Goal: Task Accomplishment & Management: Complete application form

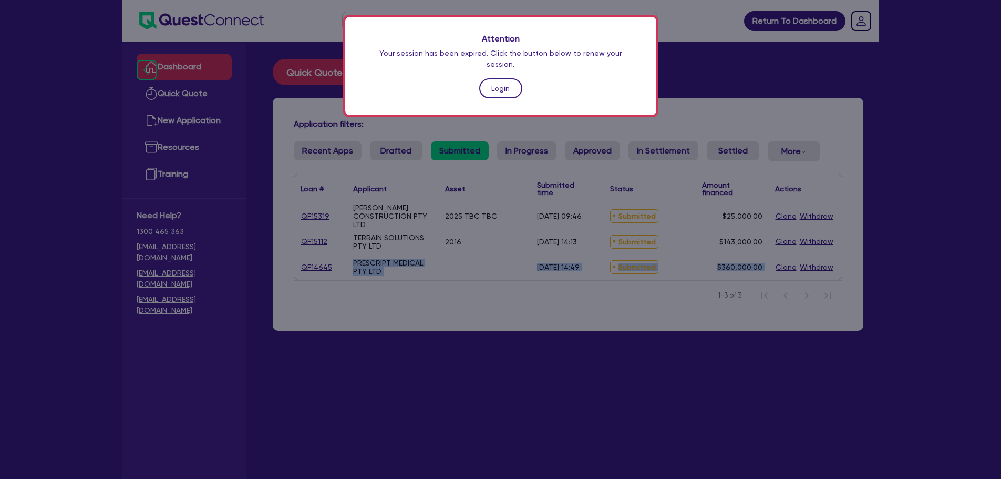
drag, startPoint x: 0, startPoint y: 0, endPoint x: 499, endPoint y: 80, distance: 505.7
click at [499, 80] on link "Login" at bounding box center [500, 88] width 43 height 20
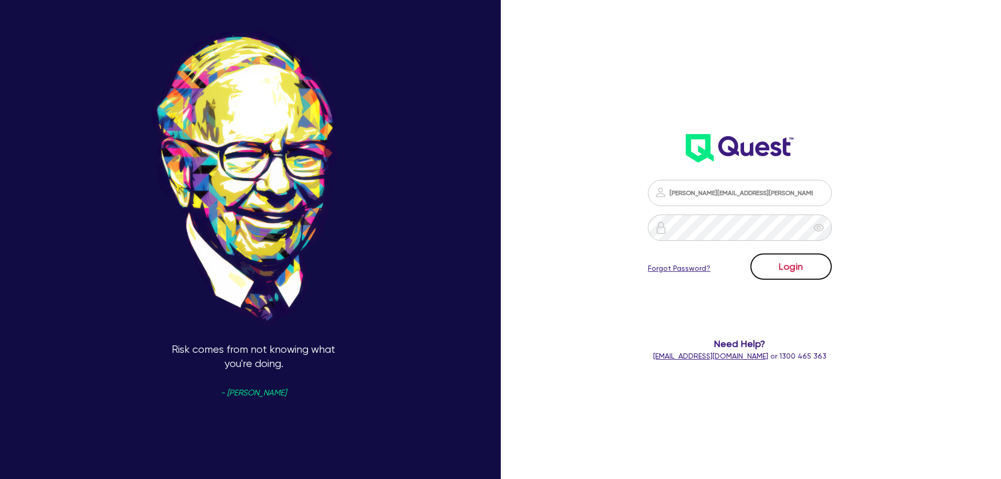
click at [820, 271] on button "Login" at bounding box center [791, 266] width 81 height 26
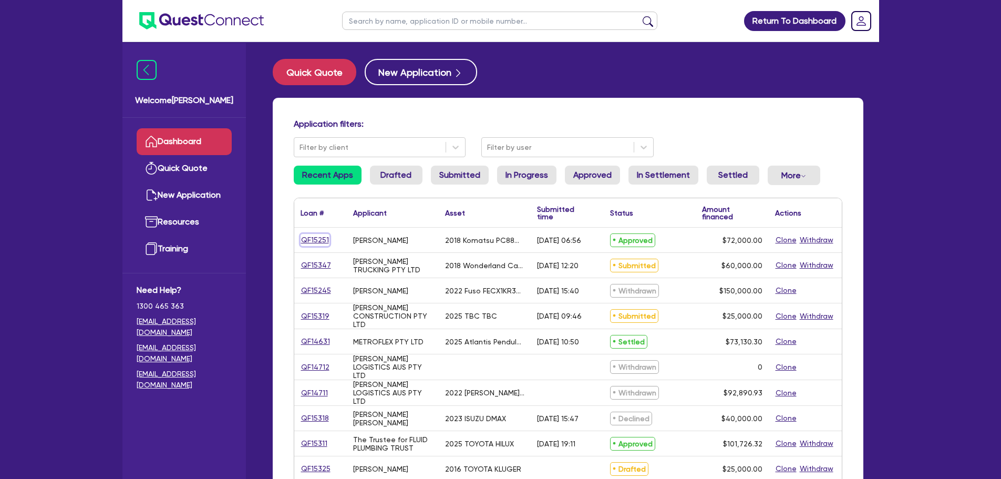
click at [325, 242] on link "QF15251" at bounding box center [315, 240] width 29 height 12
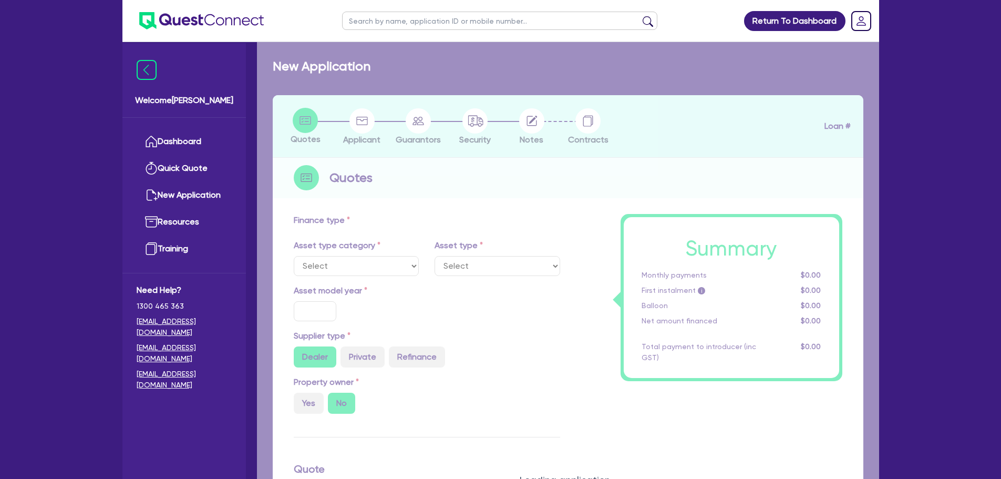
select select "PRIMARY_ASSETS"
type input "2018"
radio input "true"
type input "103,000"
type input "31,000"
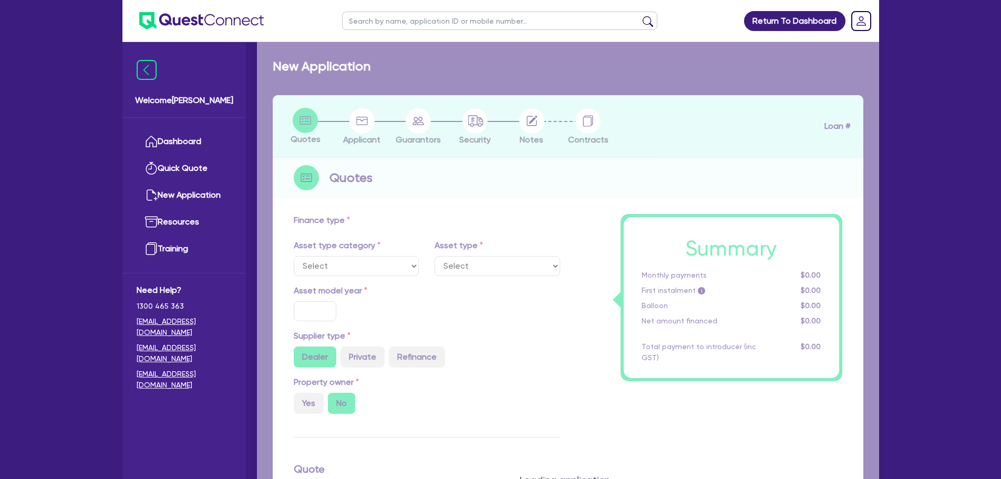
type input "8"
type input "5,760"
type input "17.95"
type input "990"
select select "YELLOW_GOODS_AND_EXCAVATORS"
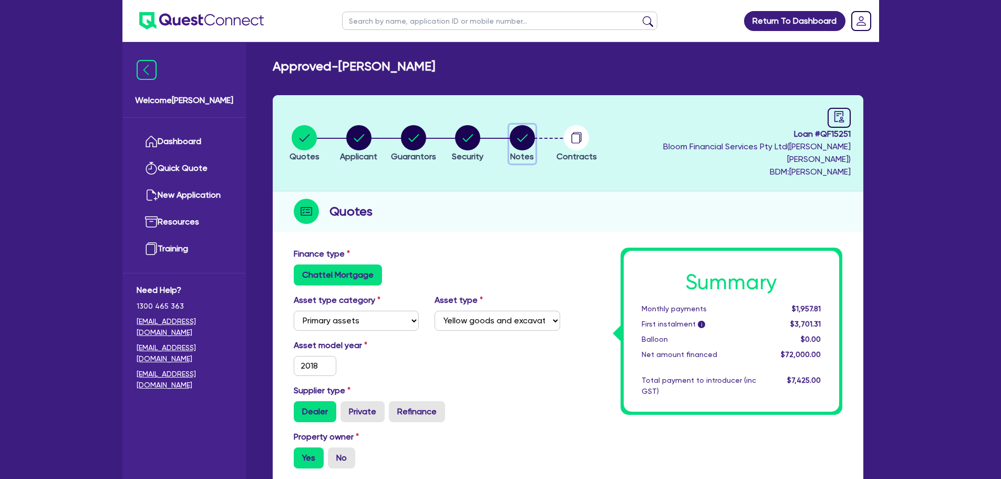
click at [532, 135] on circle "button" at bounding box center [522, 137] width 25 height 25
select select "Quest Finance - Own Book"
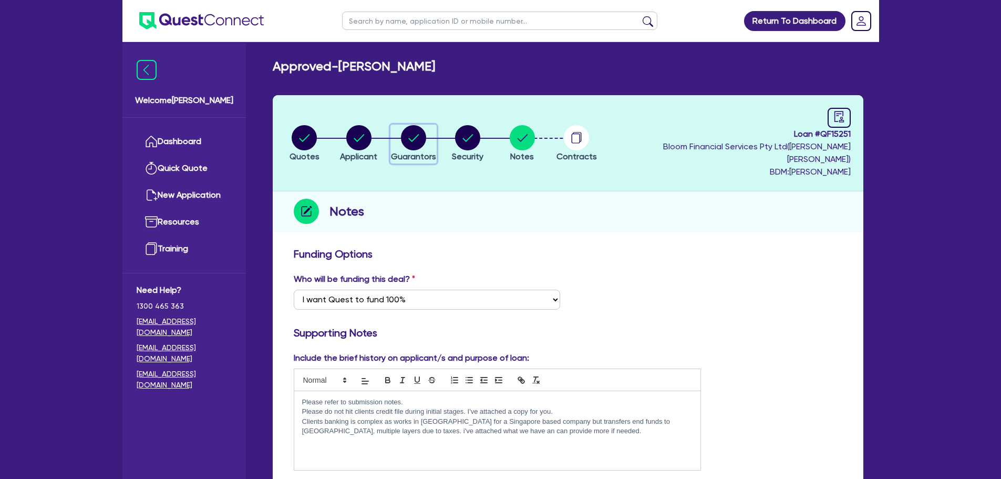
click at [417, 151] on span "Guarantors" at bounding box center [413, 156] width 45 height 10
select select "MR"
select select "[GEOGRAPHIC_DATA]"
select select "MARRIED"
select select "PROPERTY"
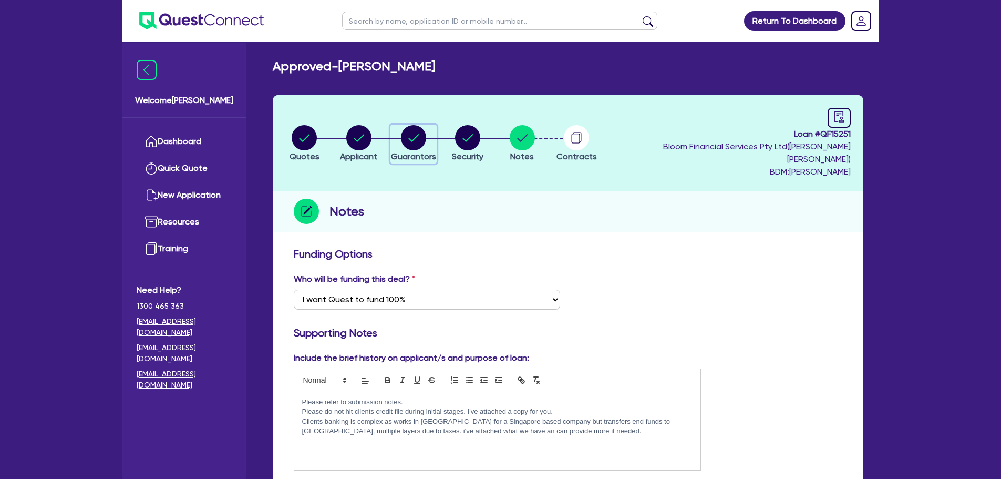
select select "VEHICLE"
select select "TRAILER"
select select "VEHICLE"
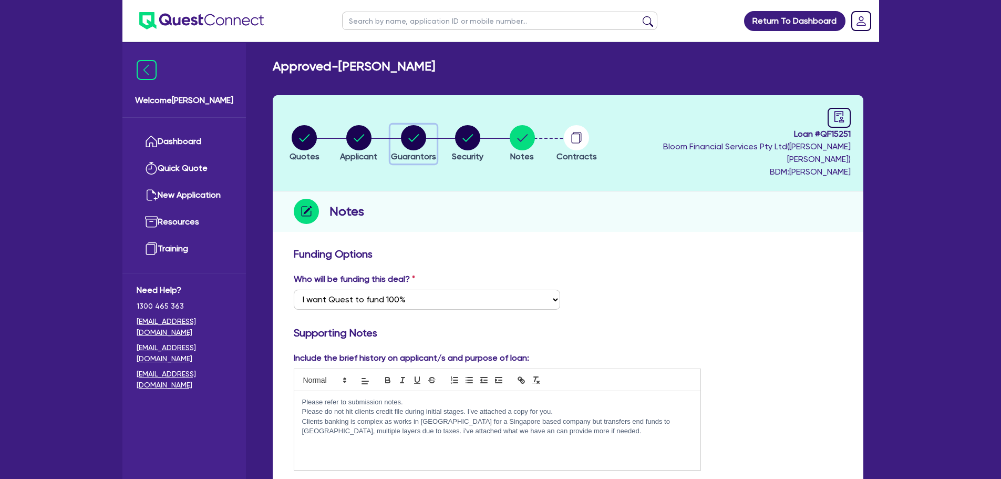
select select "MORTGAGE"
select select "VEHICLE_LOAN"
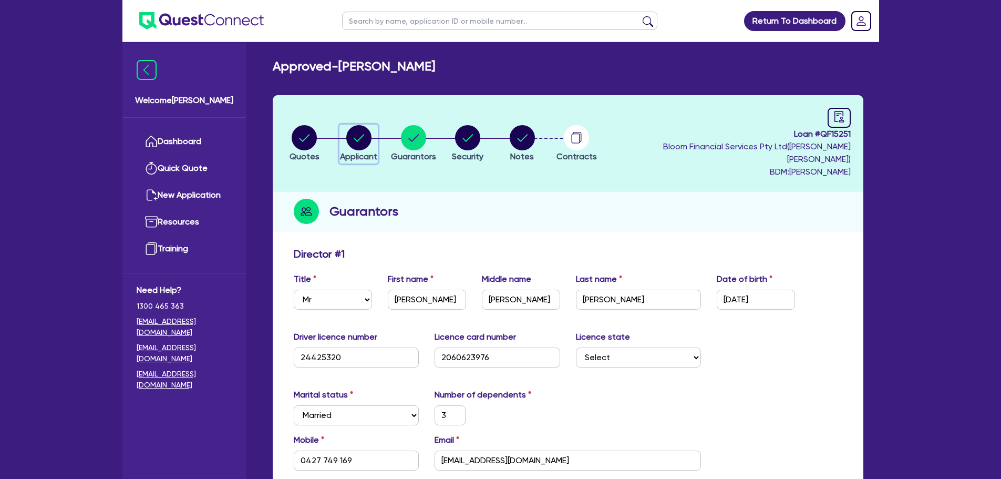
click at [357, 140] on circle "button" at bounding box center [358, 137] width 25 height 25
select select "SOLE_TRADER"
select select "BUILDING_CONSTRUCTION"
select select "BUSINESSES_CONSTRUCTION_SERVICES"
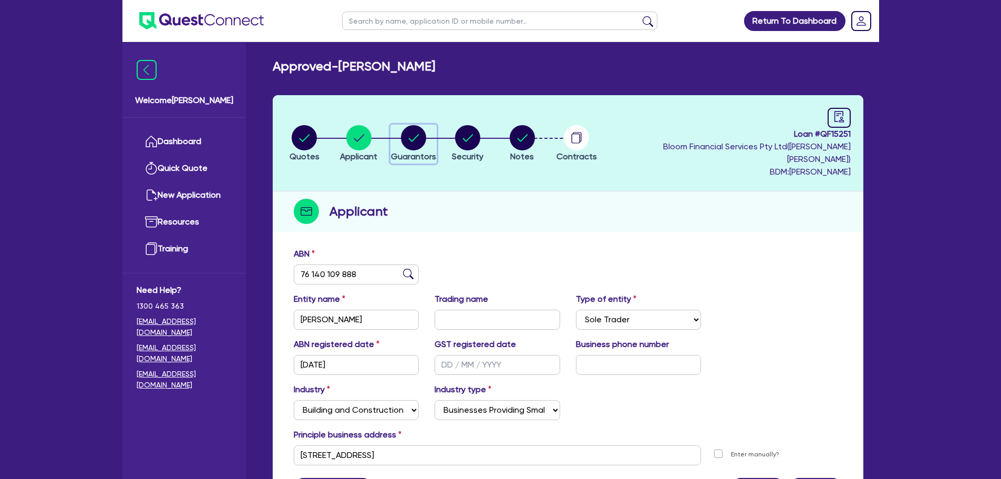
click at [426, 140] on circle "button" at bounding box center [413, 137] width 25 height 25
select select "MR"
select select "[GEOGRAPHIC_DATA]"
select select "MARRIED"
select select "PROPERTY"
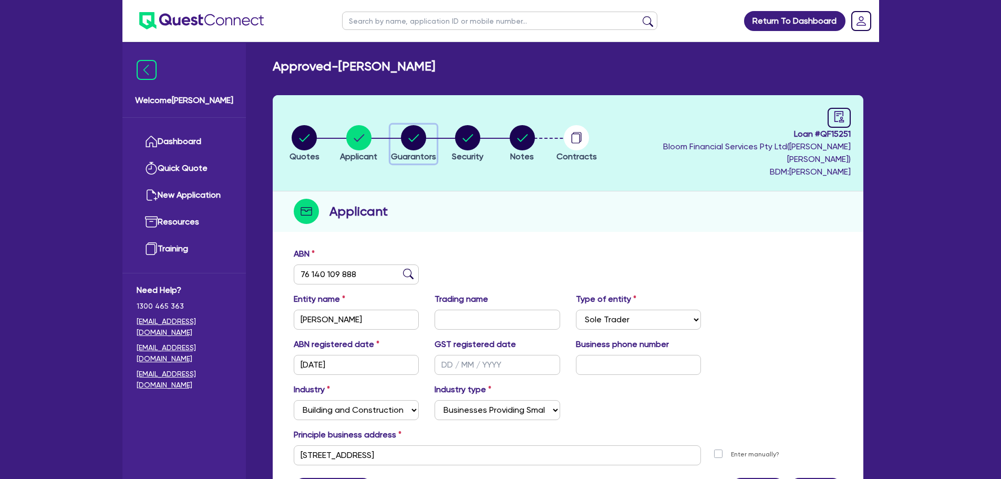
select select "VEHICLE"
select select "TRAILER"
select select "VEHICLE"
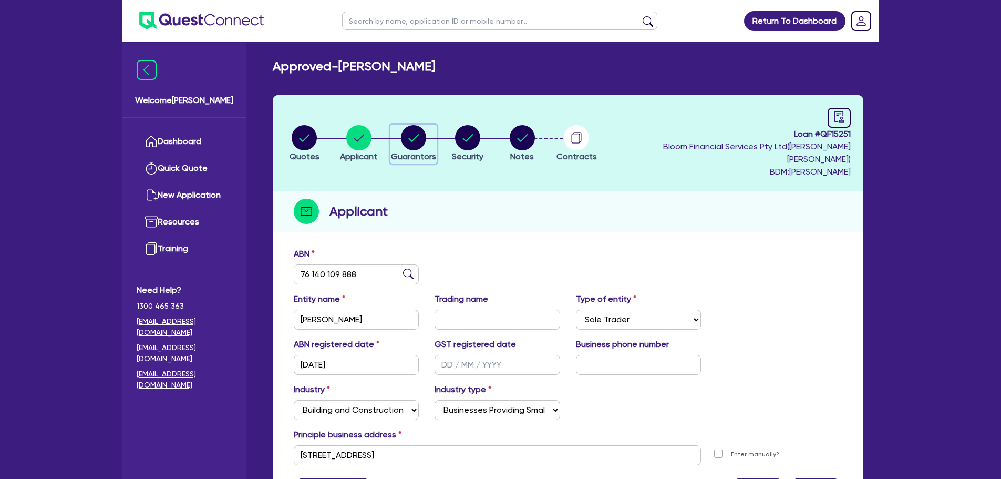
select select "MORTGAGE"
select select "VEHICLE_LOAN"
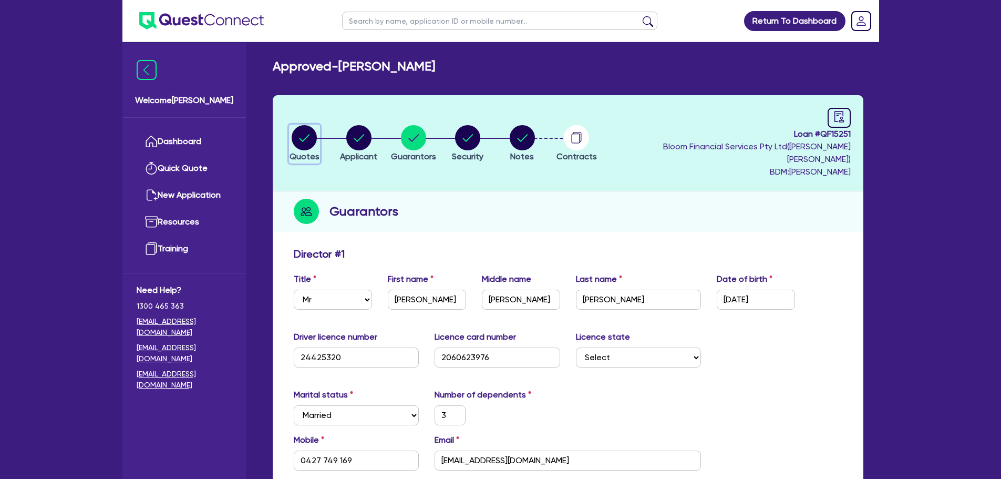
click at [304, 142] on circle "button" at bounding box center [304, 137] width 25 height 25
select select "PRIMARY_ASSETS"
select select "YELLOW_GOODS_AND_EXCAVATORS"
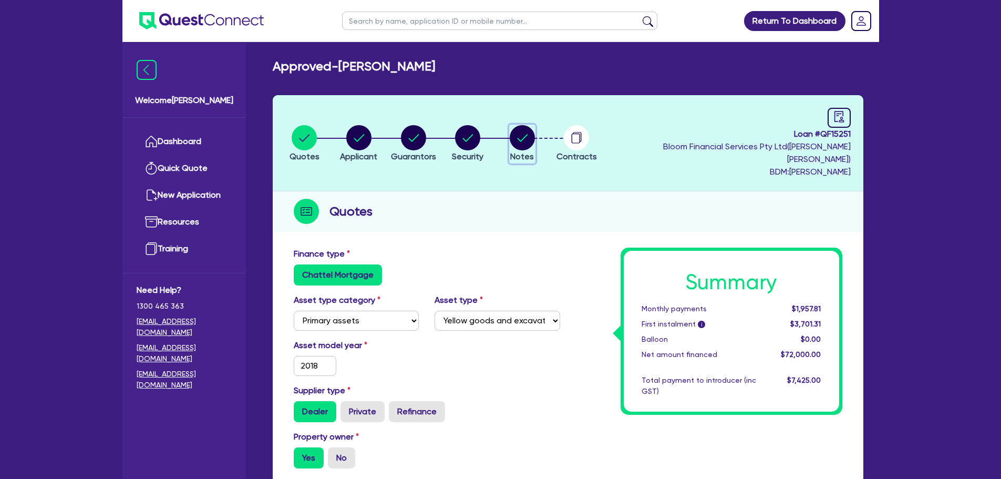
click at [525, 141] on circle "button" at bounding box center [522, 137] width 25 height 25
select select "Quest Finance - Own Book"
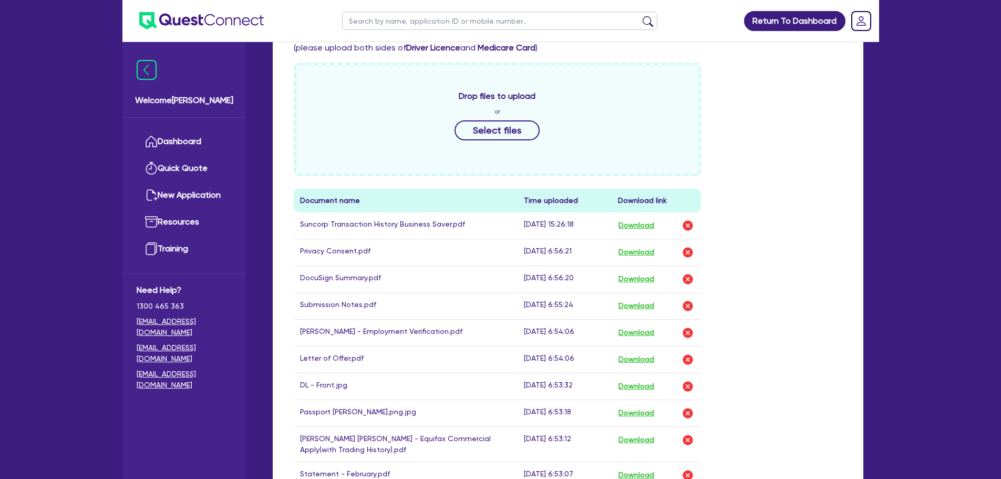
scroll to position [315, 0]
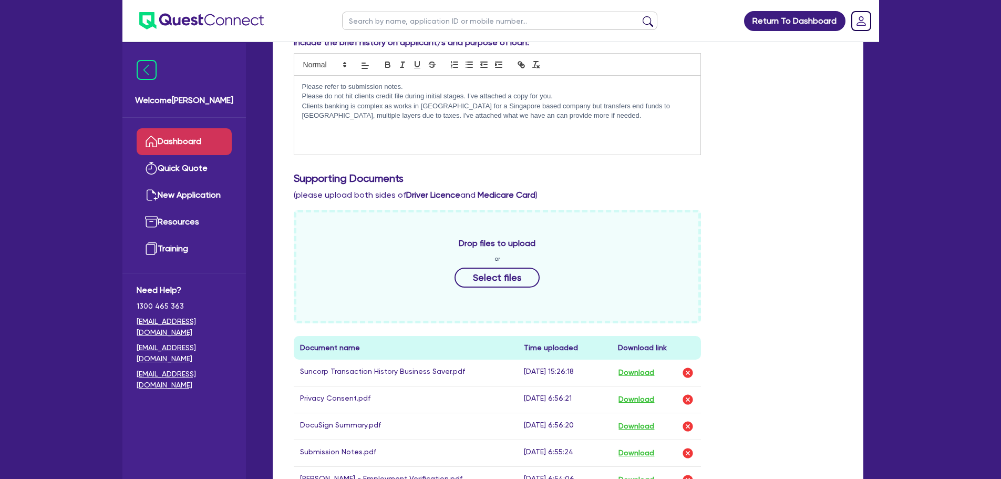
click at [221, 141] on link "Dashboard" at bounding box center [184, 141] width 95 height 27
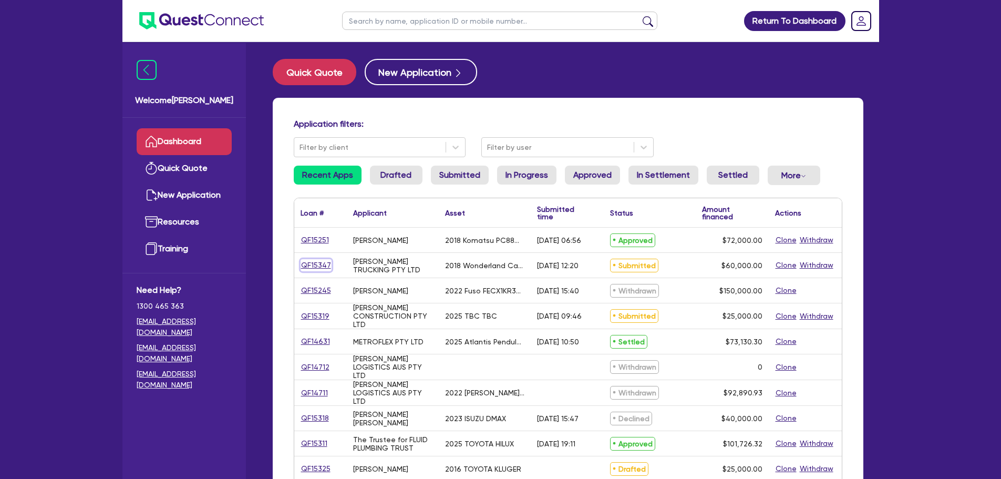
click at [307, 264] on link "QF15347" at bounding box center [316, 265] width 31 height 12
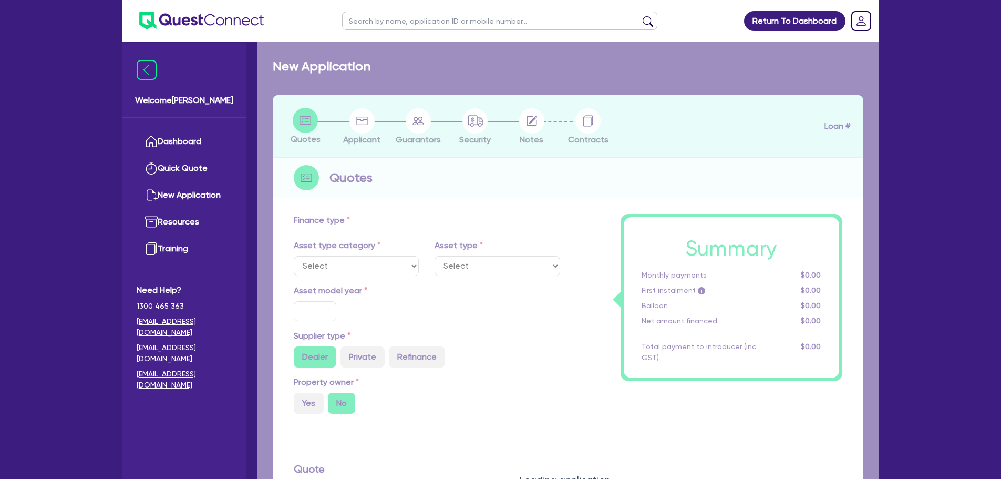
select select "SECONDARY_ASSETS"
type input "2018"
radio input "false"
radio input "true"
type input "60,000"
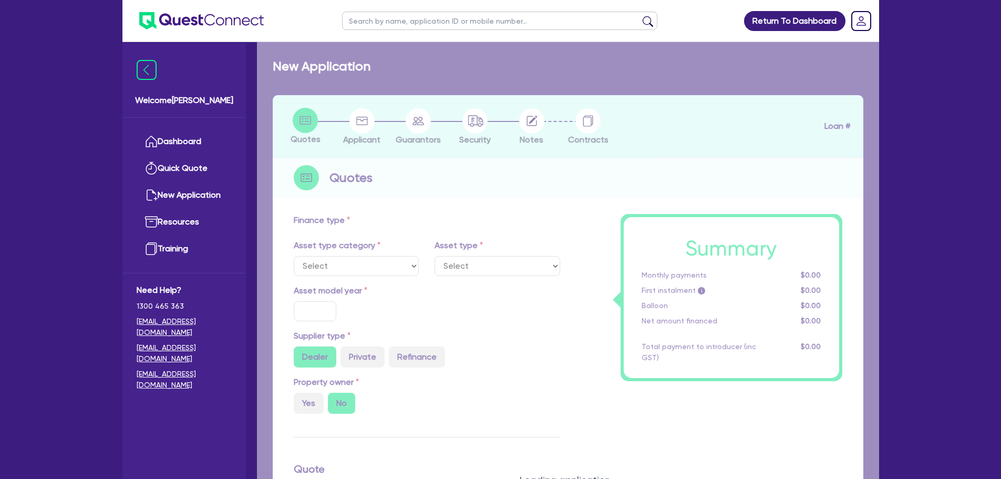
type input "30"
type input "18,000"
type input "8"
type input "4,800"
type input "17"
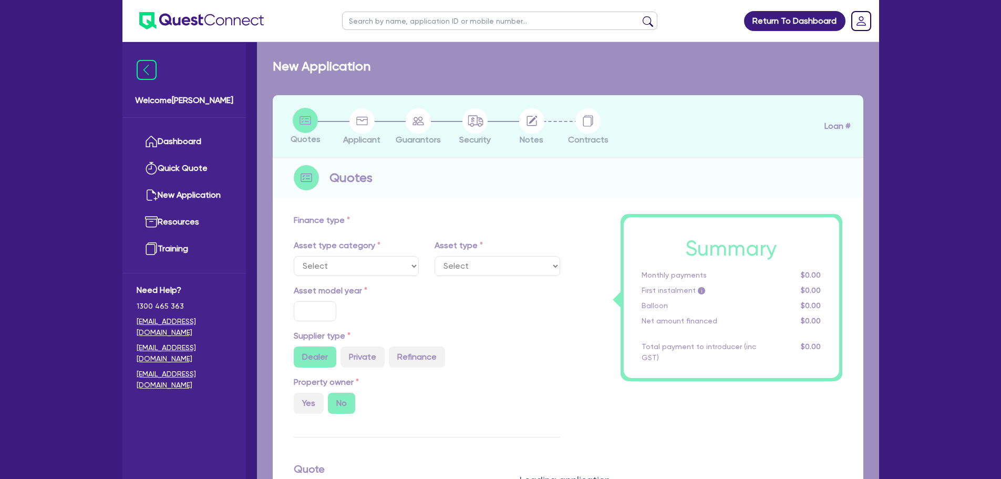
type input "900"
select select "OTHER"
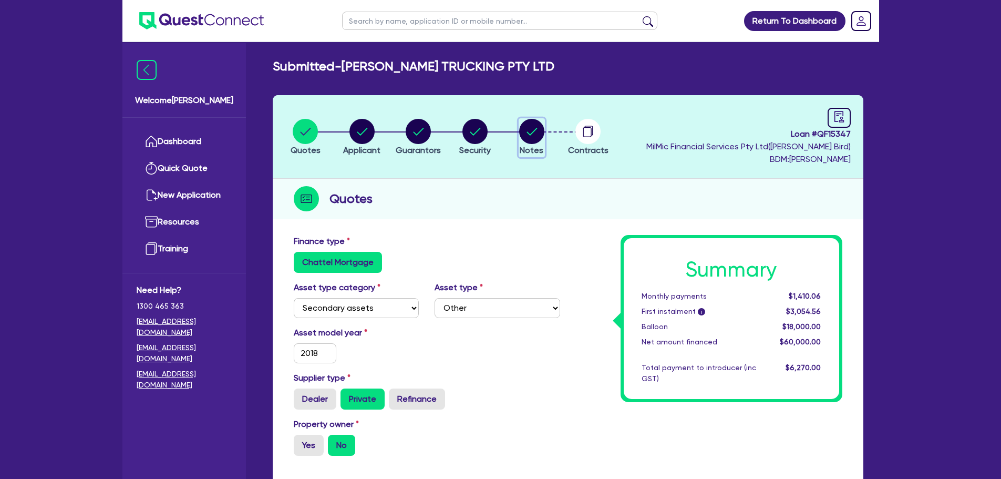
click at [539, 131] on circle "button" at bounding box center [531, 131] width 25 height 25
select select "Quest Finance - Own Book"
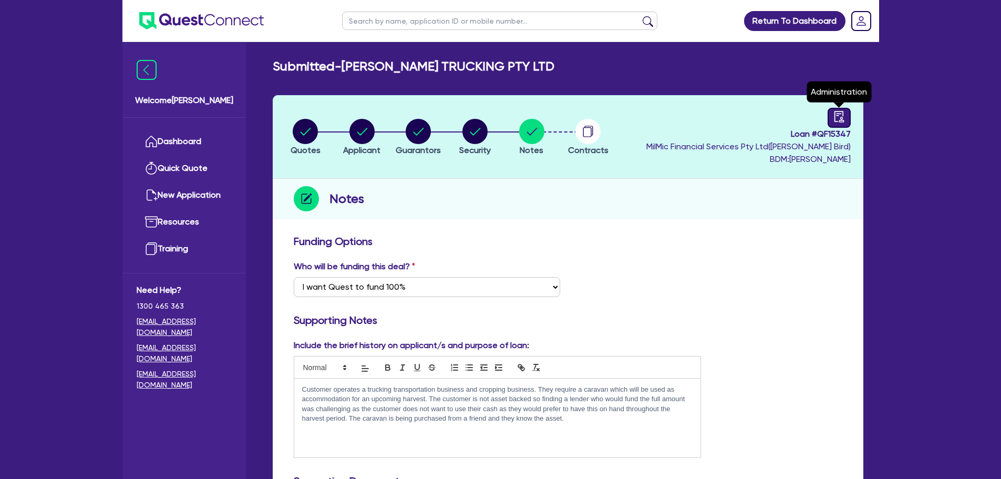
click at [849, 120] on link at bounding box center [839, 118] width 23 height 20
select select "SUBMITTED_NEW"
select select "Quest Finance - Own Book"
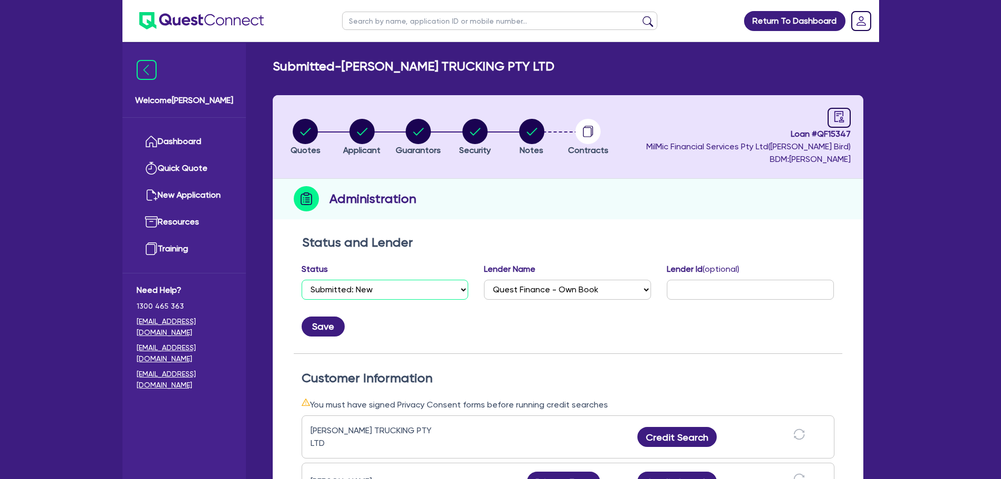
drag, startPoint x: 341, startPoint y: 291, endPoint x: 346, endPoint y: 297, distance: 7.8
click at [341, 291] on select "Select Quoted Drafted: New Drafted: Amended Submitted: New Submitted: Amended I…" at bounding box center [385, 290] width 167 height 20
select select "DRAFTED_NEW"
click at [302, 280] on select "Select Quoted Drafted: New Drafted: Amended Submitted: New Submitted: Amended I…" at bounding box center [385, 290] width 167 height 20
click at [329, 320] on button "Save" at bounding box center [323, 326] width 43 height 20
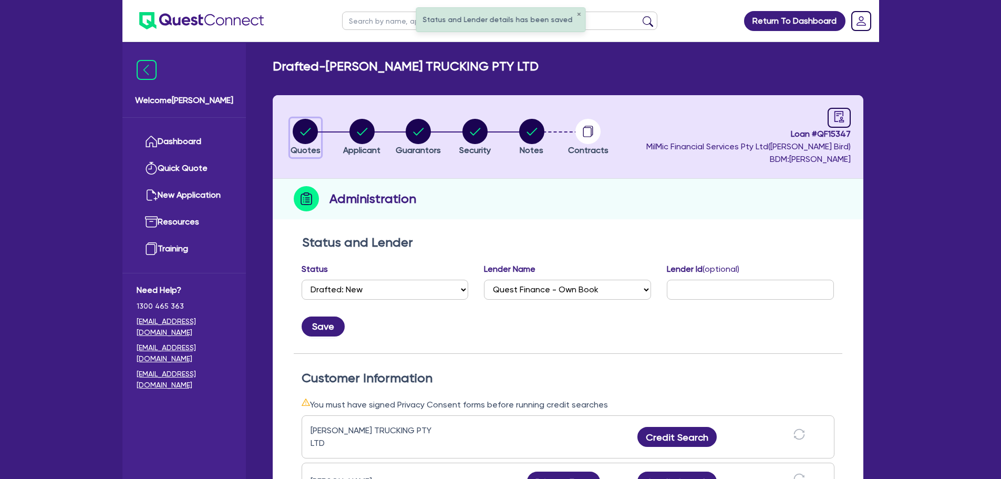
click at [315, 121] on icon "button" at bounding box center [305, 131] width 25 height 25
select select "SECONDARY_ASSETS"
select select "OTHER"
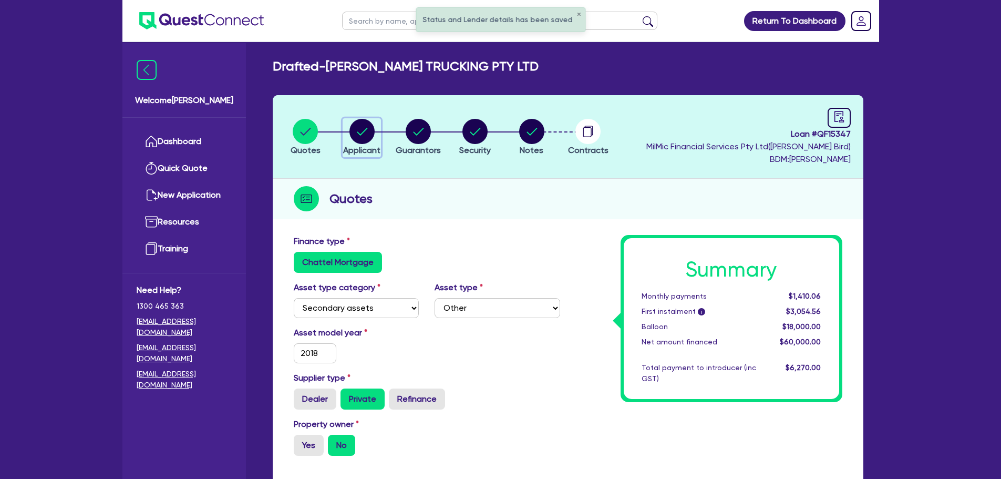
click at [375, 138] on div "button" at bounding box center [361, 131] width 37 height 25
select select "COMPANY"
select select "AGRICULTURE"
select select "GROWERS"
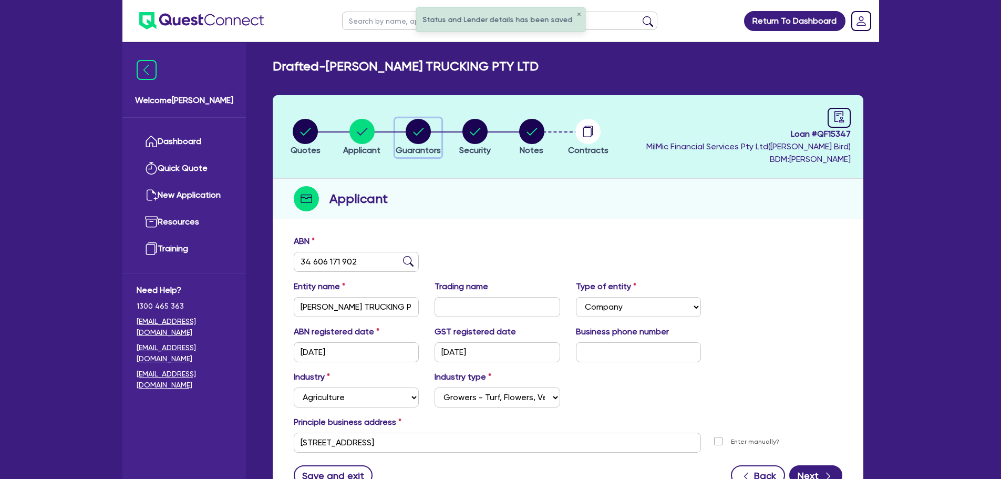
click at [423, 142] on circle "button" at bounding box center [418, 131] width 25 height 25
select select "MR"
select select "[GEOGRAPHIC_DATA]"
select select "MARRIED"
select select "TRUCK"
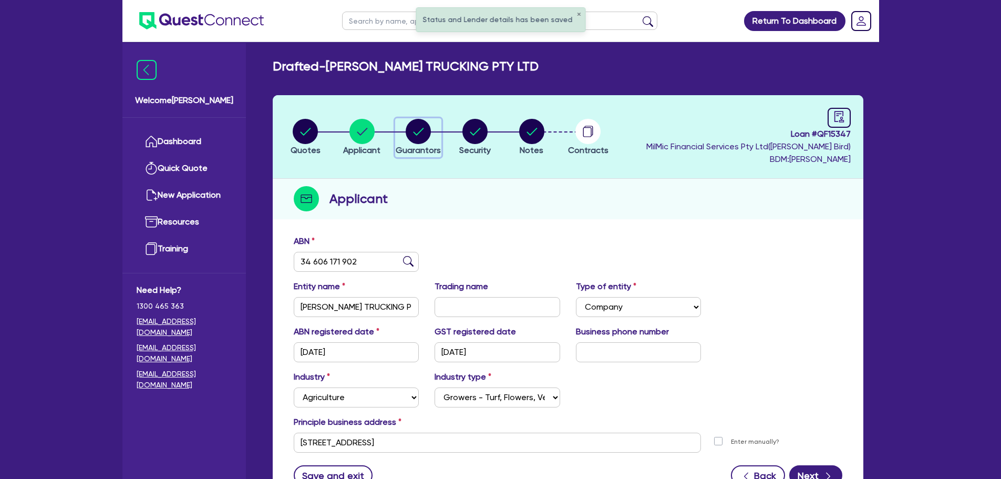
select select "TRAILER"
select select "VEHICLE"
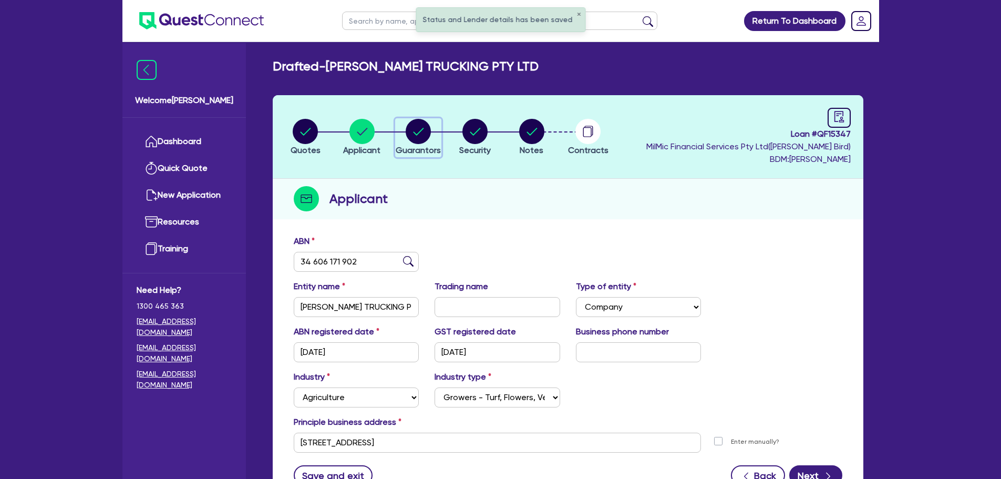
select select "VEHICLE_LOAN"
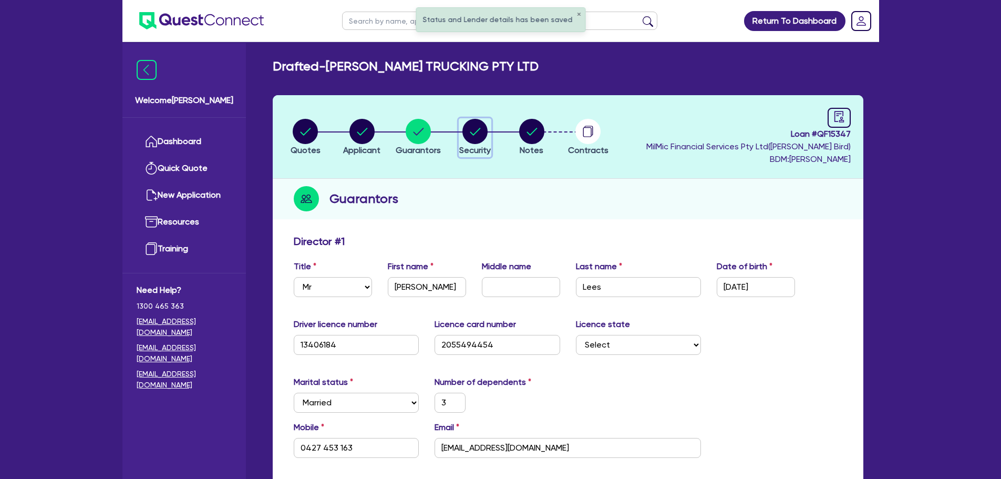
click at [463, 129] on circle "button" at bounding box center [475, 131] width 25 height 25
select select "SECONDARY_ASSETS"
select select "OTHER"
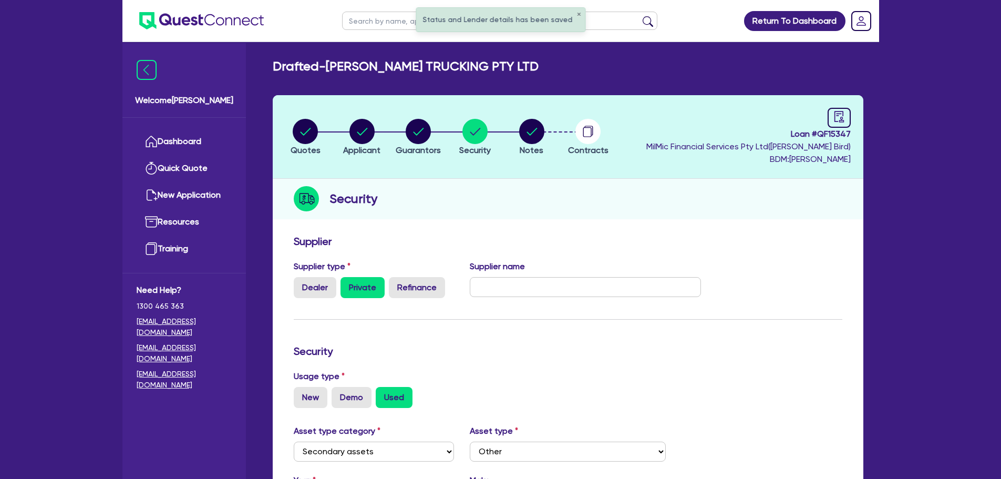
drag, startPoint x: 505, startPoint y: 130, endPoint x: 512, endPoint y: 129, distance: 7.4
click at [504, 130] on li "Notes" at bounding box center [532, 136] width 57 height 37
click at [523, 129] on circle "button" at bounding box center [531, 131] width 25 height 25
select select "Quest Finance - Own Book"
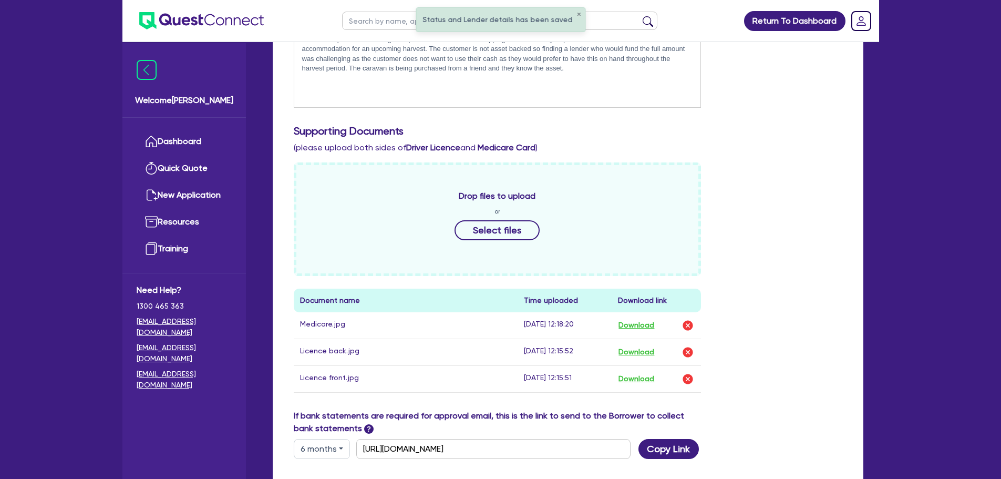
scroll to position [210, 0]
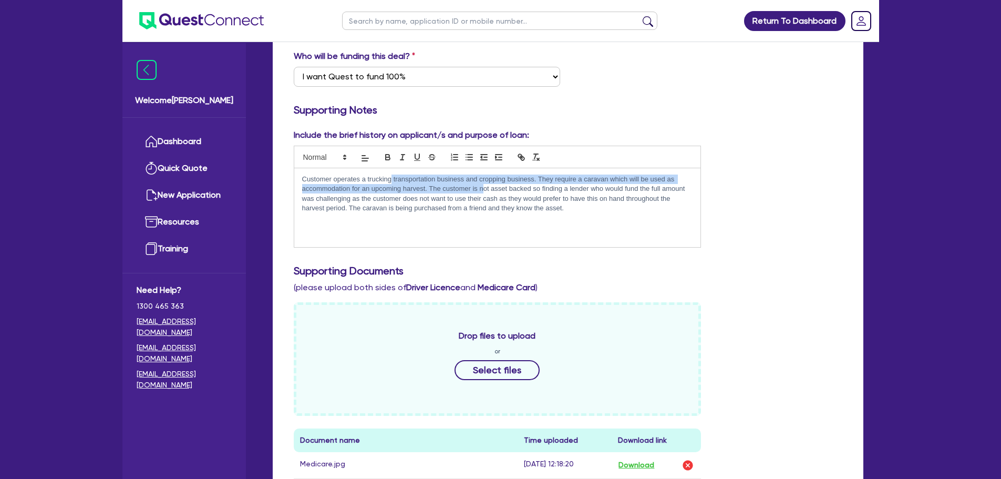
drag, startPoint x: 394, startPoint y: 182, endPoint x: 484, endPoint y: 186, distance: 89.4
click at [484, 186] on p "Customer operates a trucking transportation business and cropping business. The…" at bounding box center [497, 193] width 391 height 39
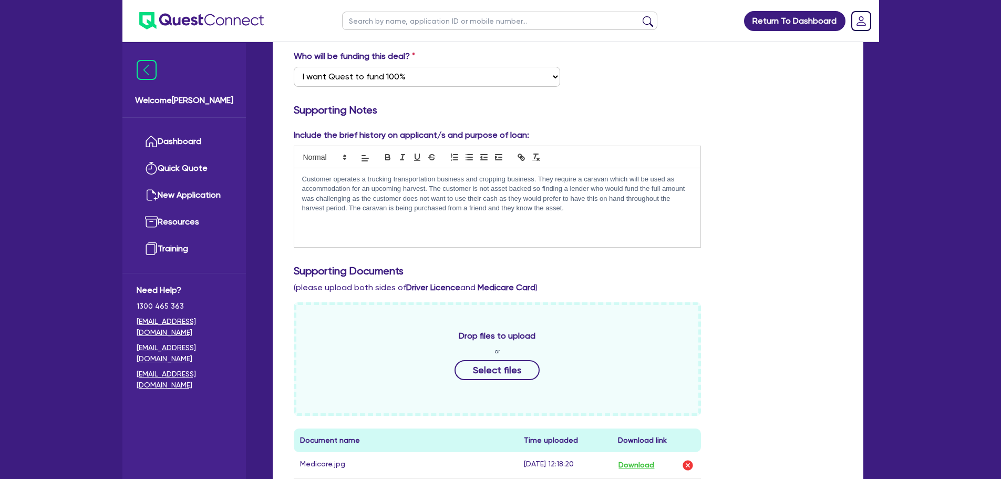
click at [497, 199] on p "Customer operates a trucking transportation business and cropping business. The…" at bounding box center [497, 193] width 391 height 39
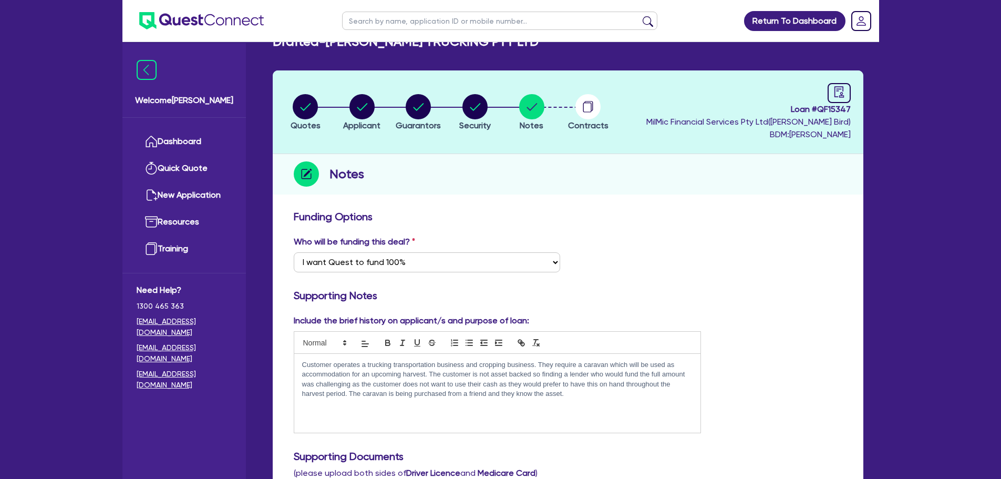
scroll to position [0, 0]
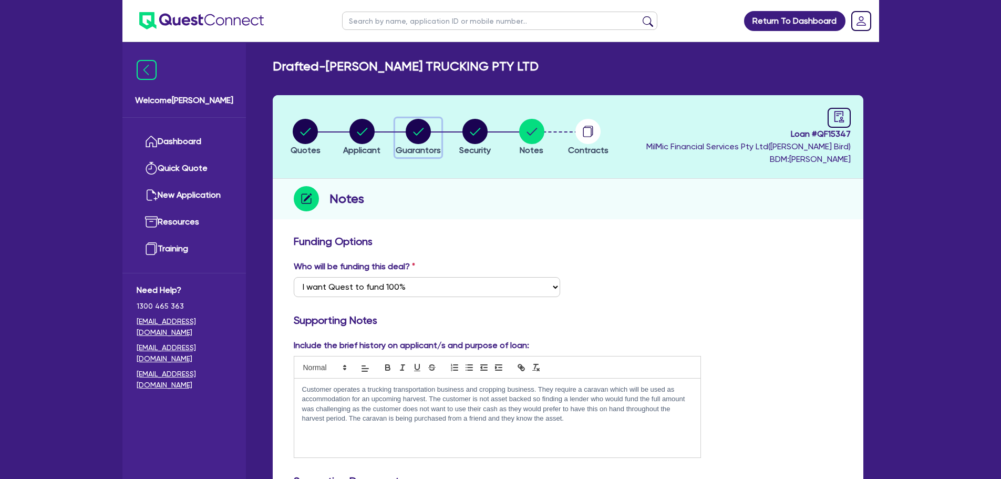
click at [416, 122] on circle "button" at bounding box center [418, 131] width 25 height 25
select select "MR"
select select "[GEOGRAPHIC_DATA]"
select select "MARRIED"
select select "TRUCK"
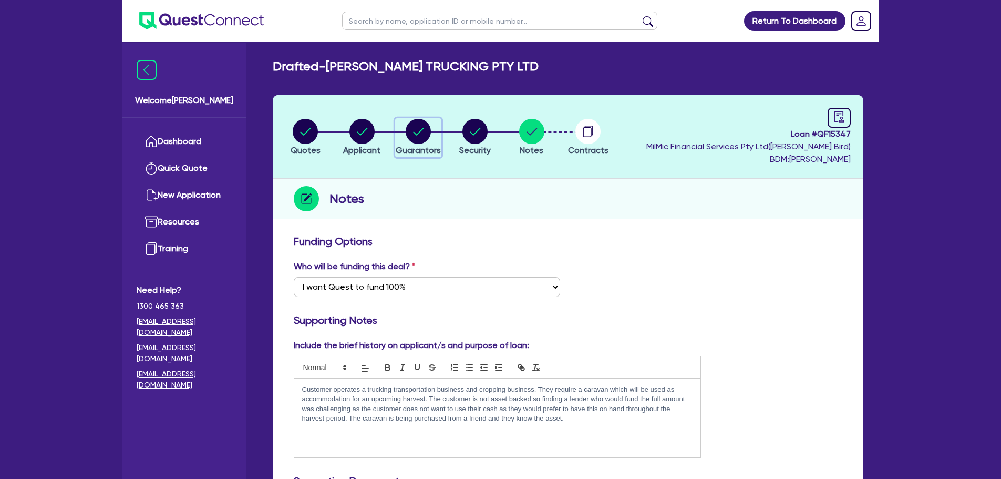
select select "TRAILER"
select select "VEHICLE"
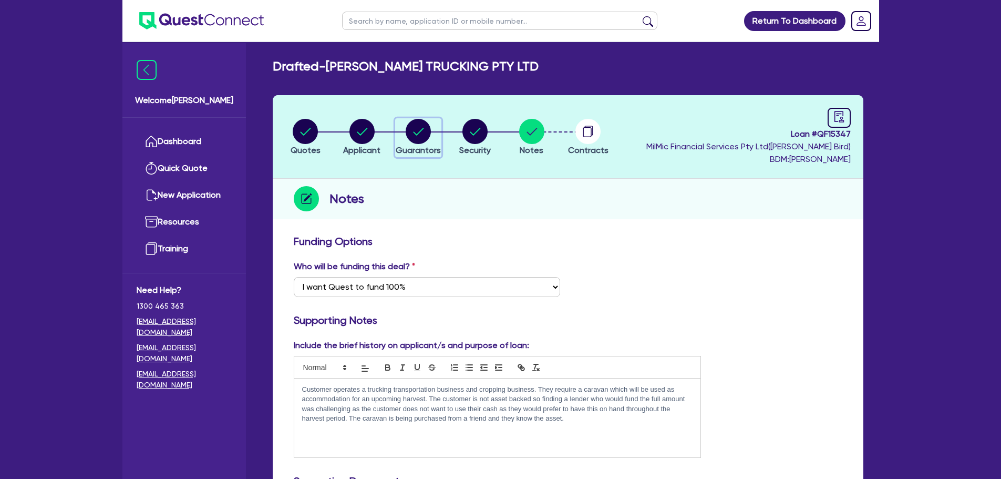
select select "VEHICLE_LOAN"
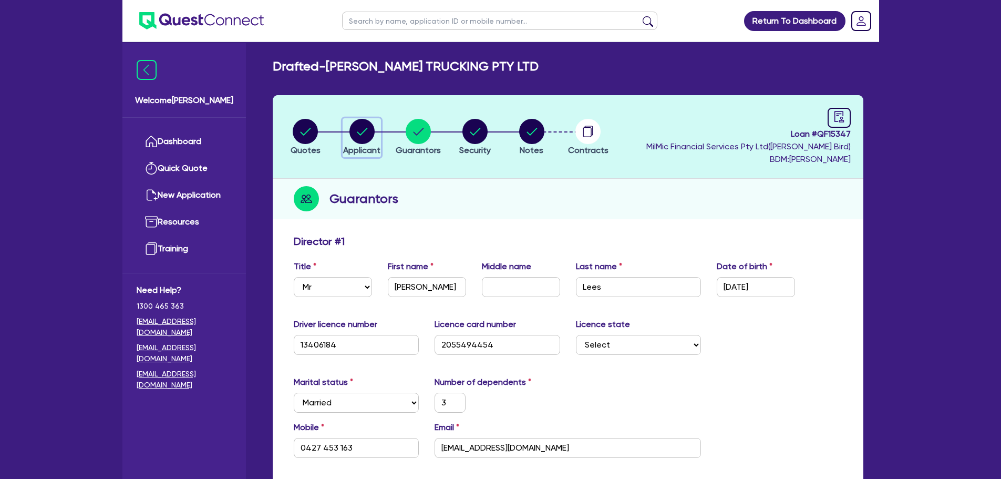
click at [355, 146] on span "Applicant" at bounding box center [361, 150] width 37 height 10
select select "COMPANY"
select select "AGRICULTURE"
select select "GROWERS"
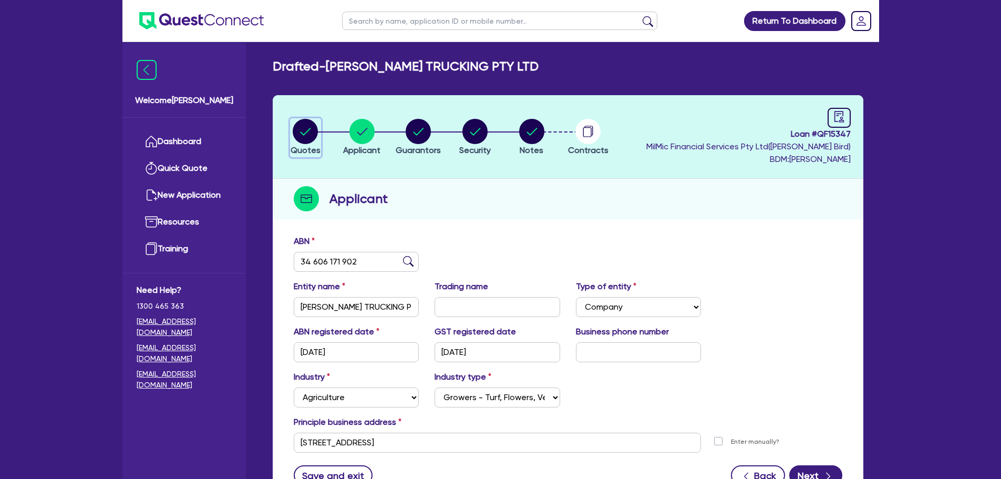
click at [304, 145] on span "Quotes" at bounding box center [306, 150] width 30 height 10
select select "SECONDARY_ASSETS"
select select "OTHER"
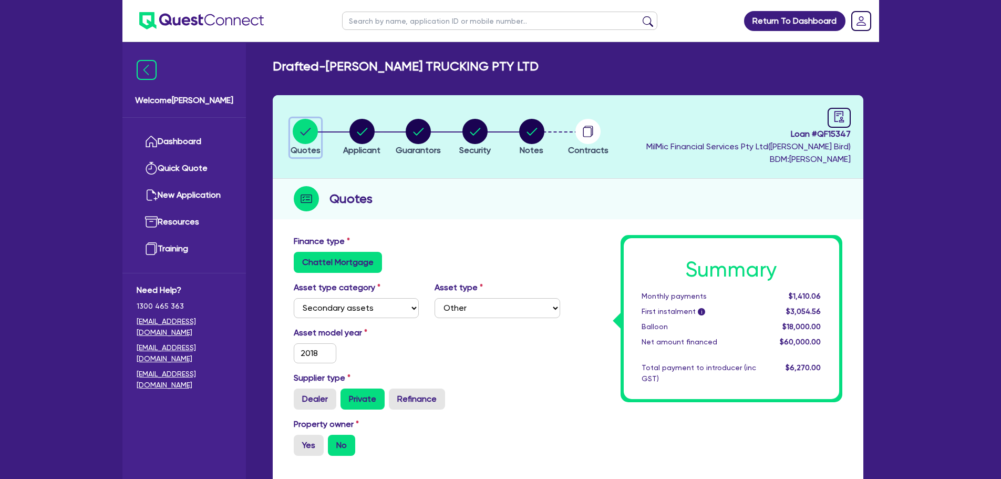
scroll to position [263, 0]
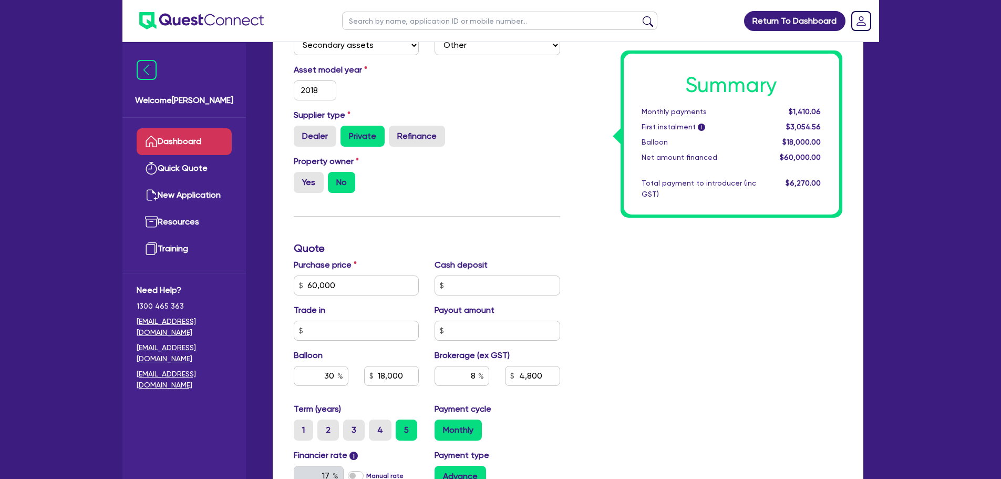
click at [194, 139] on link "Dashboard" at bounding box center [184, 141] width 95 height 27
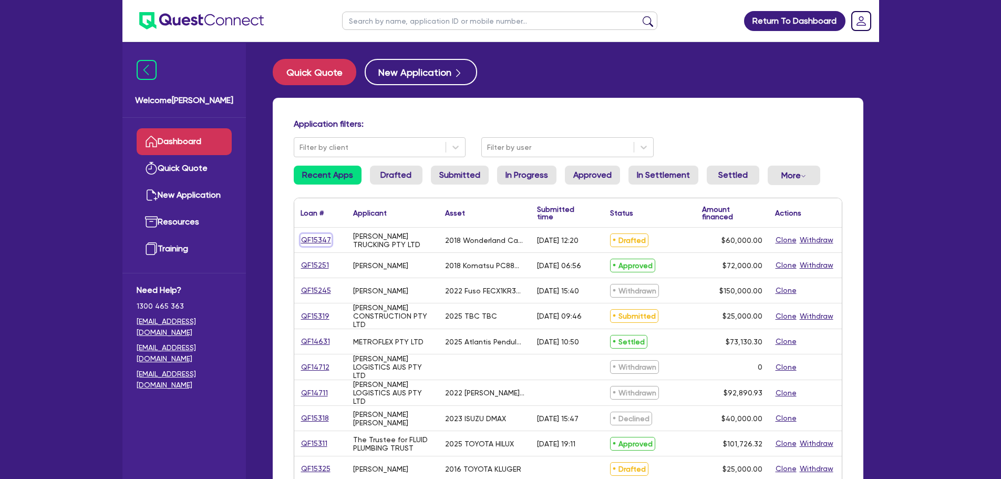
click at [310, 237] on link "QF15347" at bounding box center [316, 240] width 31 height 12
select select "SECONDARY_ASSETS"
select select "OTHER"
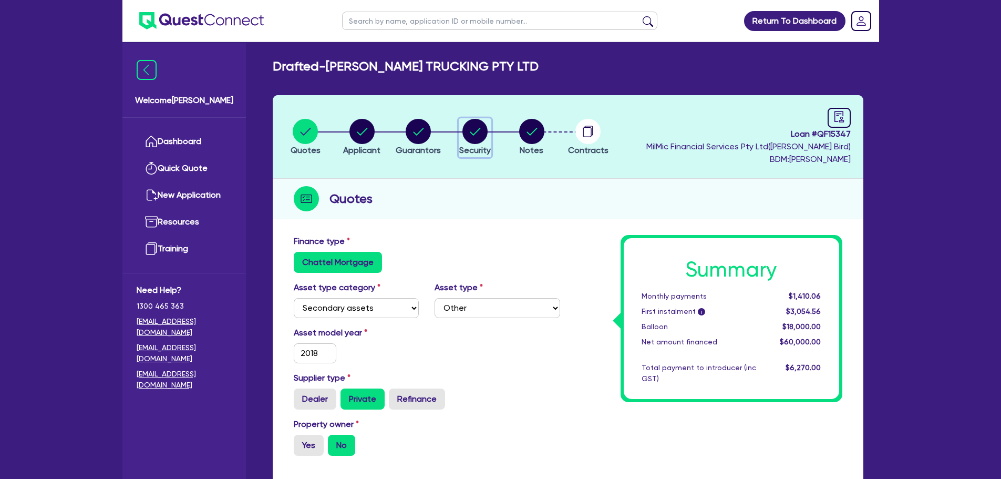
click at [480, 126] on circle "button" at bounding box center [475, 131] width 25 height 25
select select "SECONDARY_ASSETS"
select select "OTHER"
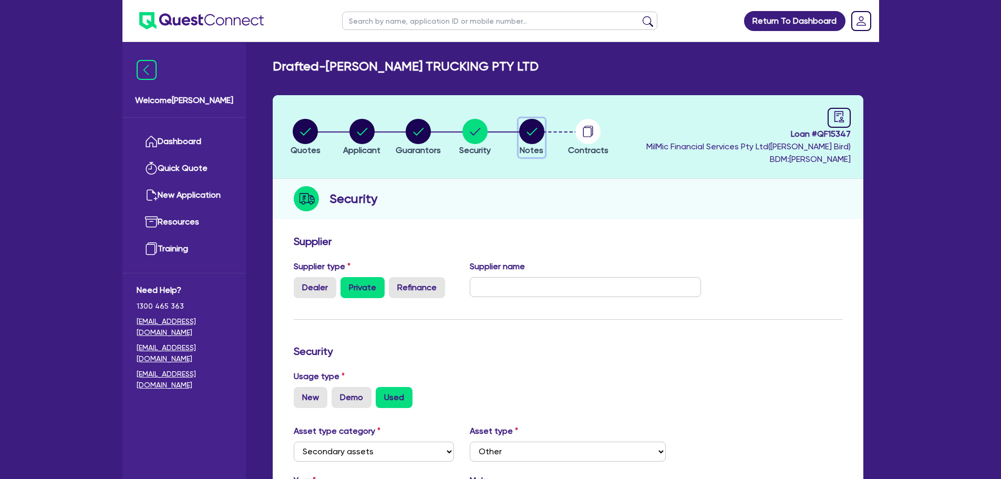
click at [537, 128] on icon "button" at bounding box center [532, 131] width 11 height 7
select select "Quest Finance - Own Book"
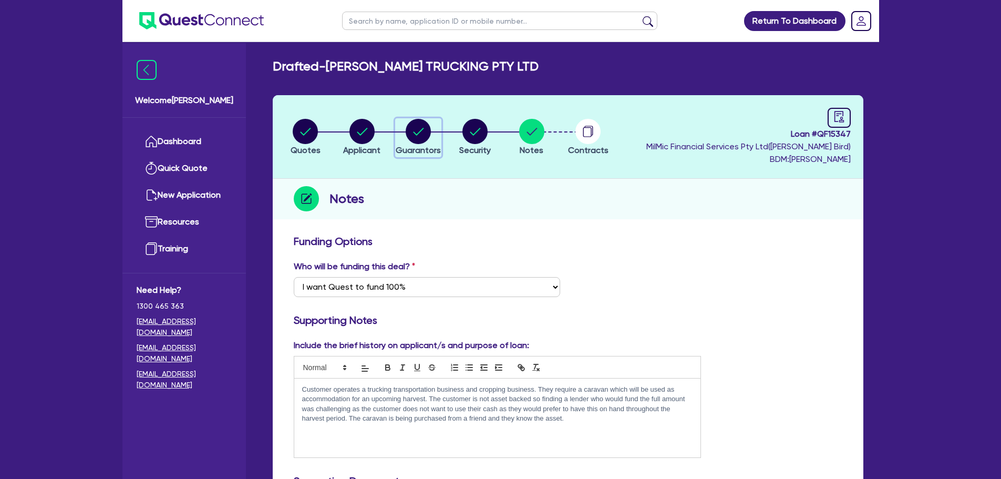
click at [414, 141] on circle "button" at bounding box center [418, 131] width 25 height 25
select select "MR"
select select "[GEOGRAPHIC_DATA]"
select select "MARRIED"
select select "TRUCK"
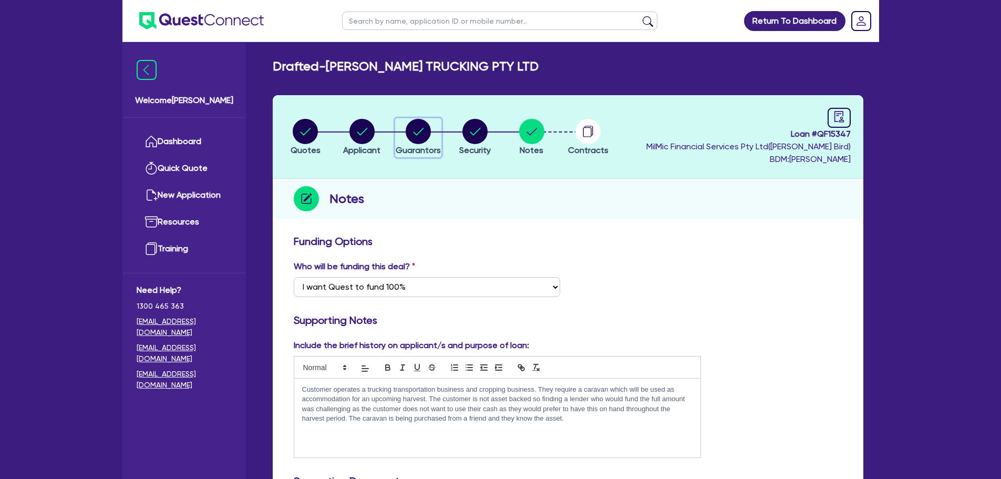
select select "TRAILER"
select select "VEHICLE"
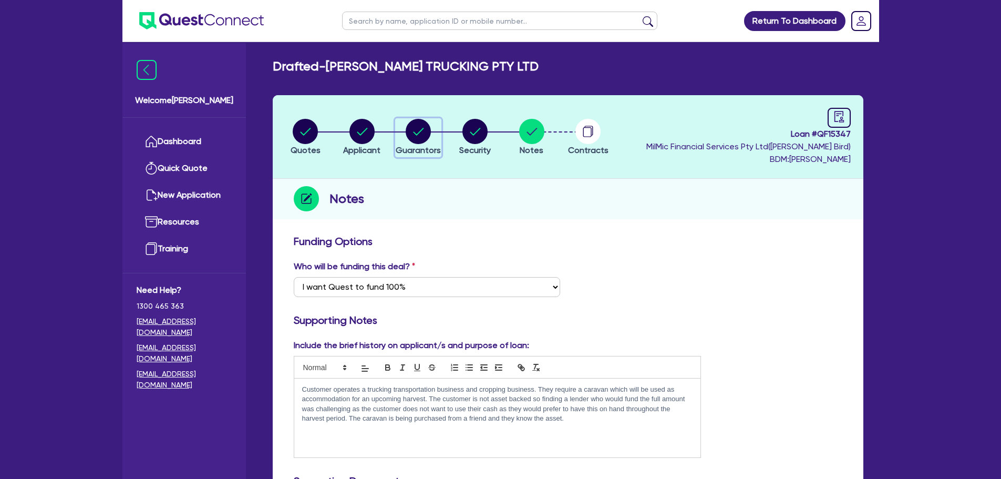
select select "VEHICLE_LOAN"
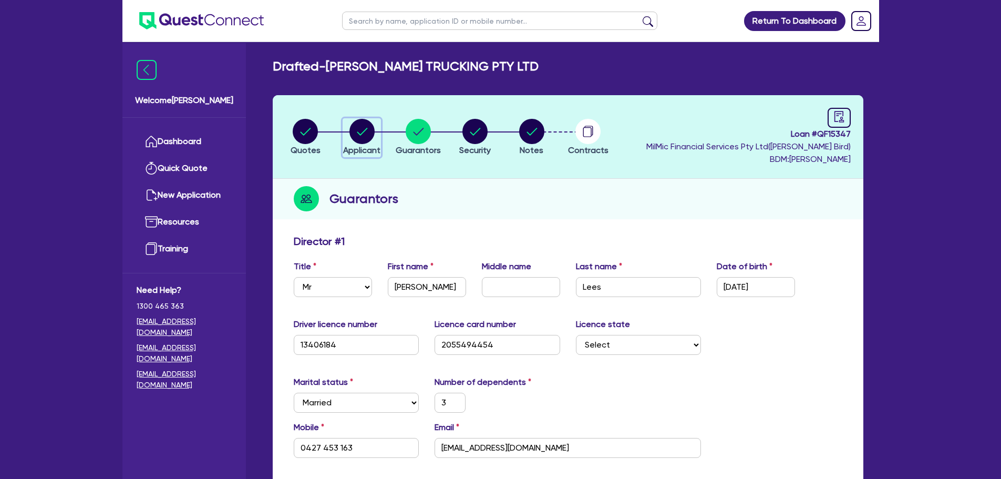
click at [355, 141] on circle "button" at bounding box center [362, 131] width 25 height 25
select select "COMPANY"
select select "AGRICULTURE"
select select "GROWERS"
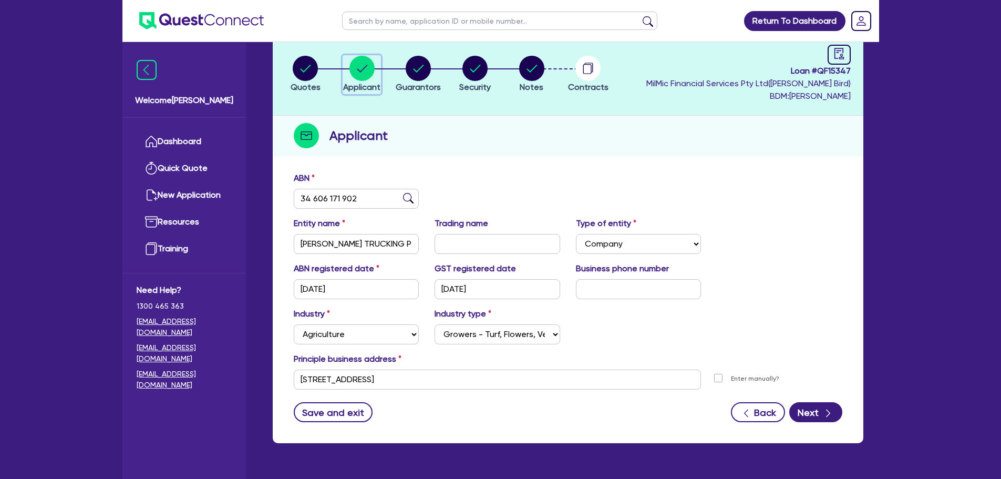
scroll to position [39, 0]
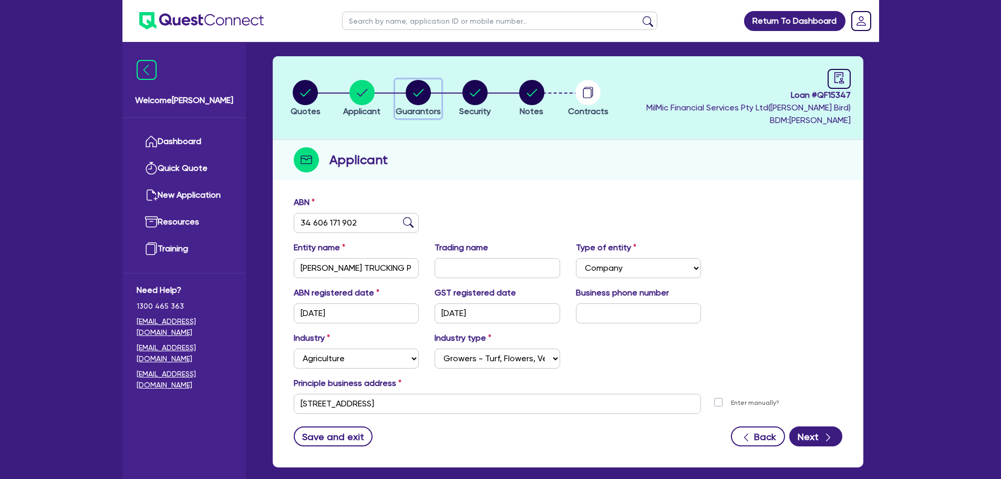
click at [419, 91] on circle "button" at bounding box center [418, 92] width 25 height 25
select select "MR"
select select "[GEOGRAPHIC_DATA]"
select select "MARRIED"
select select "TRUCK"
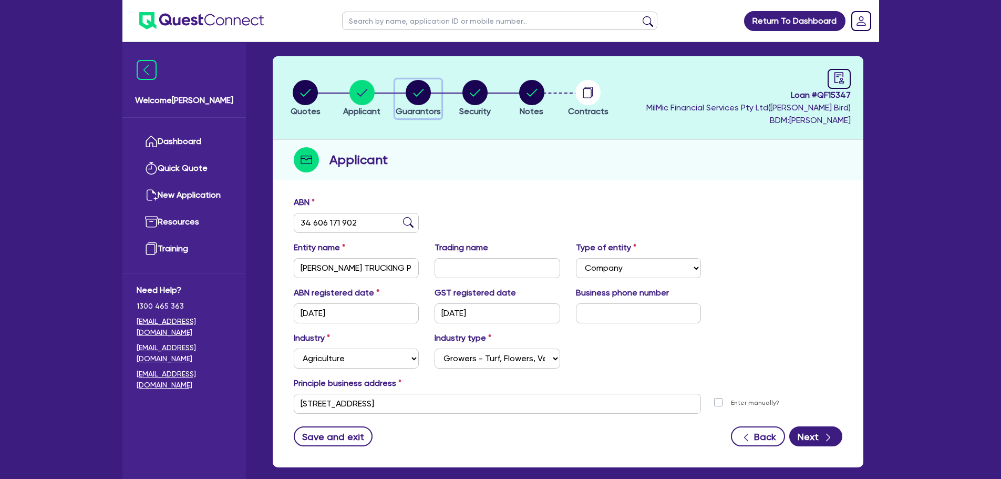
select select "TRAILER"
select select "VEHICLE"
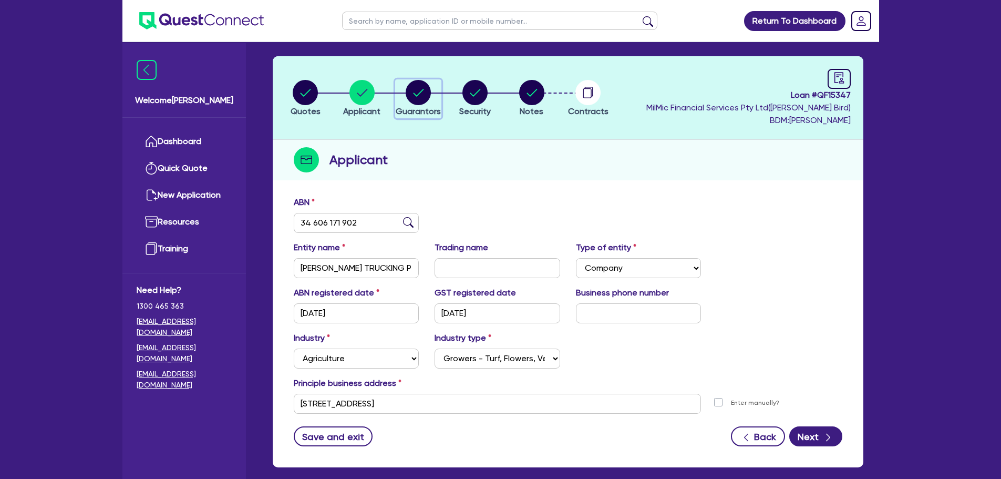
select select "VEHICLE_LOAN"
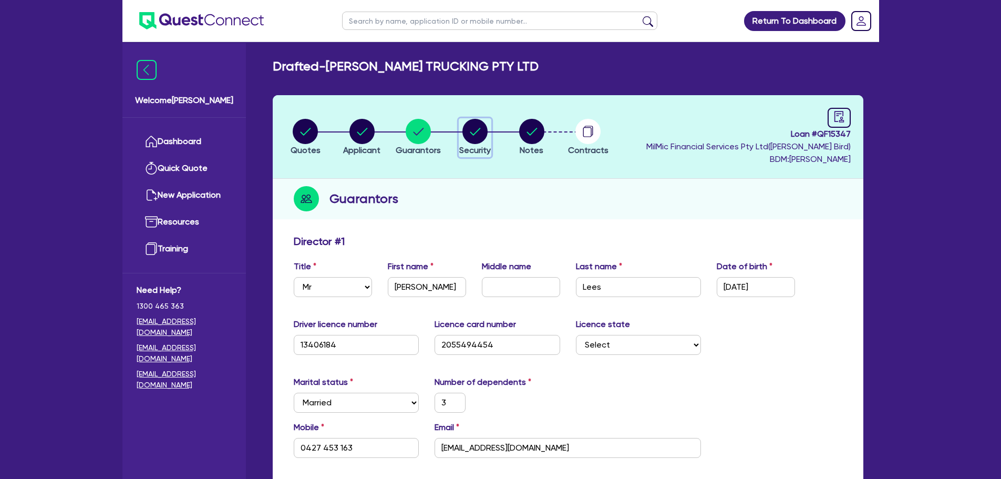
click at [485, 119] on icon "button" at bounding box center [475, 131] width 25 height 25
select select "SECONDARY_ASSETS"
select select "OTHER"
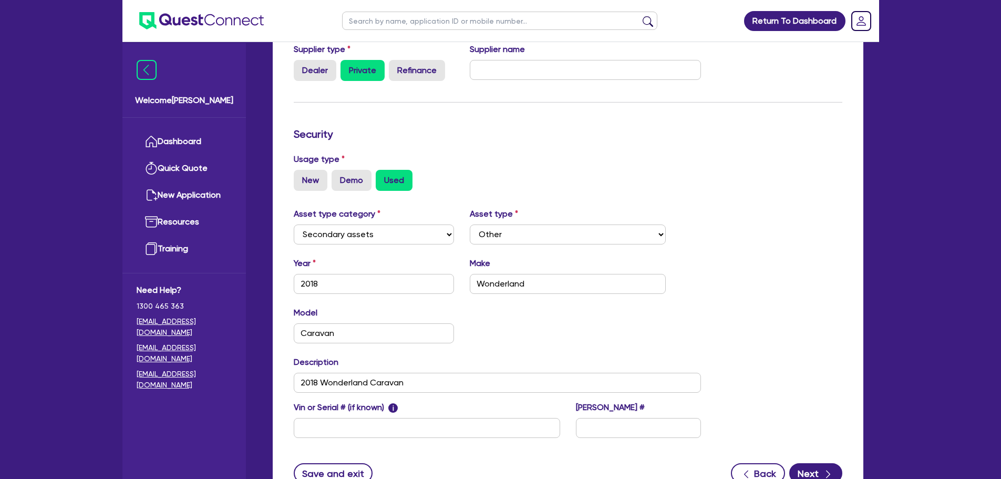
scroll to position [44, 0]
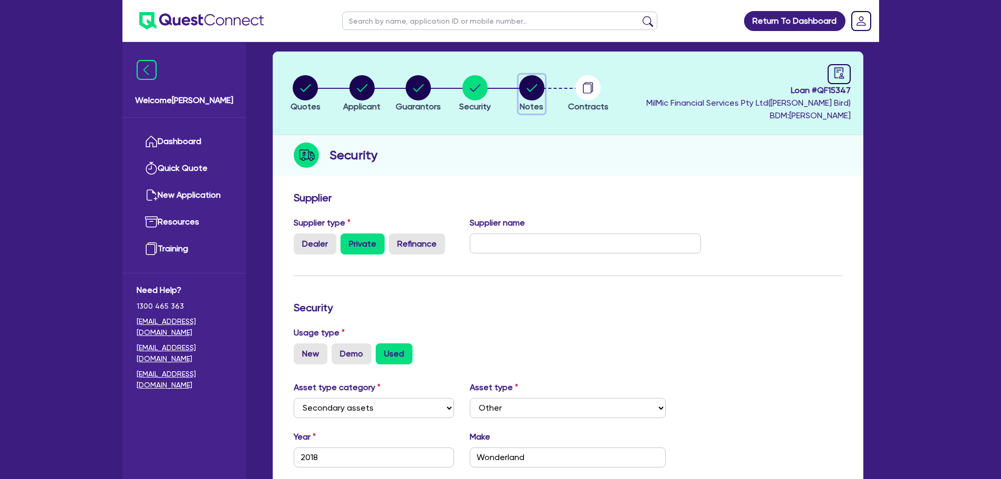
click at [537, 100] on button "Notes" at bounding box center [532, 94] width 26 height 39
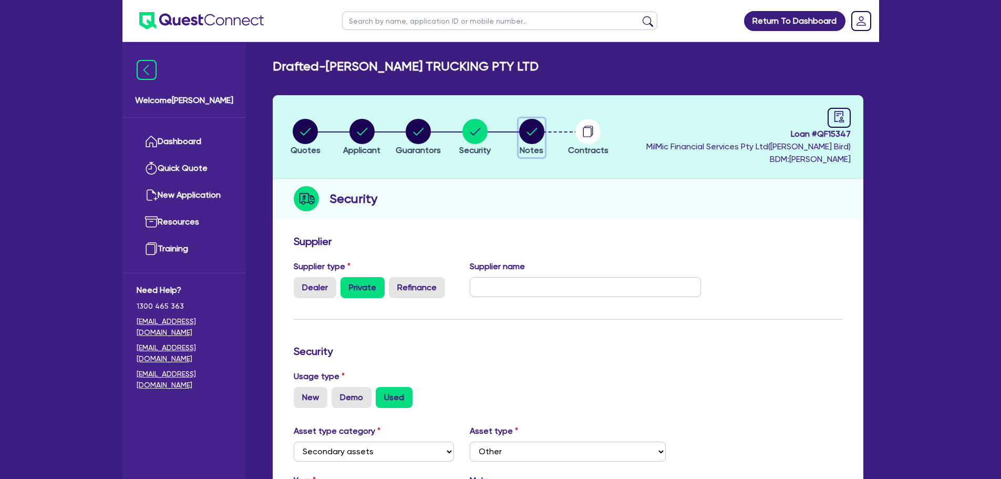
select select "Quest Finance - Own Book"
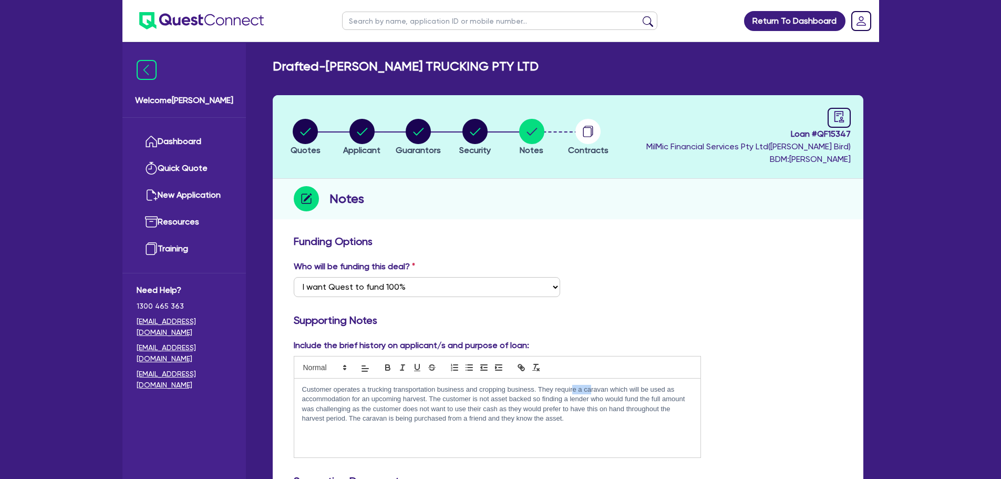
drag, startPoint x: 572, startPoint y: 390, endPoint x: 592, endPoint y: 392, distance: 19.5
click at [592, 392] on p "Customer operates a trucking transportation business and cropping business. The…" at bounding box center [497, 404] width 391 height 39
click at [520, 403] on p "Customer operates a trucking transportation business and cropping business. The…" at bounding box center [497, 404] width 391 height 39
drag, startPoint x: 542, startPoint y: 391, endPoint x: 426, endPoint y: 400, distance: 117.1
click at [426, 400] on p "Customer operates a trucking transportation business and cropping business. The…" at bounding box center [497, 404] width 391 height 39
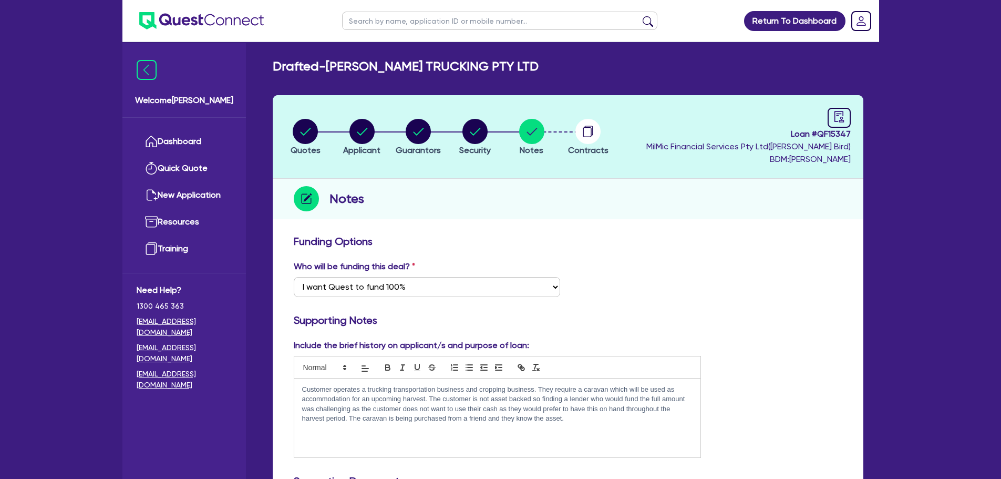
click at [438, 399] on p "Customer operates a trucking transportation business and cropping business. The…" at bounding box center [497, 404] width 391 height 39
click at [348, 119] on div "button" at bounding box center [361, 131] width 37 height 25
select select "COMPANY"
select select "AGRICULTURE"
select select "GROWERS"
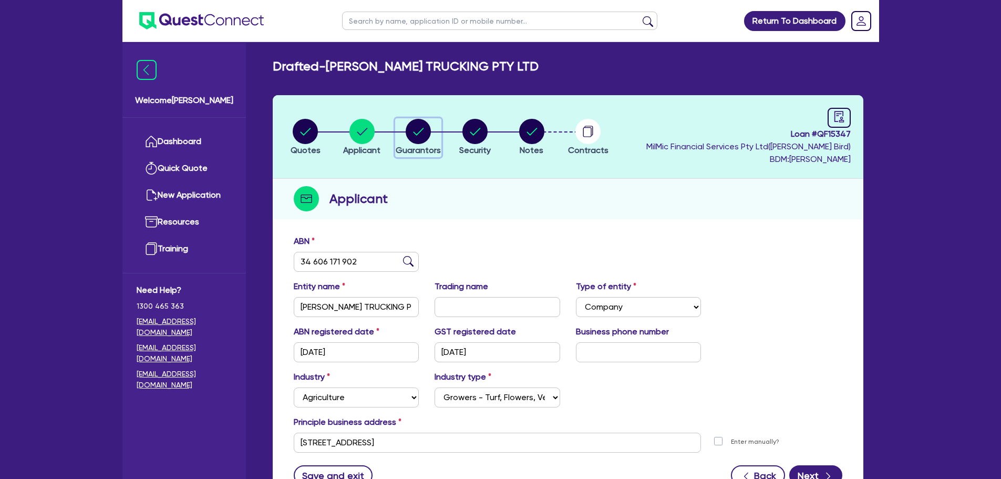
click at [423, 135] on circle "button" at bounding box center [418, 131] width 25 height 25
select select "MR"
select select "[GEOGRAPHIC_DATA]"
select select "MARRIED"
select select "TRUCK"
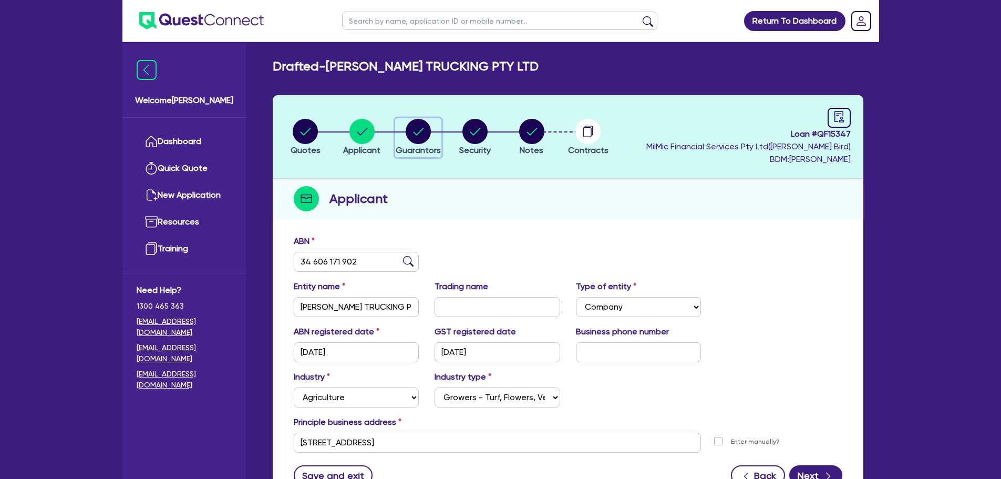
select select "TRAILER"
select select "VEHICLE"
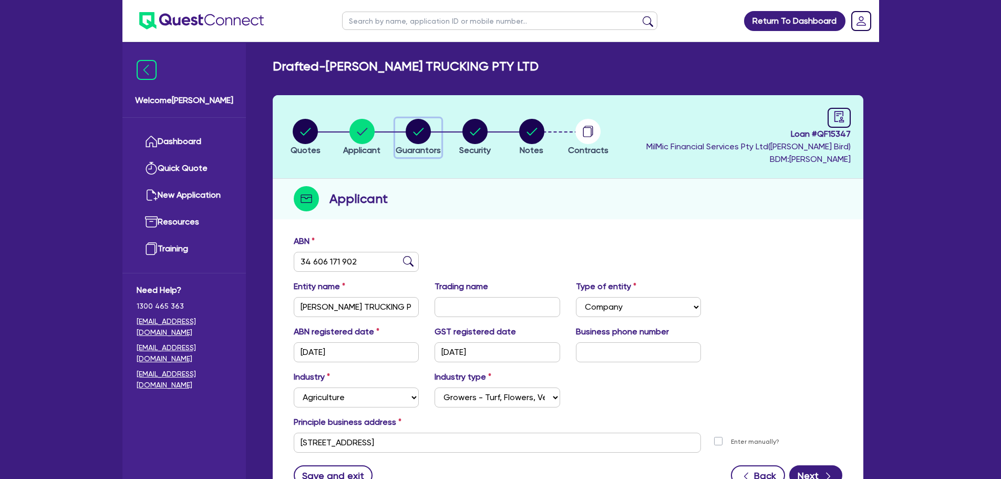
select select "VEHICLE_LOAN"
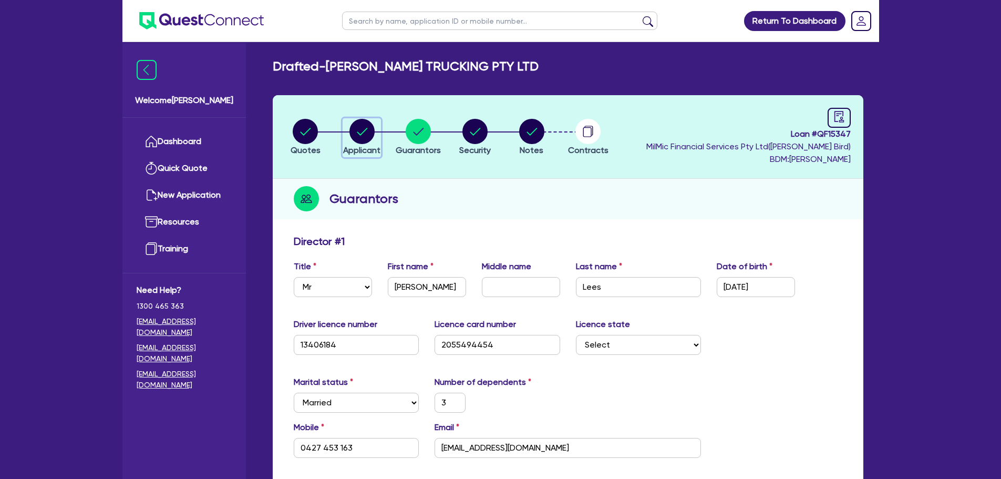
click at [359, 128] on circle "button" at bounding box center [362, 131] width 25 height 25
select select "COMPANY"
select select "AGRICULTURE"
select select "GROWERS"
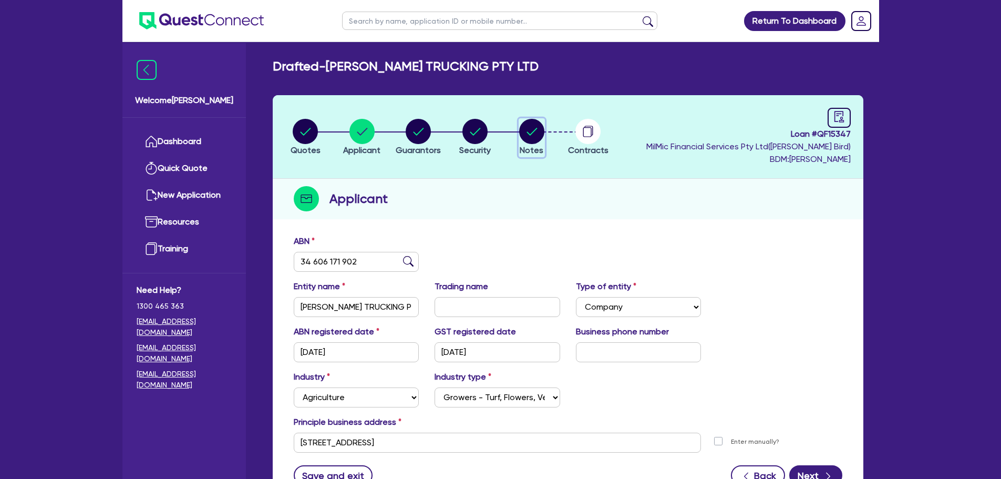
click at [536, 139] on circle "button" at bounding box center [531, 131] width 25 height 25
select select "Quest Finance - Own Book"
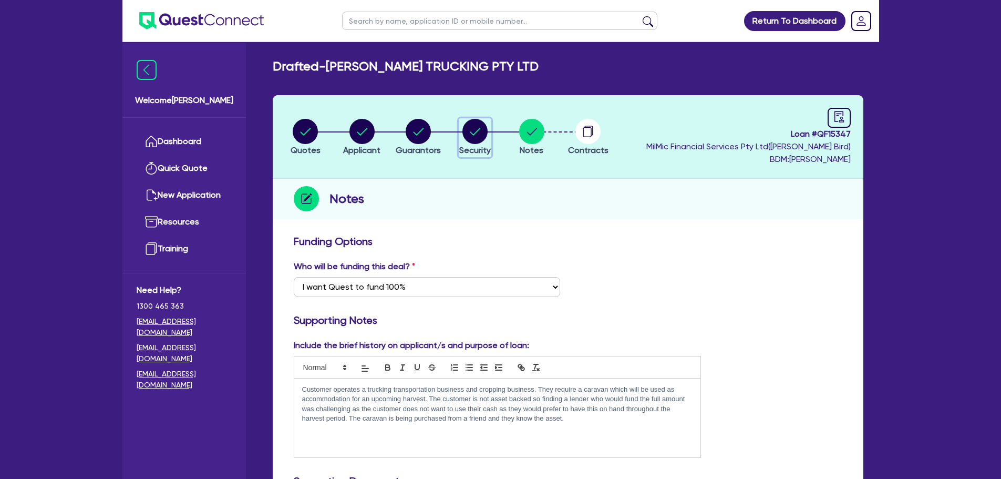
click at [471, 130] on circle "button" at bounding box center [475, 131] width 25 height 25
select select "SECONDARY_ASSETS"
select select "OTHER"
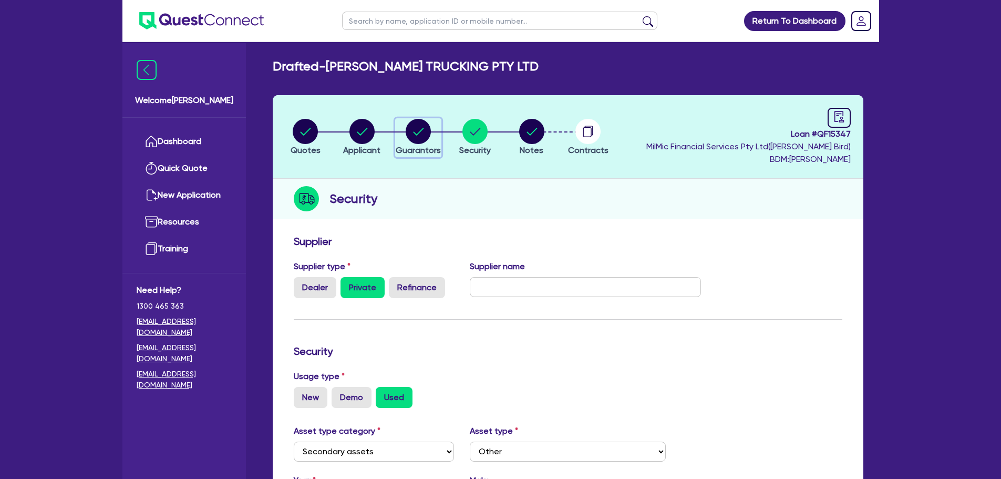
click at [416, 136] on circle "button" at bounding box center [418, 131] width 25 height 25
select select "MR"
select select "[GEOGRAPHIC_DATA]"
select select "MARRIED"
select select "TRUCK"
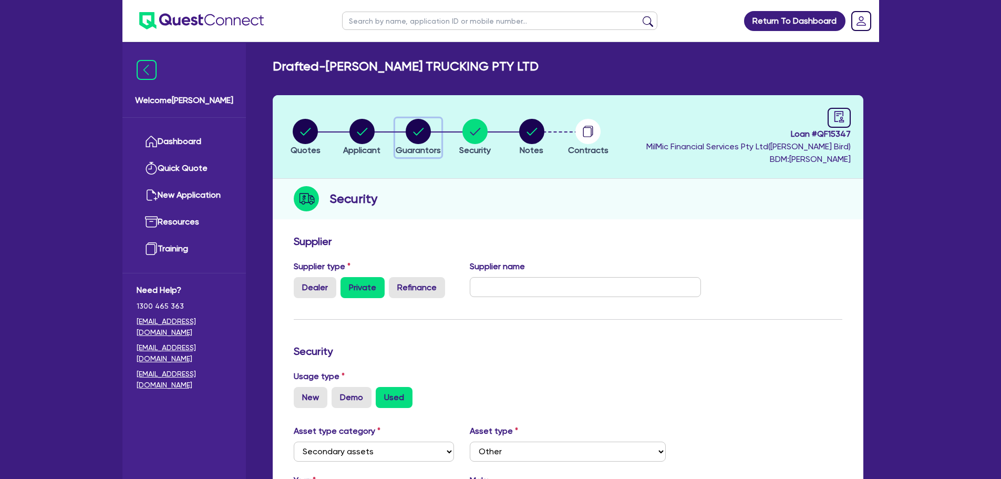
select select "TRAILER"
select select "VEHICLE"
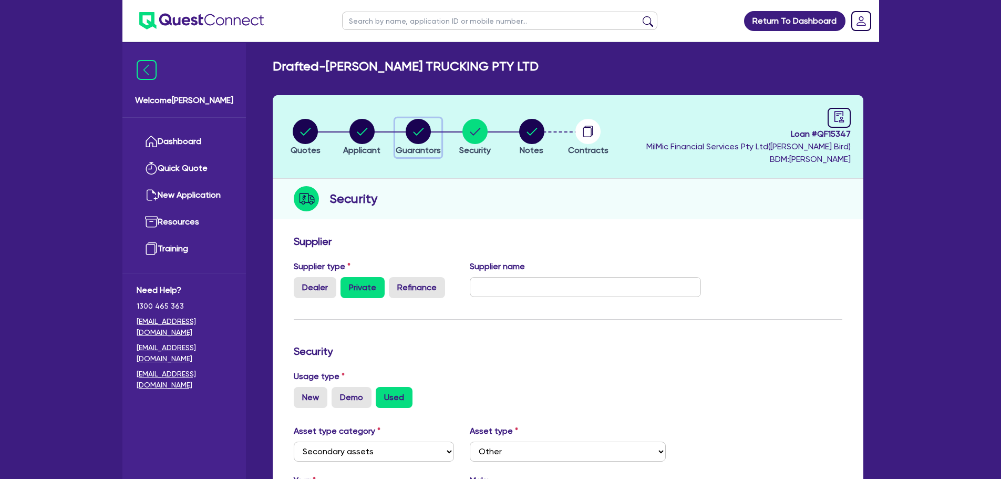
select select "VEHICLE_LOAN"
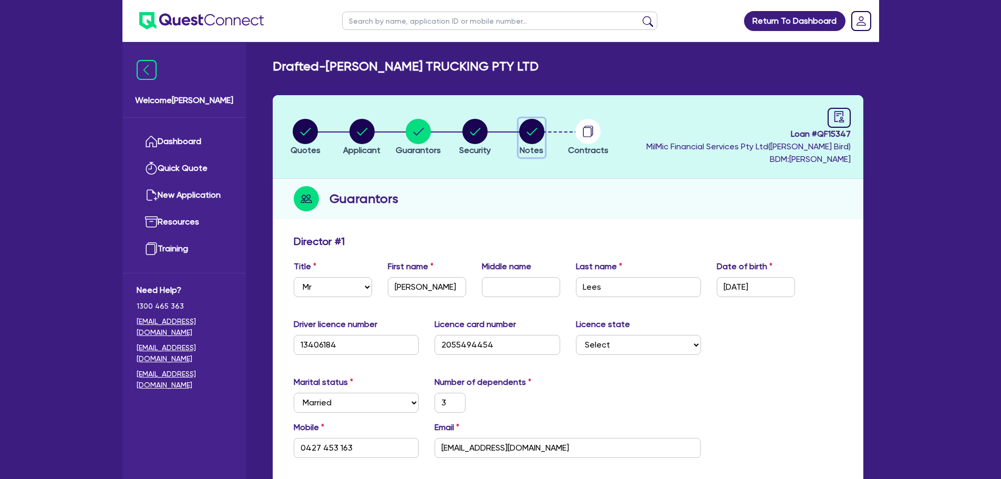
click at [527, 129] on circle "button" at bounding box center [531, 131] width 25 height 25
select select "Quest Finance - Own Book"
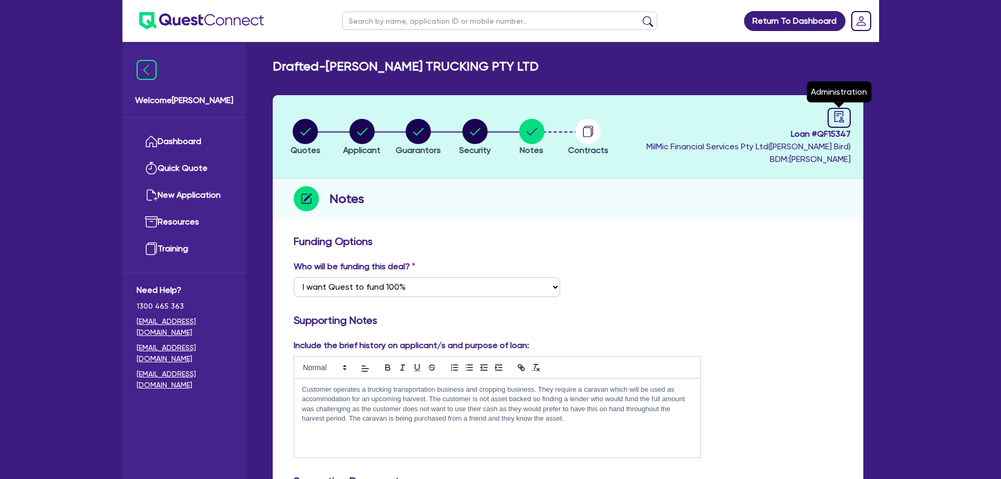
click at [855, 111] on header "Quotes Applicant [GEOGRAPHIC_DATA] Security Notes Contracts Loan # QF15347 MilM…" at bounding box center [568, 137] width 591 height 84
click at [834, 111] on icon "audit" at bounding box center [840, 117] width 12 height 12
select select "DRAFTED_NEW"
select select "Quest Finance - Own Book"
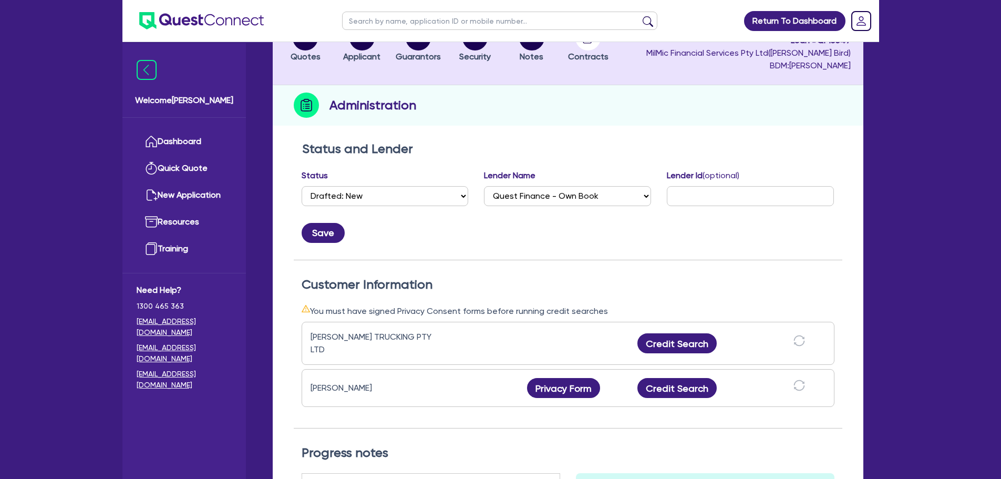
scroll to position [105, 0]
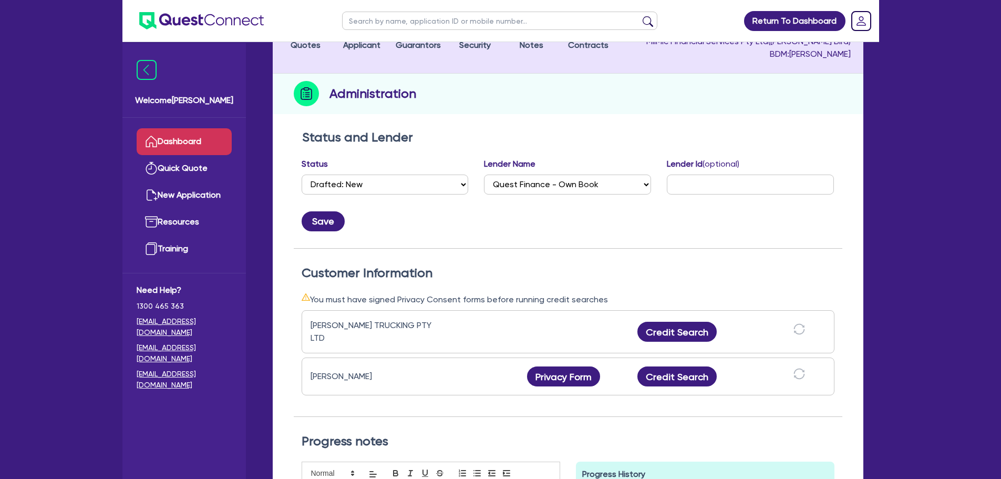
click at [182, 138] on link "Dashboard" at bounding box center [184, 141] width 95 height 27
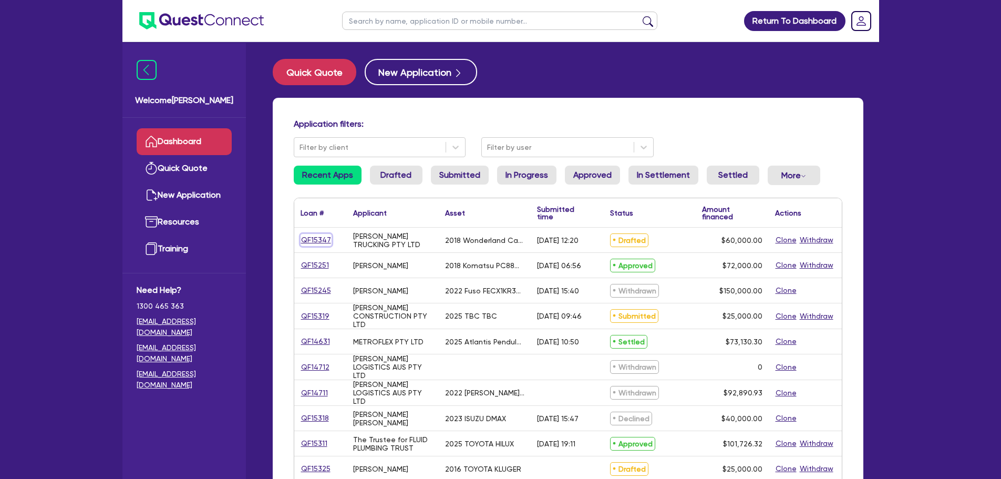
click at [312, 235] on link "QF15347" at bounding box center [316, 240] width 31 height 12
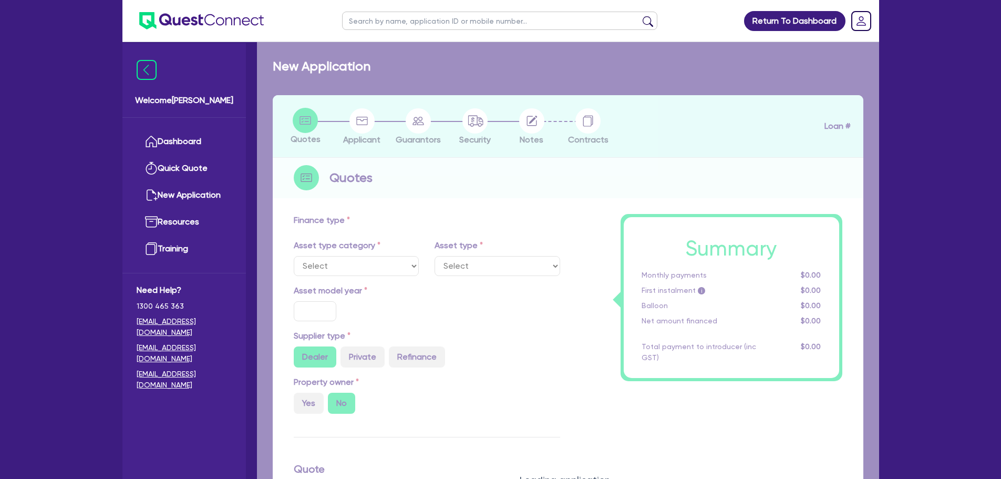
select select "SECONDARY_ASSETS"
type input "2018"
radio input "false"
radio input "true"
type input "60,000"
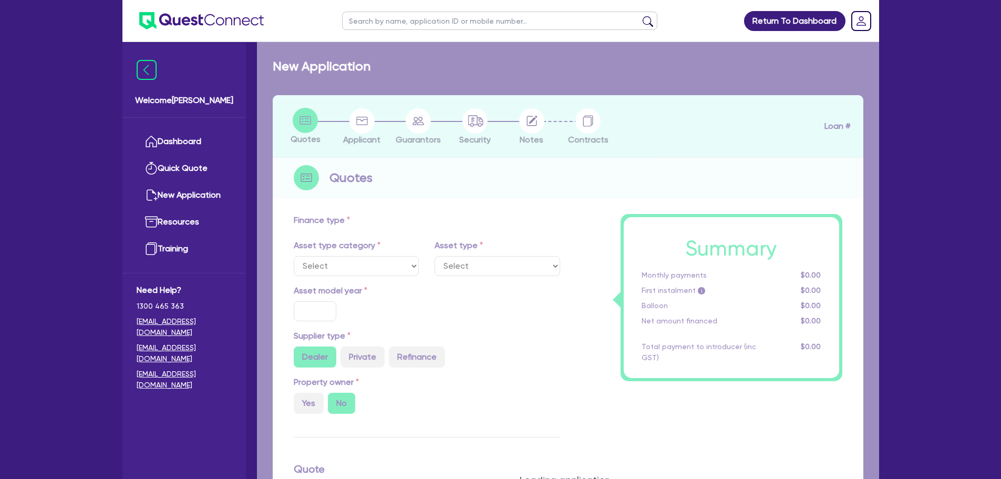
type input "30"
type input "18,000"
type input "8"
type input "4,800"
type input "17"
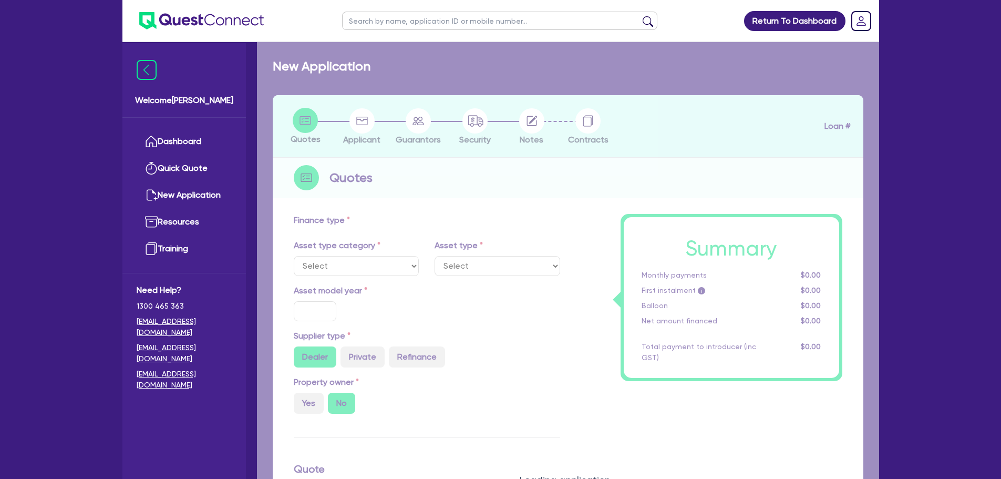
type input "900"
select select "OTHER"
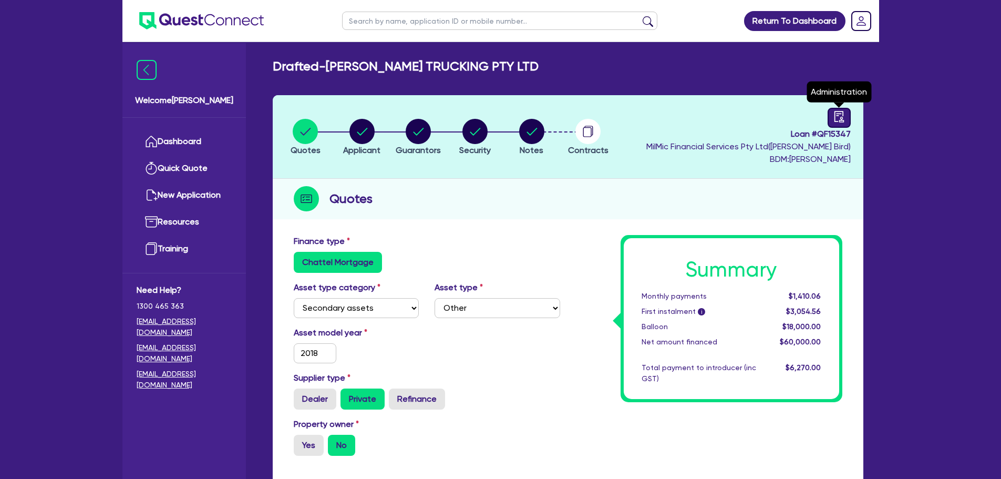
click at [840, 117] on icon "audit" at bounding box center [840, 117] width 12 height 12
select select "DRAFTED_NEW"
select select "Quest Finance - Own Book"
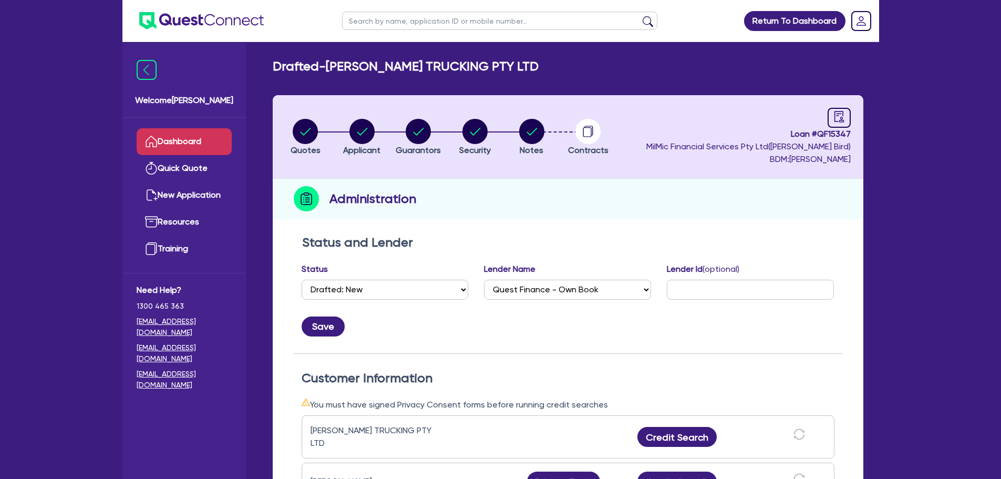
click at [203, 142] on link "Dashboard" at bounding box center [184, 141] width 95 height 27
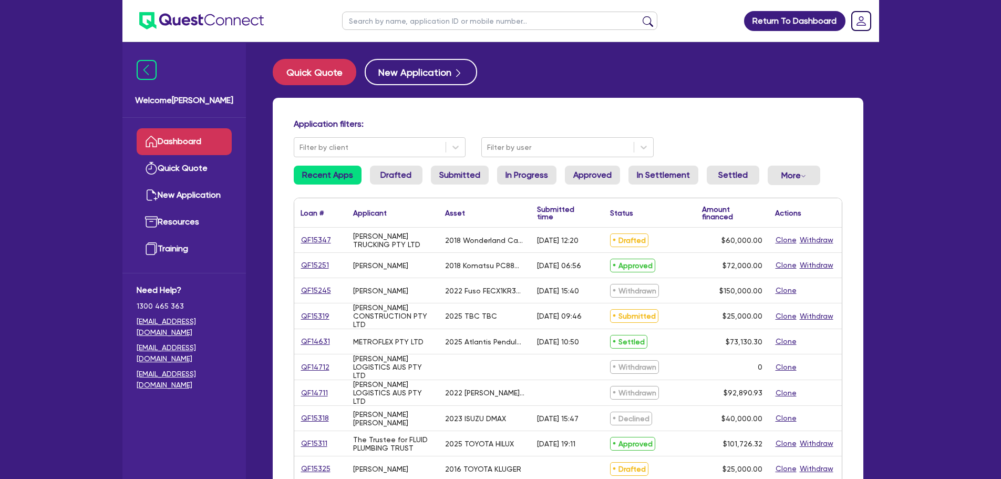
scroll to position [53, 0]
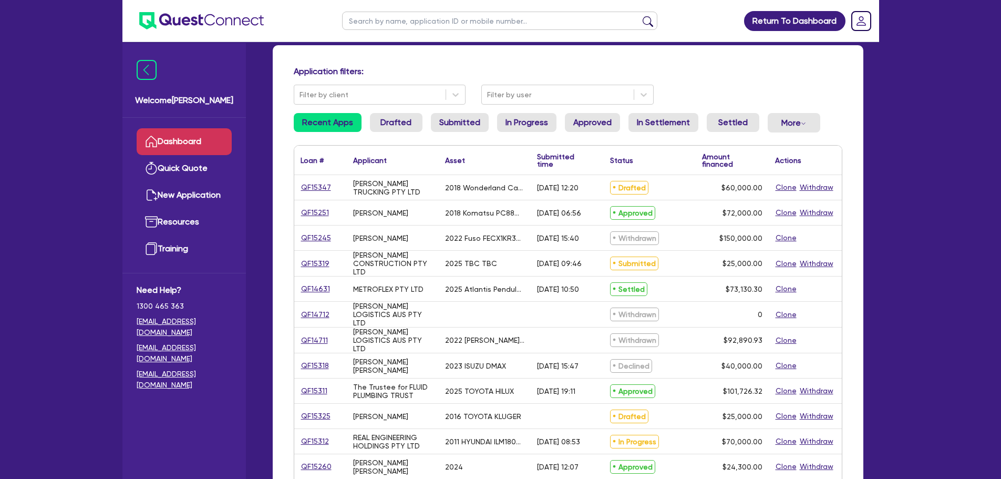
click at [372, 134] on li "Drafted" at bounding box center [396, 127] width 53 height 28
click at [381, 122] on link "Drafted" at bounding box center [396, 122] width 53 height 19
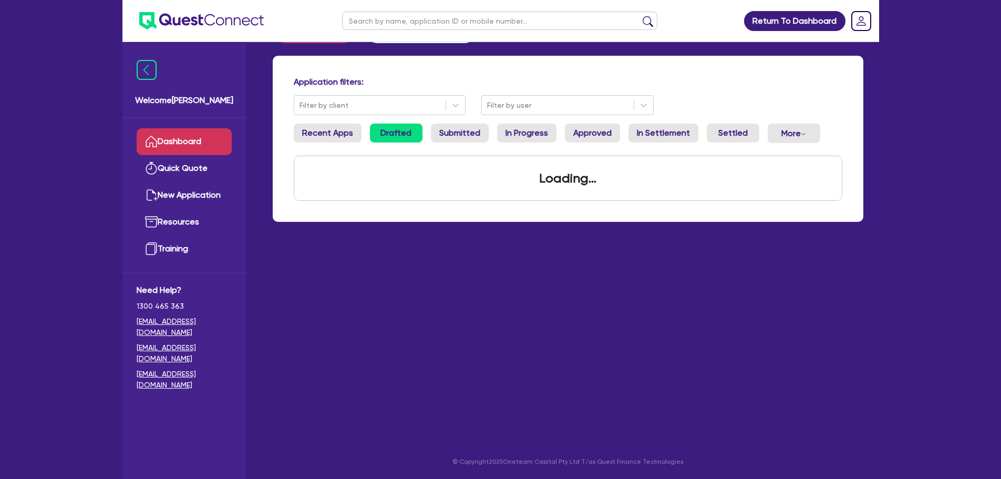
scroll to position [53, 0]
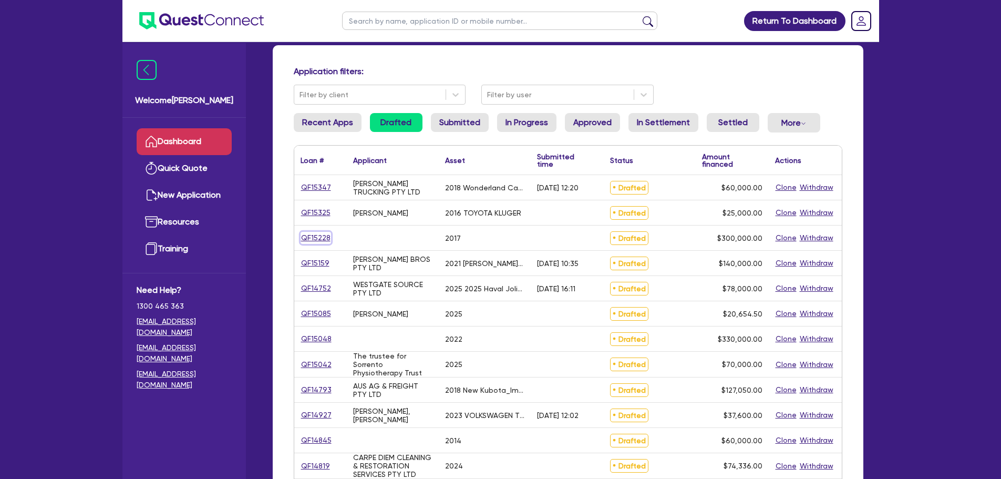
click at [324, 240] on link "QF15228" at bounding box center [316, 238] width 30 height 12
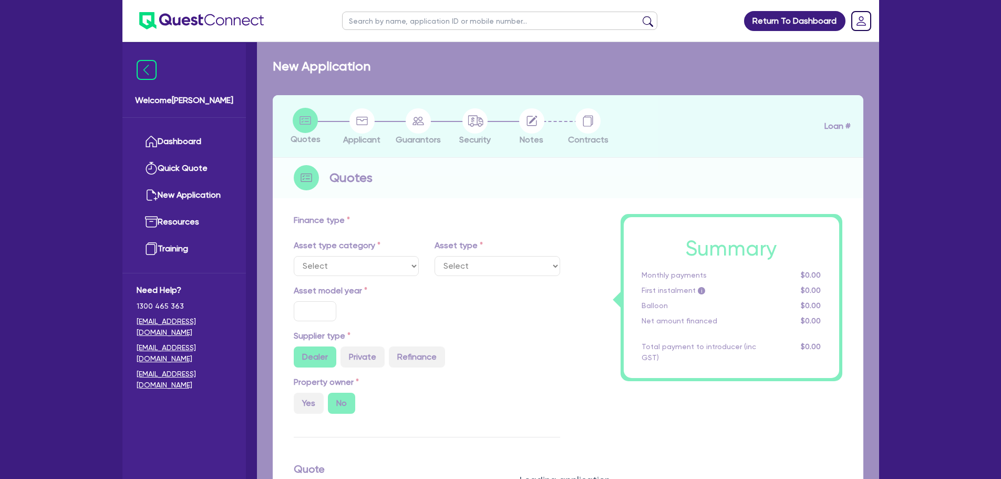
select select "PRIMARY_ASSETS"
type input "2017"
radio input "false"
radio input "true"
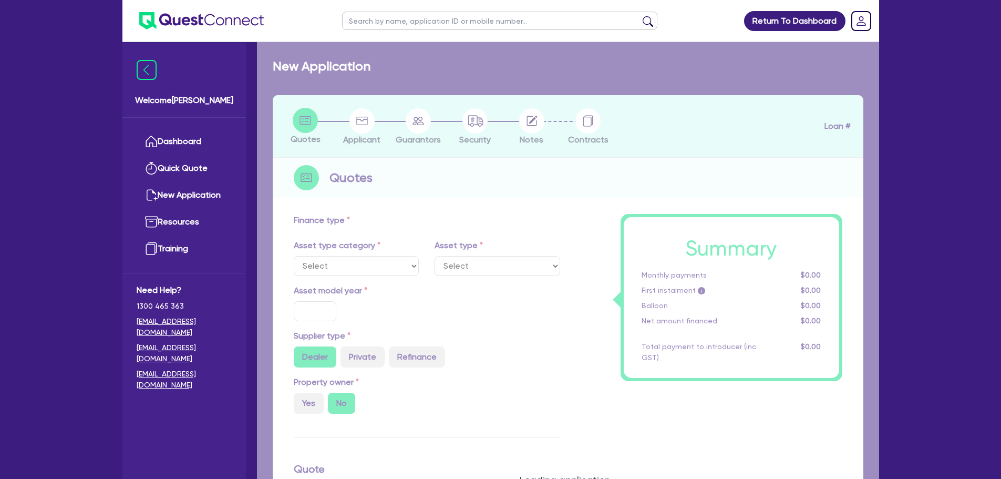
type input "300,000"
type input "30"
type input "90,000"
type input "6"
type input "18,000"
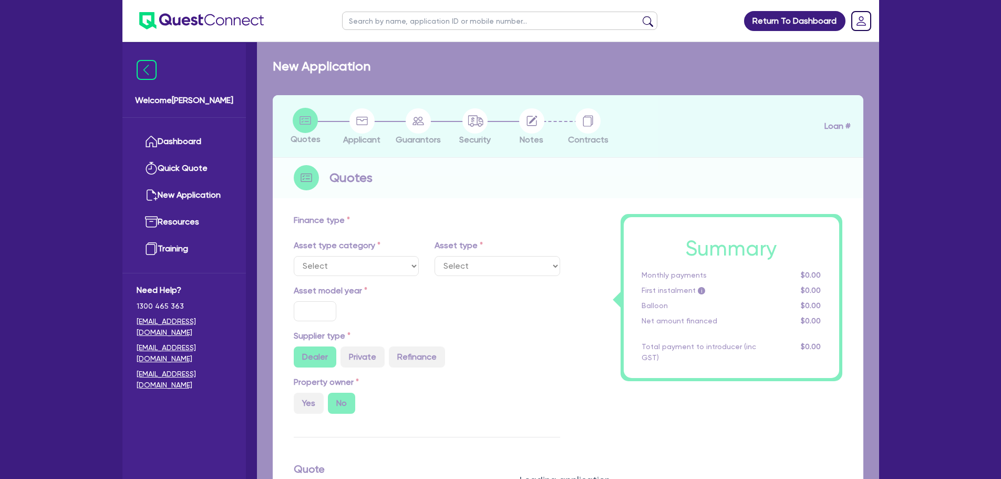
type input "20"
type input "900"
select select "HEAVY_TRUCKS"
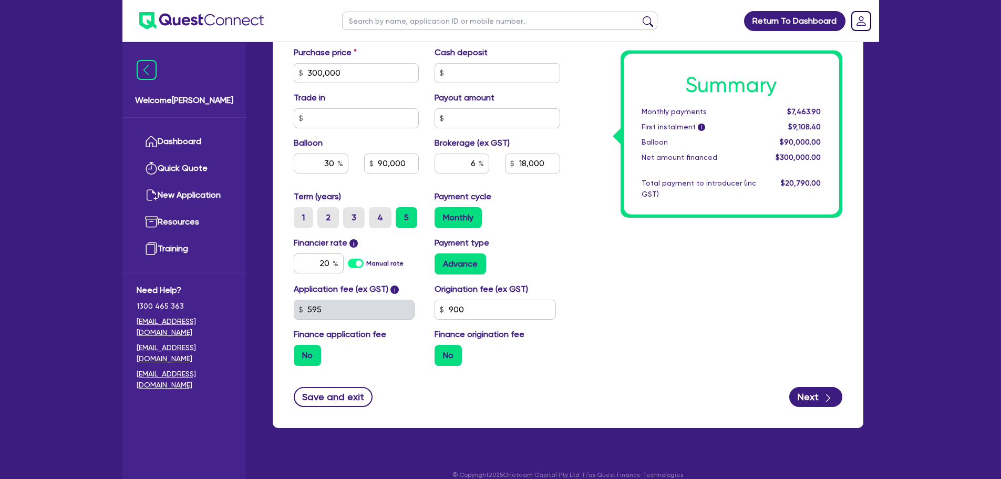
scroll to position [468, 0]
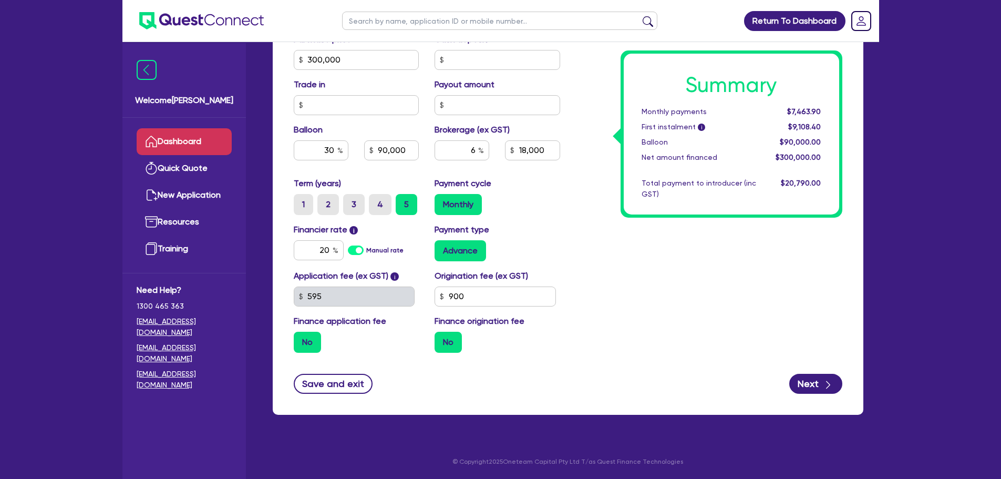
click at [209, 138] on link "Dashboard" at bounding box center [184, 141] width 95 height 27
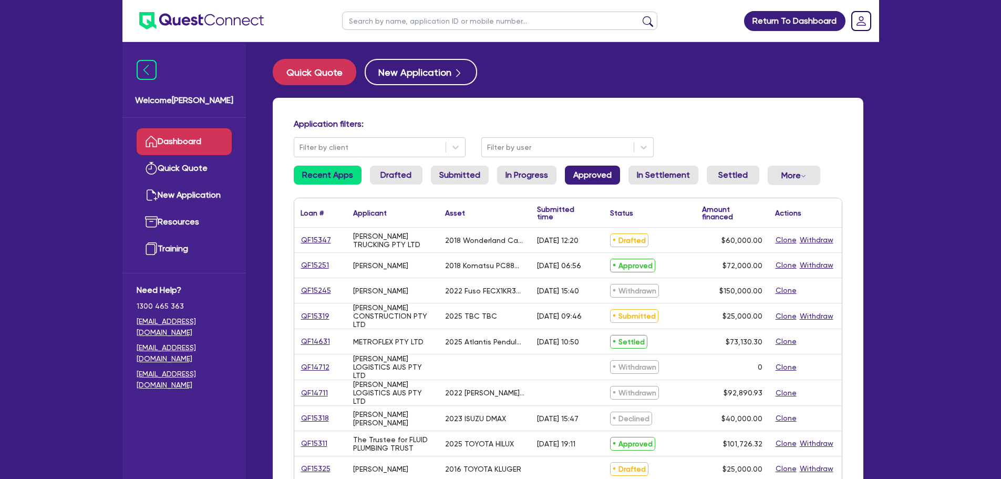
click at [592, 178] on link "Approved" at bounding box center [592, 175] width 55 height 19
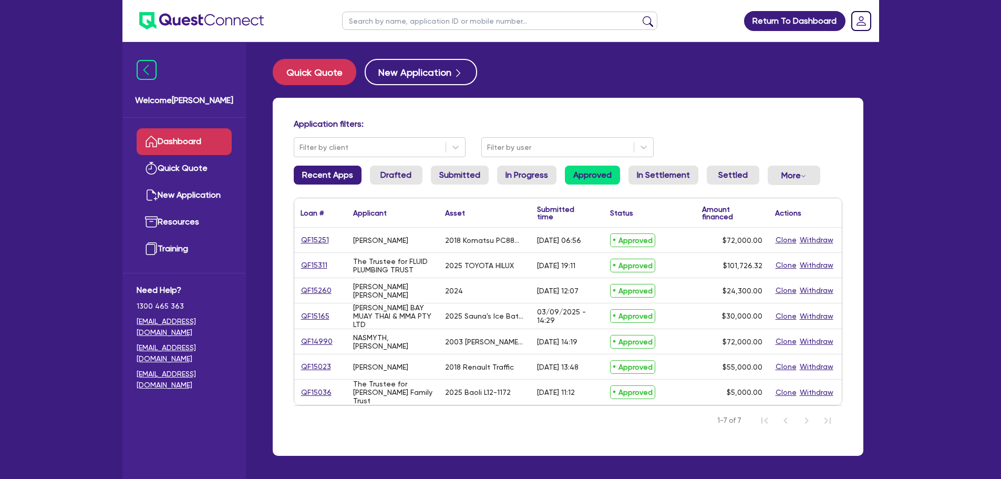
click at [332, 173] on link "Recent Apps" at bounding box center [328, 175] width 68 height 19
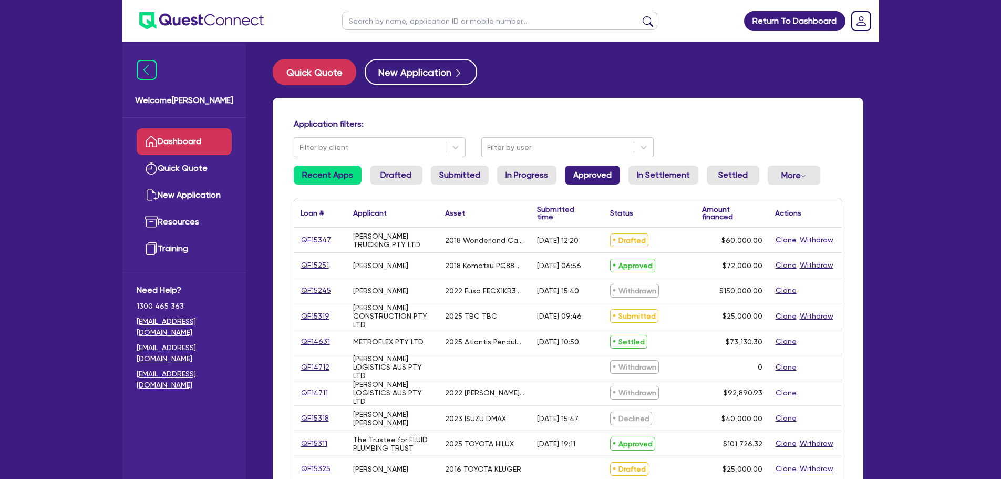
click at [581, 178] on link "Approved" at bounding box center [592, 175] width 55 height 19
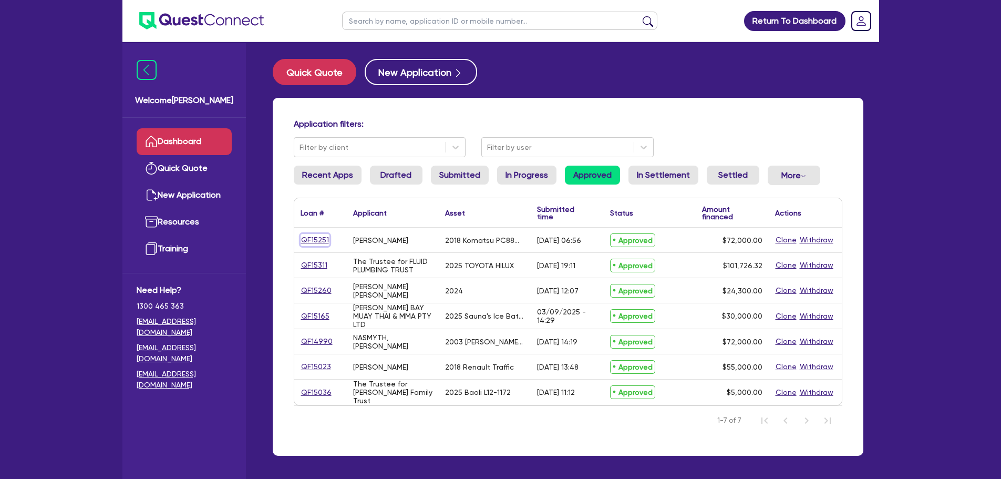
click at [325, 241] on link "QF15251" at bounding box center [315, 240] width 29 height 12
select select "PRIMARY_ASSETS"
select select "YELLOW_GOODS_AND_EXCAVATORS"
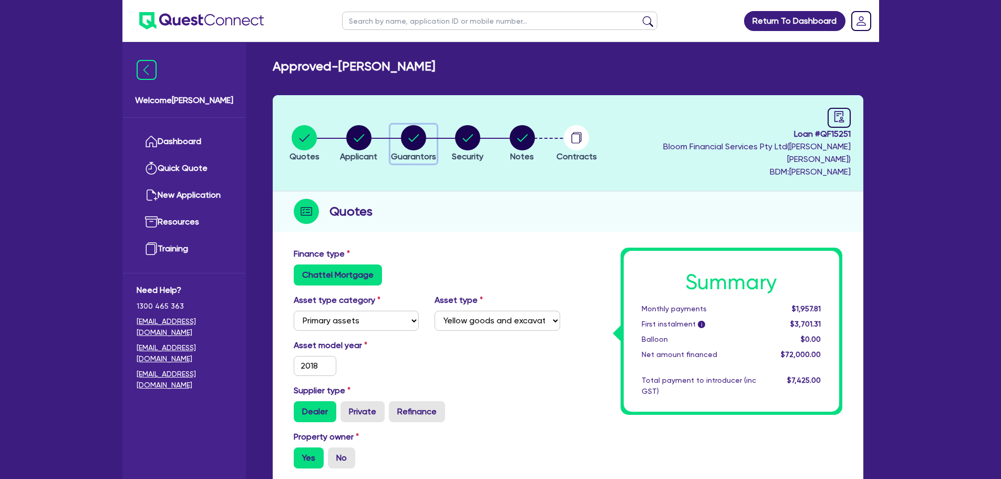
click at [422, 135] on circle "button" at bounding box center [413, 137] width 25 height 25
select select "MR"
select select "[GEOGRAPHIC_DATA]"
select select "MARRIED"
select select "PROPERTY"
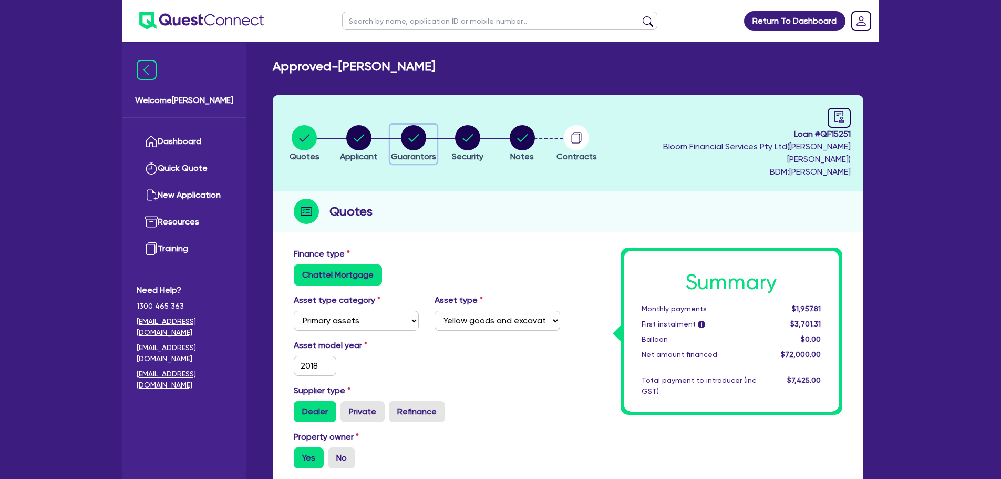
select select "VEHICLE"
select select "TRAILER"
select select "VEHICLE"
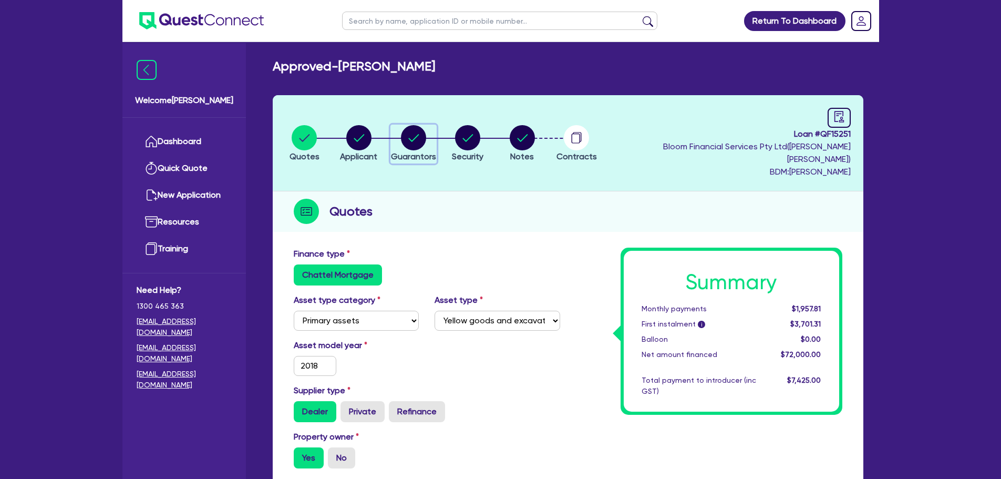
select select "MORTGAGE"
select select "VEHICLE_LOAN"
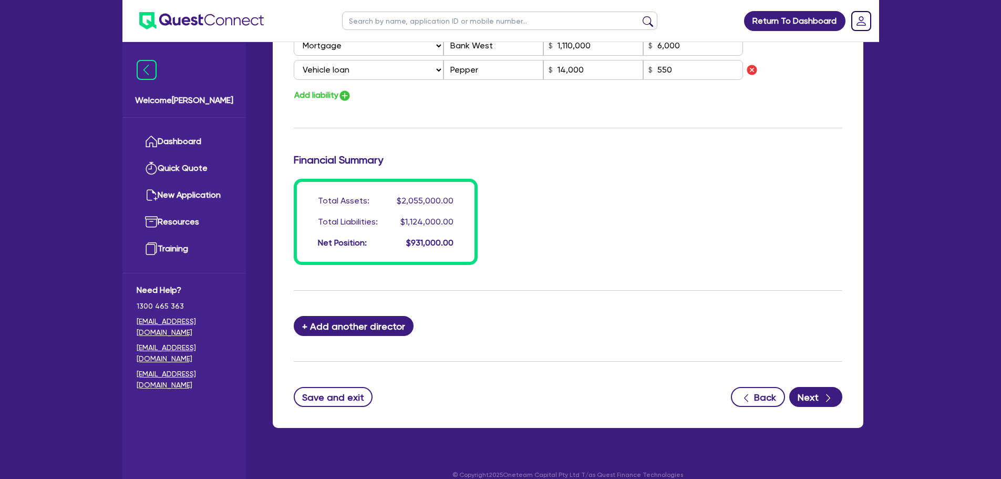
scroll to position [906, 0]
click at [230, 144] on link "Dashboard" at bounding box center [184, 141] width 95 height 27
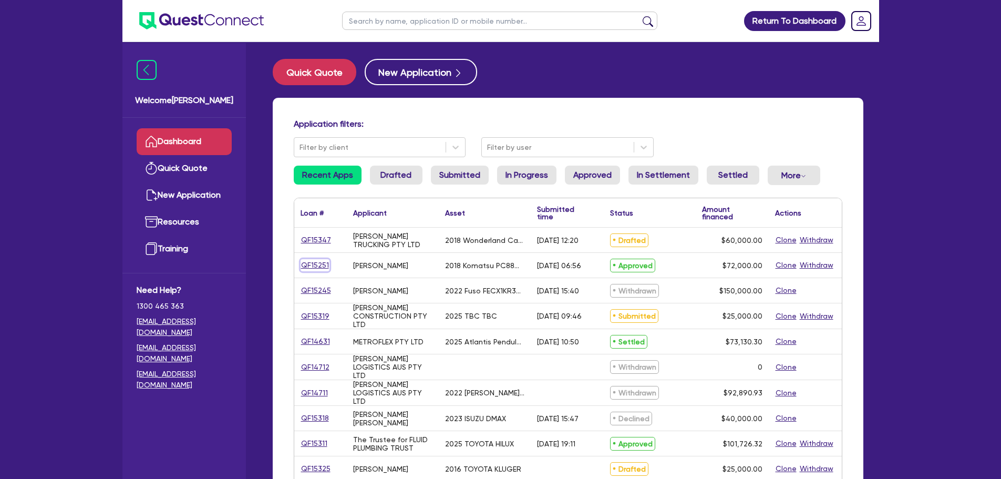
click at [313, 264] on link "QF15251" at bounding box center [315, 265] width 29 height 12
select select "PRIMARY_ASSETS"
select select "YELLOW_GOODS_AND_EXCAVATORS"
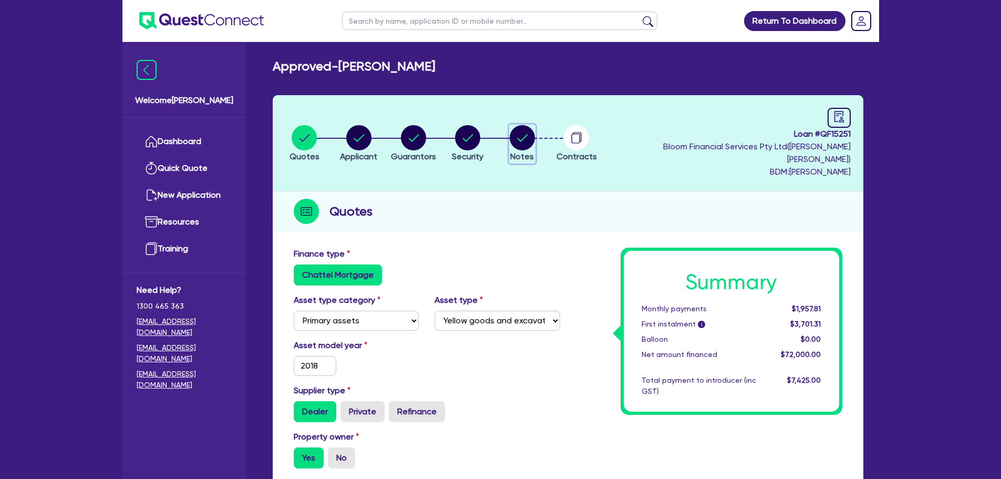
click at [536, 143] on button "Notes" at bounding box center [522, 144] width 26 height 39
select select "Quest Finance - Own Book"
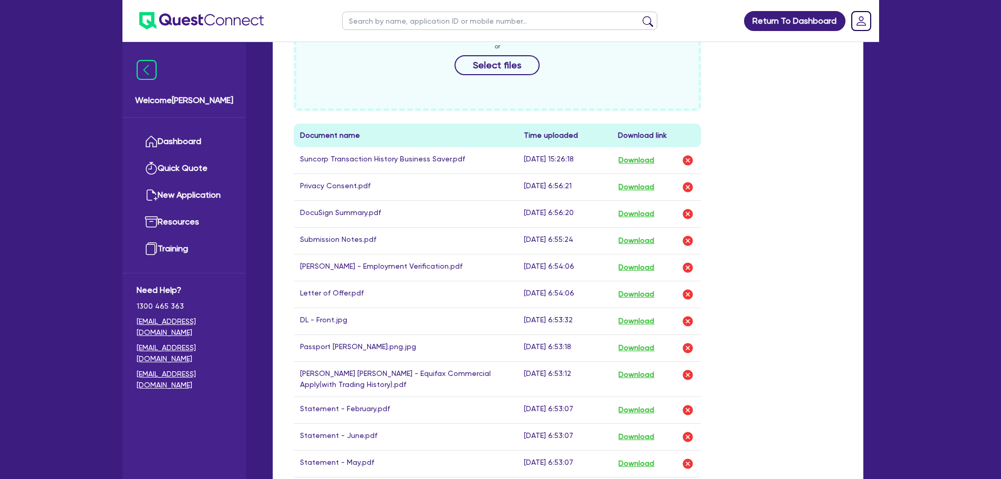
scroll to position [526, 0]
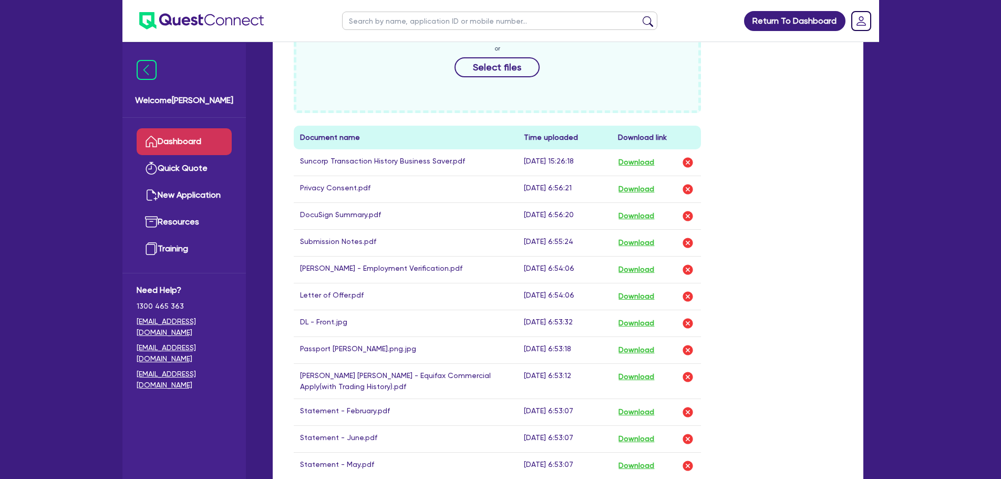
click at [212, 147] on link "Dashboard" at bounding box center [184, 141] width 95 height 27
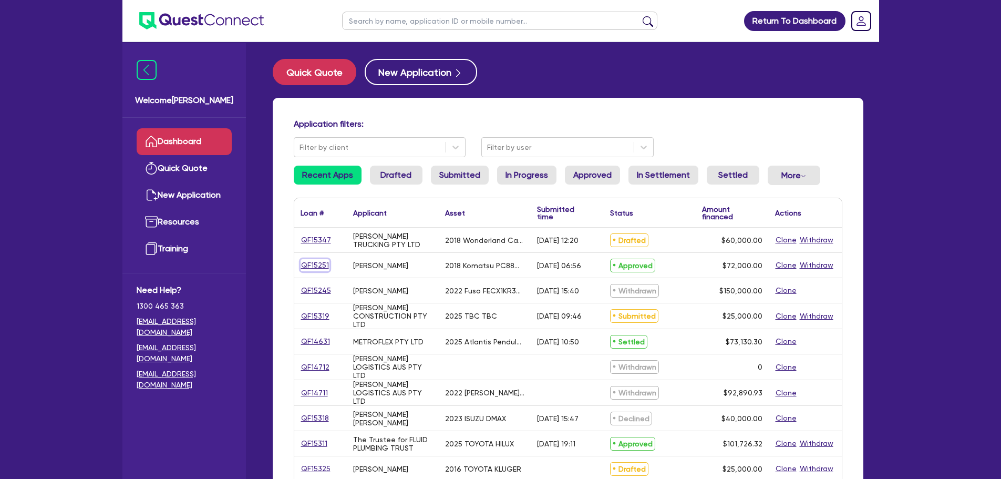
click at [317, 268] on link "QF15251" at bounding box center [315, 265] width 29 height 12
select select "PRIMARY_ASSETS"
select select "YELLOW_GOODS_AND_EXCAVATORS"
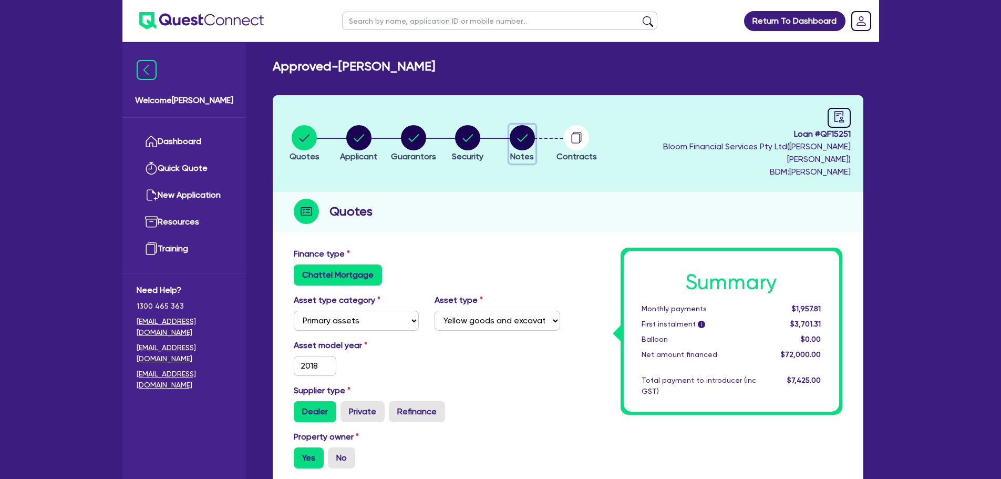
click at [535, 131] on circle "button" at bounding box center [522, 137] width 25 height 25
select select "Quest Finance - Own Book"
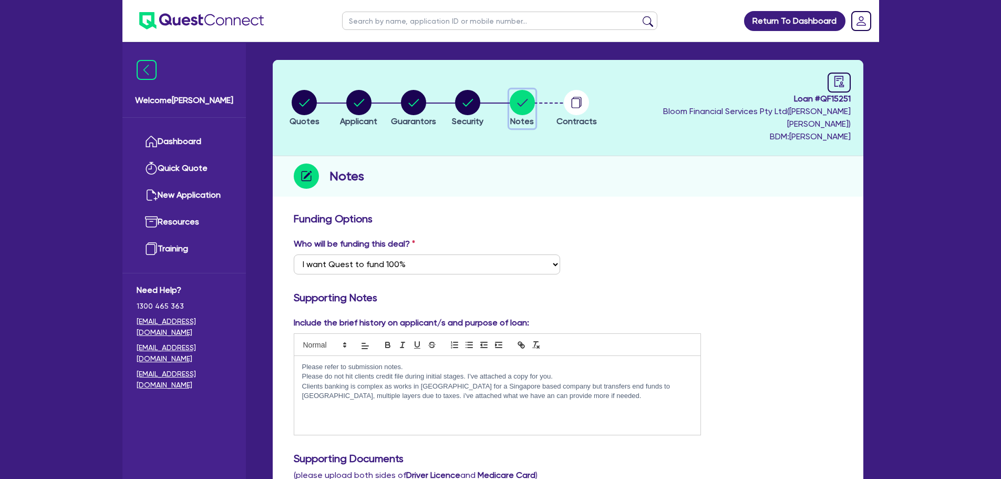
scroll to position [54, 0]
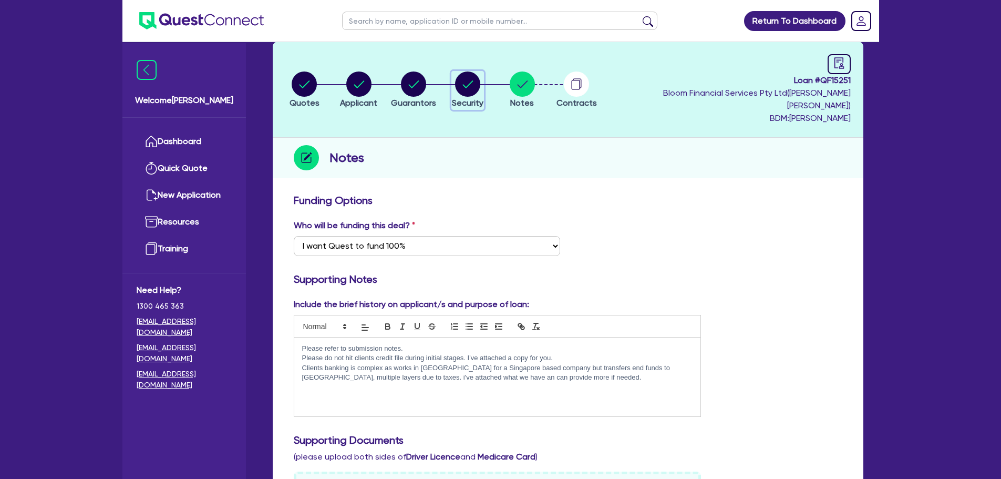
click at [480, 88] on icon "button" at bounding box center [467, 83] width 25 height 25
select select "PRIMARY_ASSETS"
select select "YELLOW_GOODS_AND_EXCAVATORS"
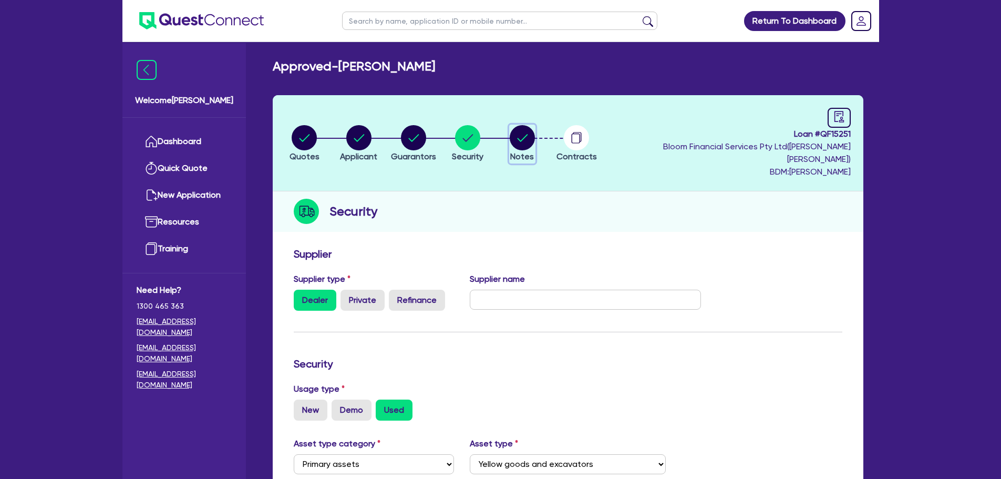
click at [532, 134] on circle "button" at bounding box center [522, 137] width 25 height 25
select select "Quest Finance - Own Book"
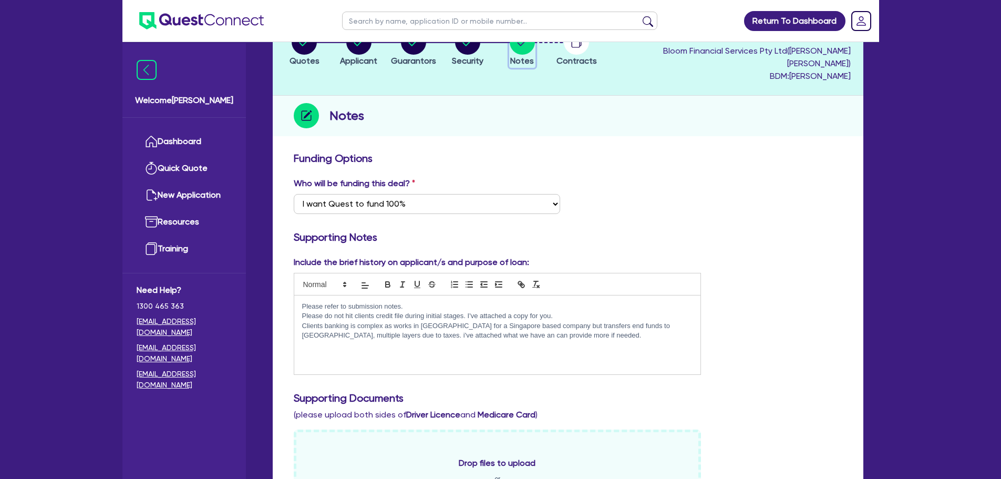
scroll to position [1, 0]
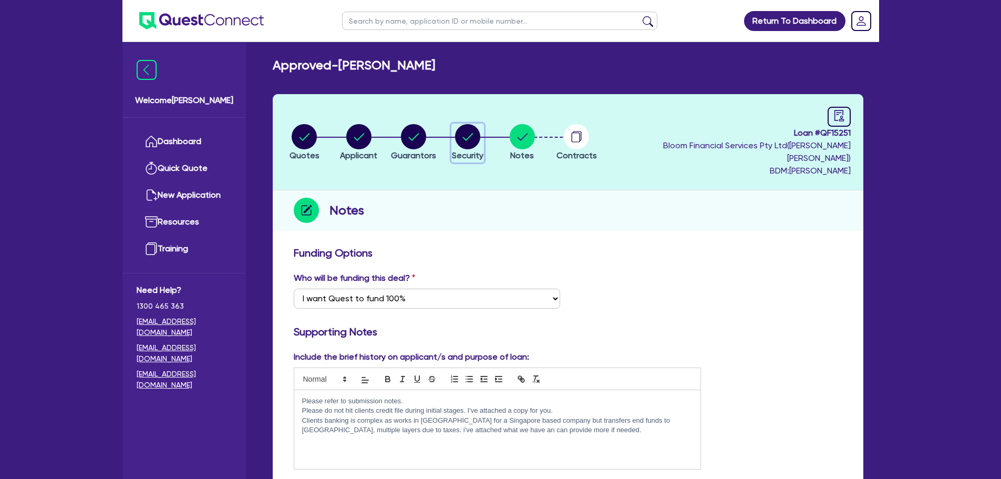
click at [471, 126] on circle "button" at bounding box center [467, 136] width 25 height 25
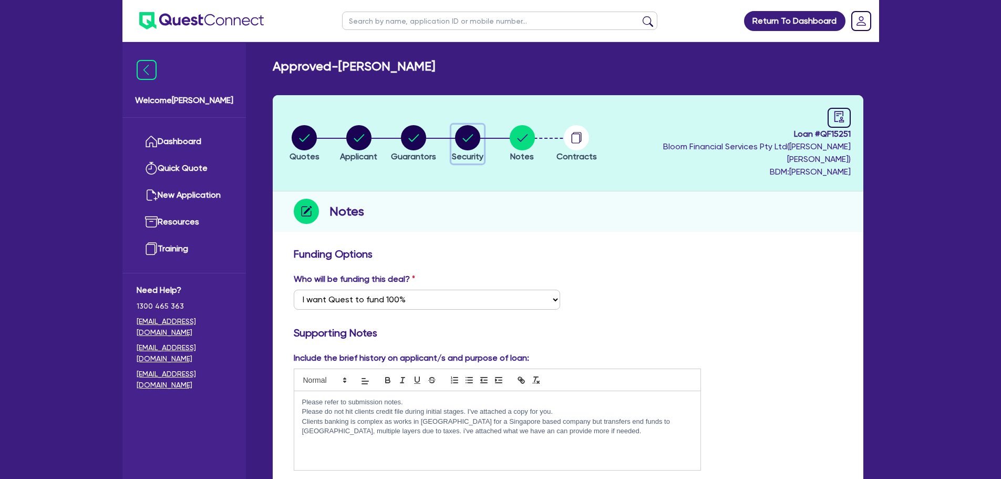
select select "PRIMARY_ASSETS"
select select "YELLOW_GOODS_AND_EXCAVATORS"
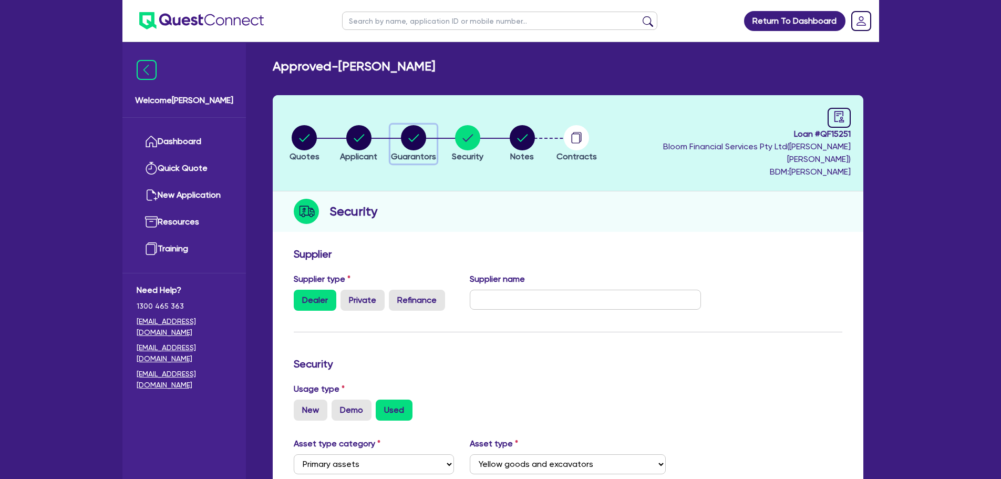
click at [419, 136] on circle "button" at bounding box center [413, 137] width 25 height 25
select select "MR"
select select "[GEOGRAPHIC_DATA]"
select select "MARRIED"
select select "PROPERTY"
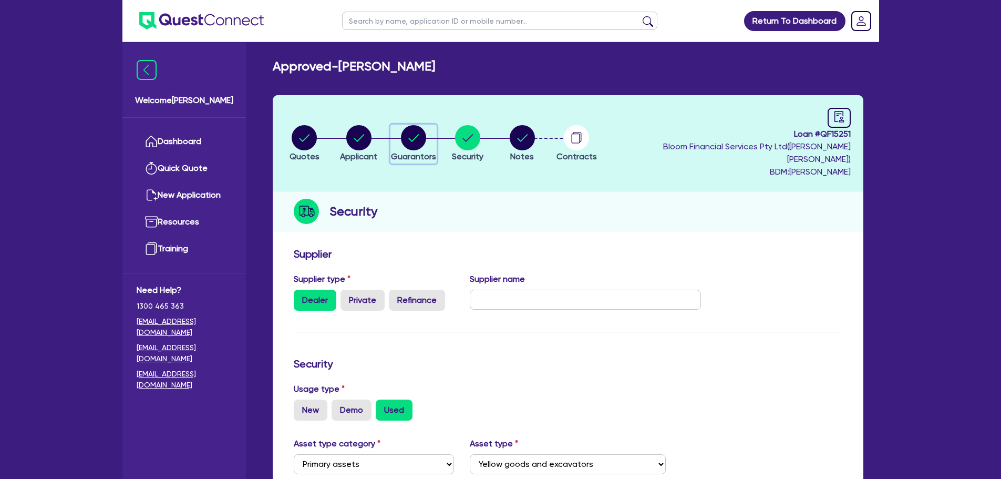
select select "VEHICLE"
select select "TRAILER"
select select "VEHICLE"
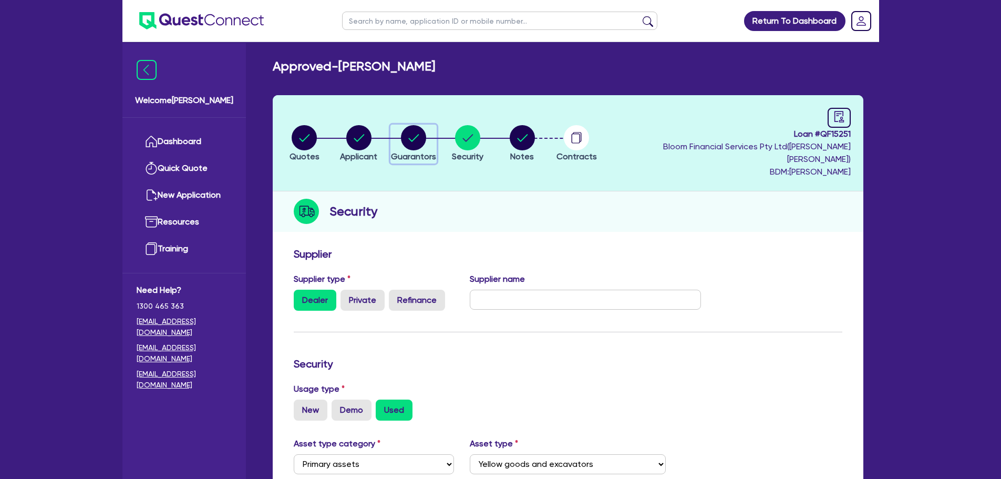
select select "MORTGAGE"
select select "VEHICLE_LOAN"
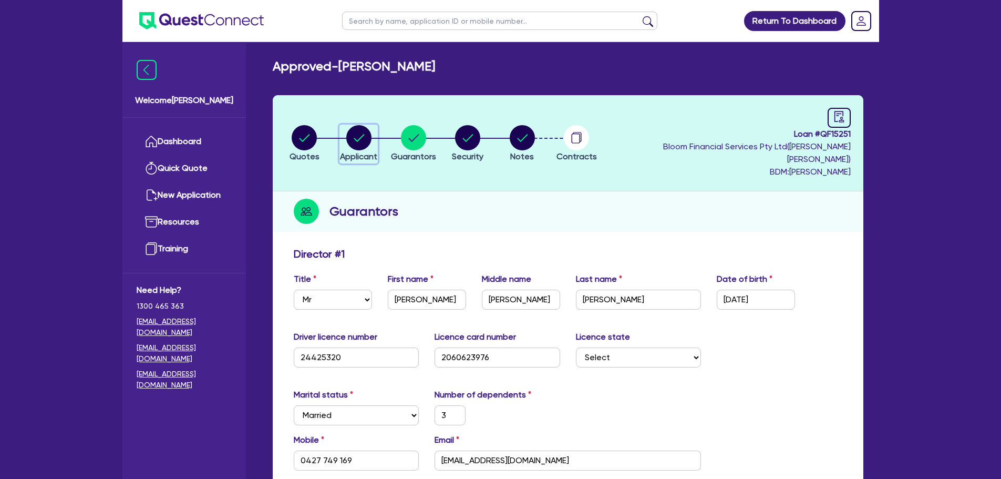
click at [362, 126] on circle "button" at bounding box center [358, 137] width 25 height 25
select select "SOLE_TRADER"
select select "BUILDING_CONSTRUCTION"
select select "BUSINESSES_CONSTRUCTION_SERVICES"
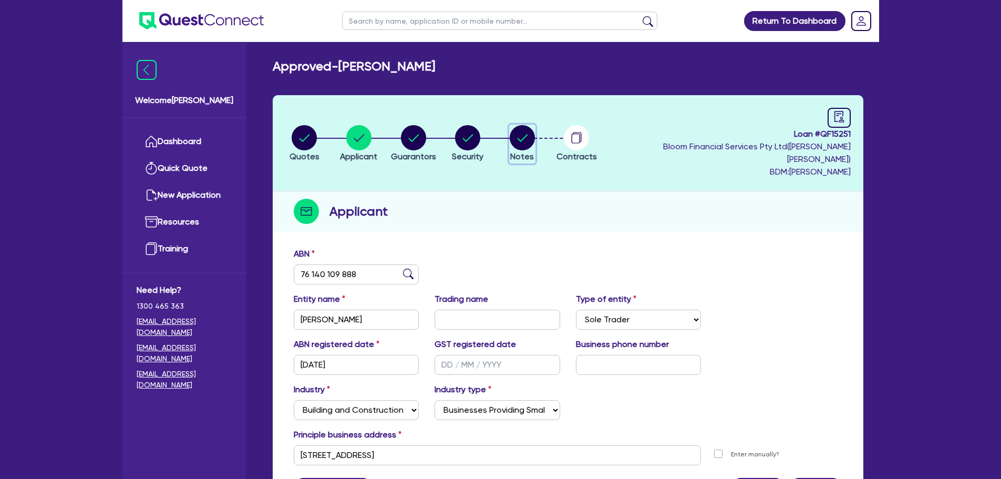
click at [530, 126] on circle "button" at bounding box center [522, 137] width 25 height 25
select select "Quest Finance - Own Book"
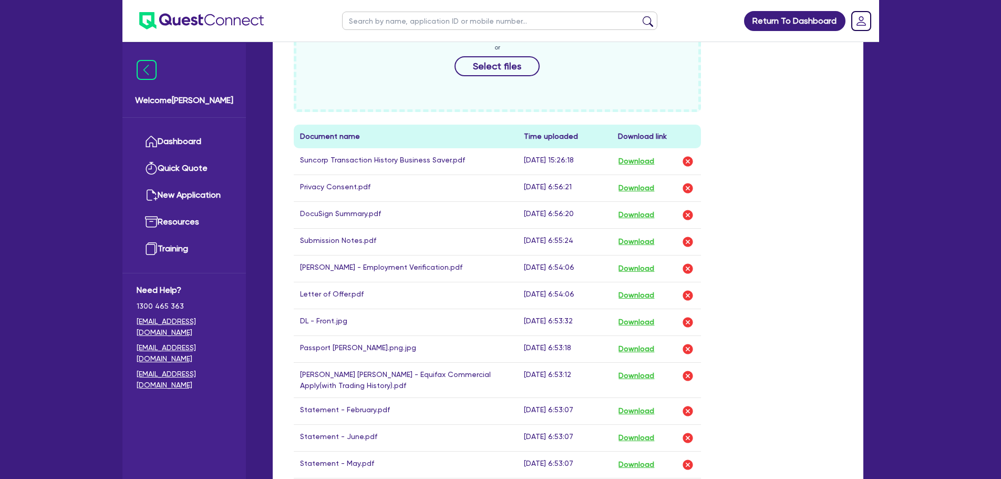
scroll to position [526, 0]
click at [650, 290] on button "Download" at bounding box center [636, 297] width 37 height 14
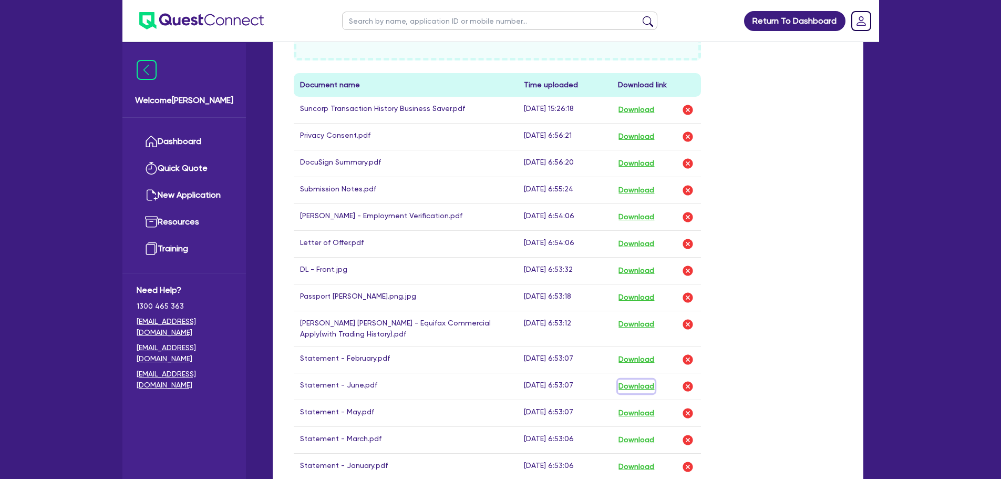
click at [621, 379] on button "Download" at bounding box center [636, 386] width 37 height 14
click at [637, 406] on button "Download" at bounding box center [636, 413] width 37 height 14
click at [631, 433] on button "Download" at bounding box center [636, 440] width 37 height 14
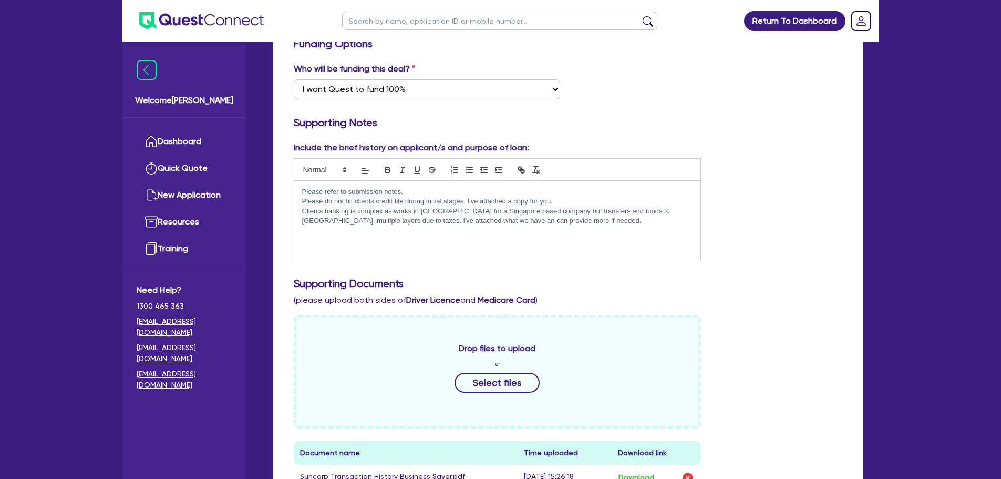
scroll to position [0, 0]
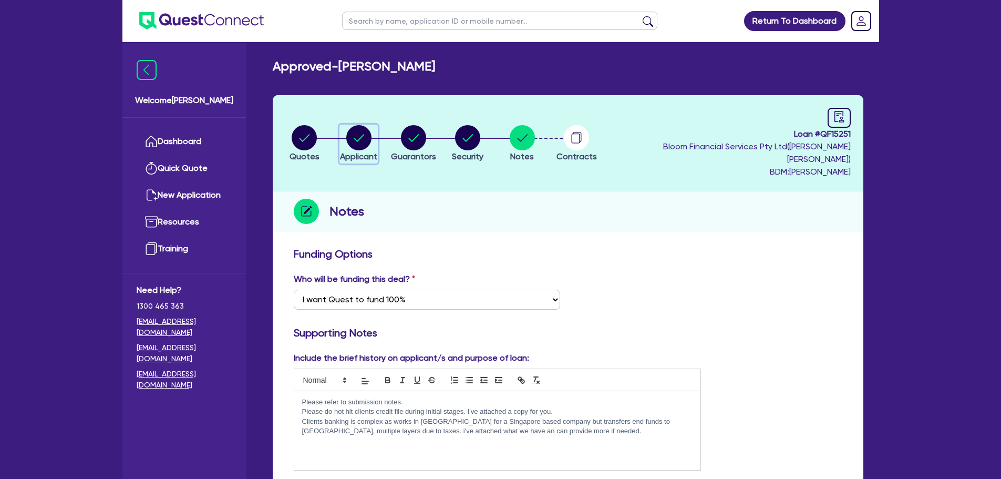
click at [349, 132] on icon "button" at bounding box center [358, 137] width 25 height 25
select select "SOLE_TRADER"
select select "BUILDING_CONSTRUCTION"
select select "BUSINESSES_CONSTRUCTION_SERVICES"
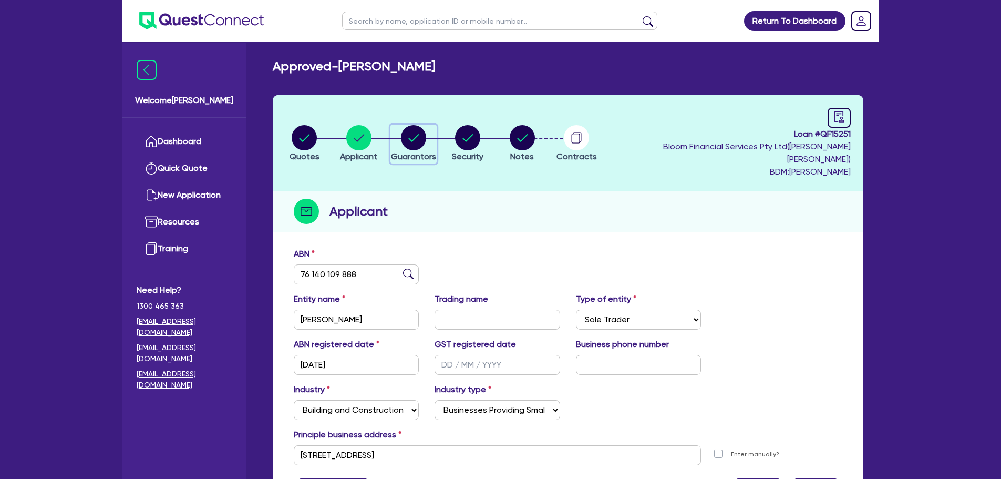
click at [422, 140] on circle "button" at bounding box center [413, 137] width 25 height 25
select select "MR"
select select "[GEOGRAPHIC_DATA]"
select select "MARRIED"
select select "PROPERTY"
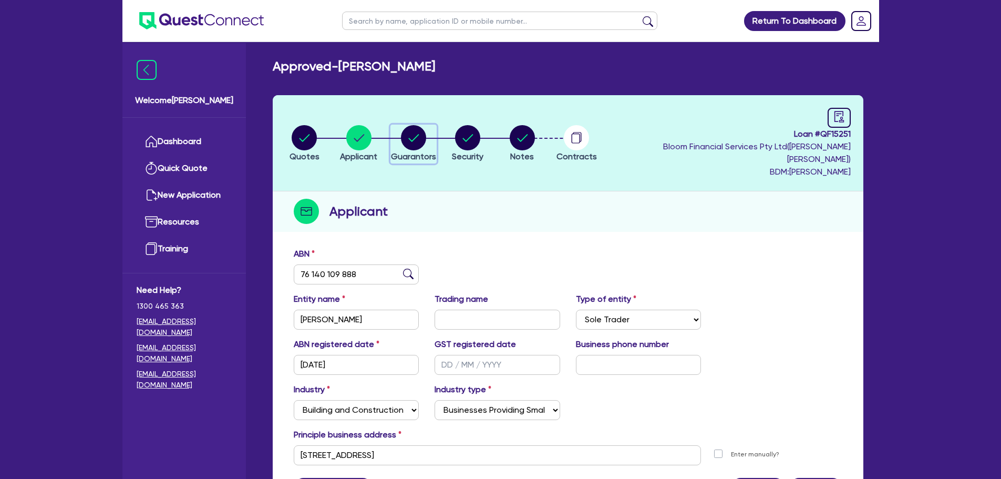
select select "VEHICLE"
select select "TRAILER"
select select "VEHICLE"
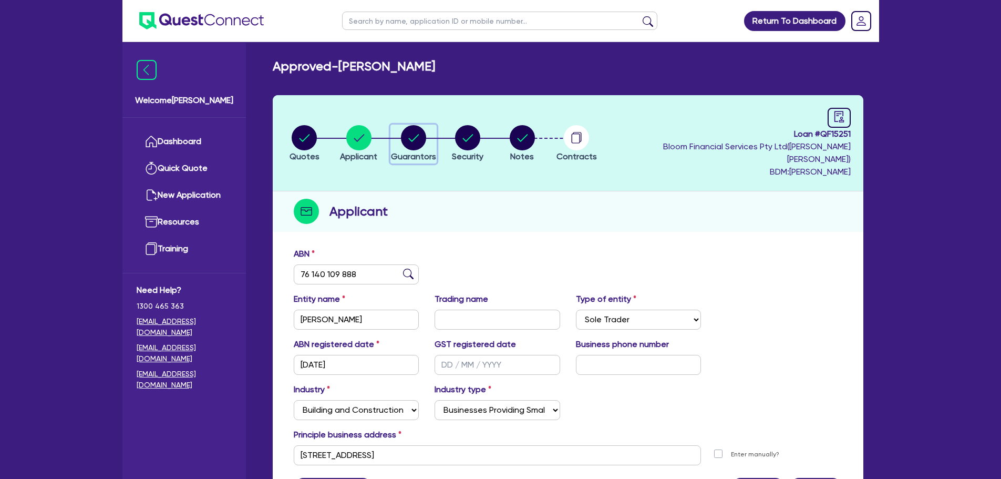
select select "MORTGAGE"
select select "VEHICLE_LOAN"
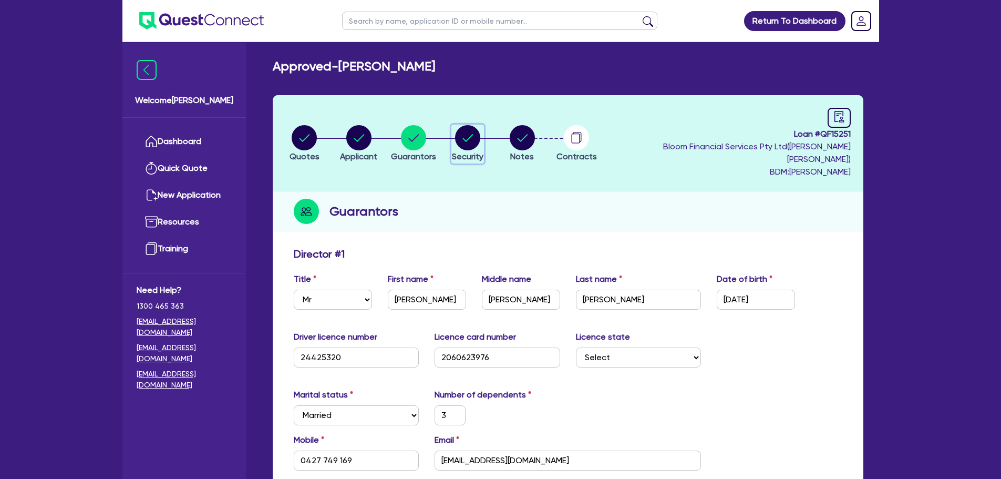
click at [480, 136] on circle "button" at bounding box center [467, 137] width 25 height 25
select select "PRIMARY_ASSETS"
select select "YELLOW_GOODS_AND_EXCAVATORS"
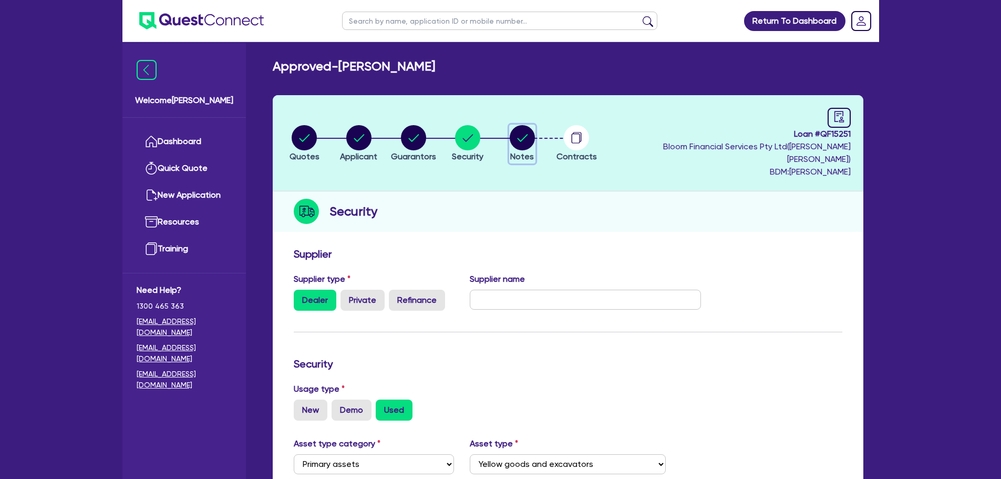
click at [535, 137] on circle "button" at bounding box center [522, 137] width 25 height 25
select select "Quest Finance - Own Book"
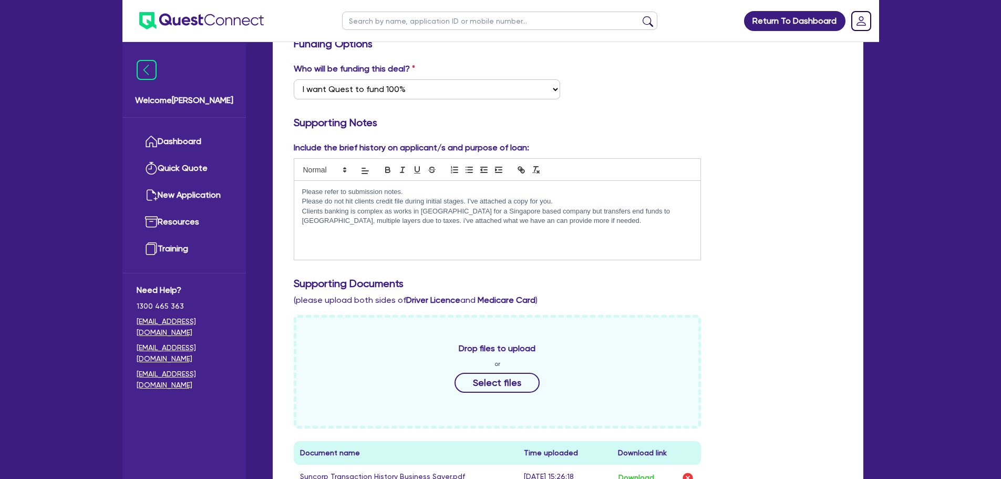
scroll to position [420, 0]
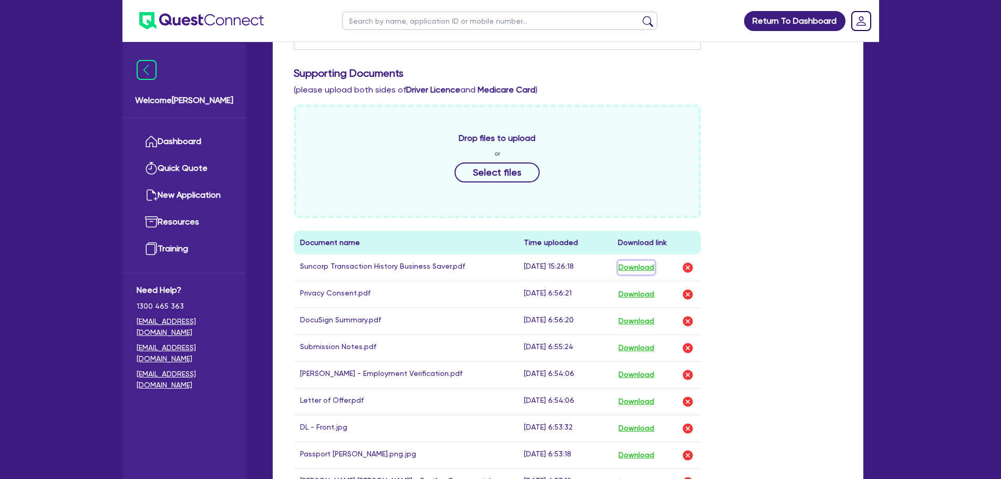
click at [644, 261] on button "Download" at bounding box center [636, 268] width 37 height 14
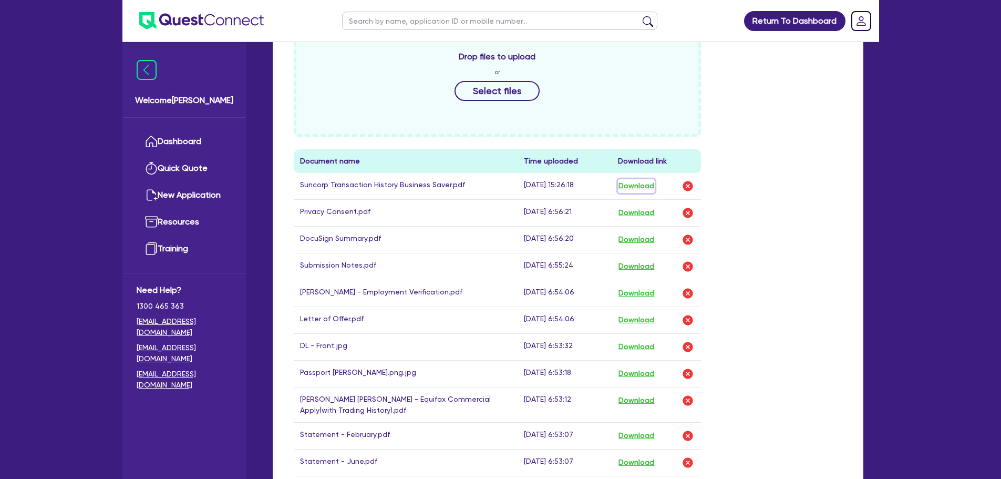
scroll to position [526, 0]
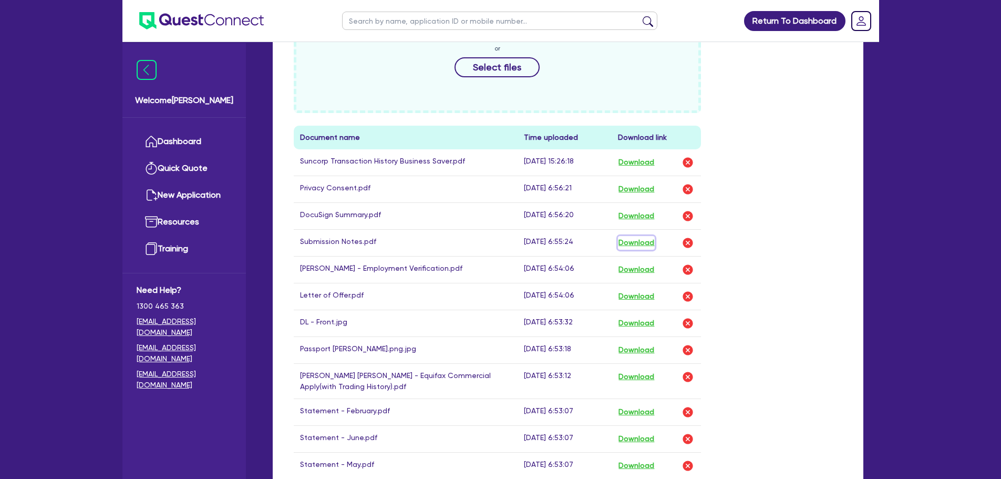
click at [635, 236] on button "Download" at bounding box center [636, 243] width 37 height 14
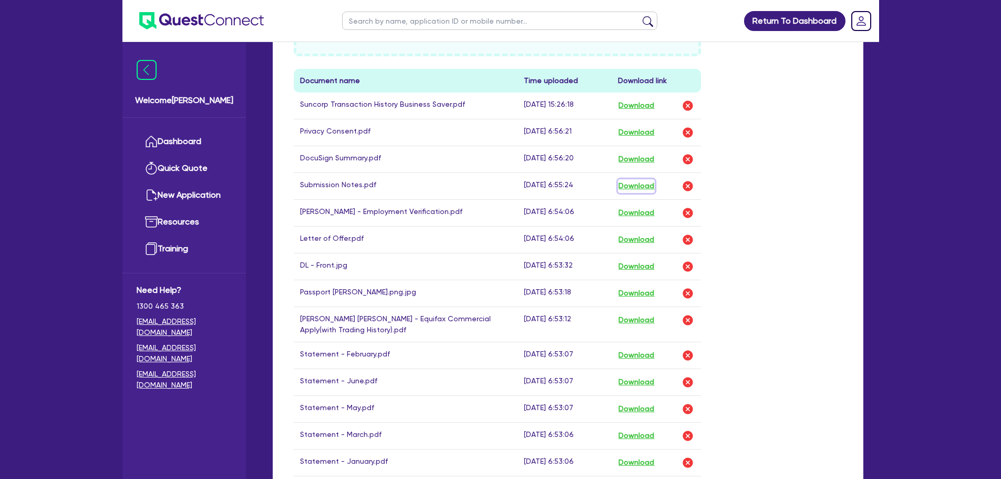
scroll to position [578, 0]
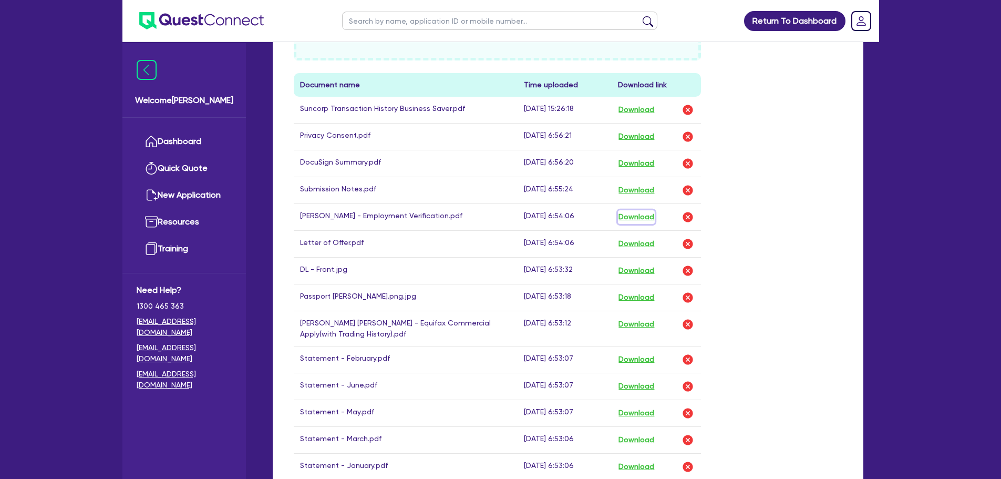
click at [643, 210] on button "Download" at bounding box center [636, 217] width 37 height 14
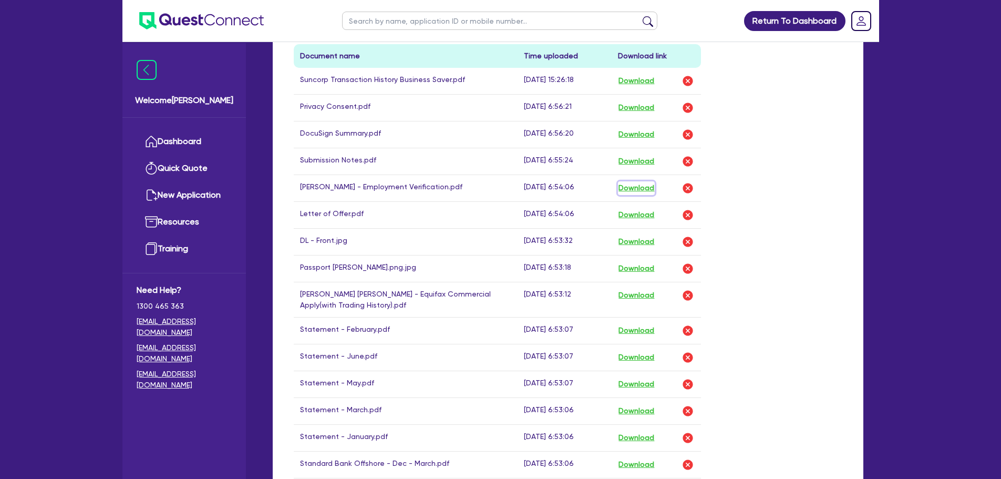
scroll to position [736, 0]
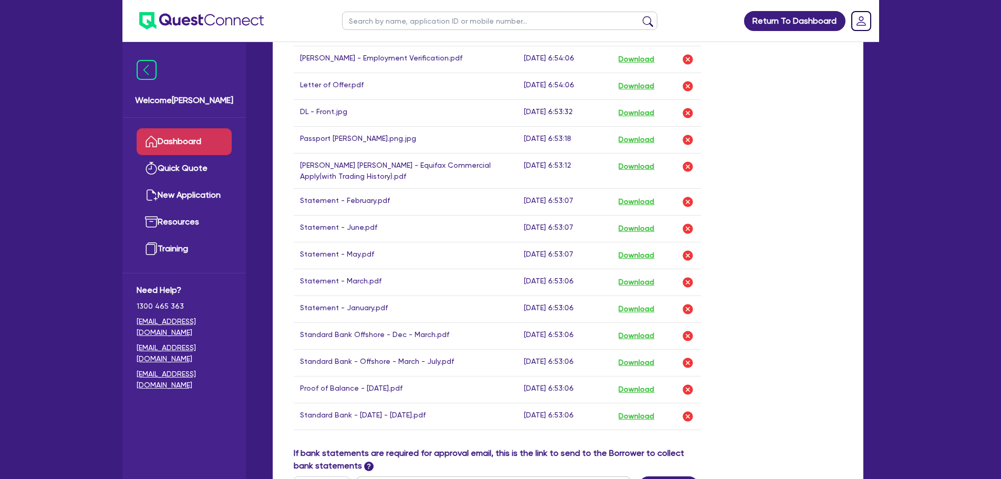
click at [171, 130] on link "Dashboard" at bounding box center [184, 141] width 95 height 27
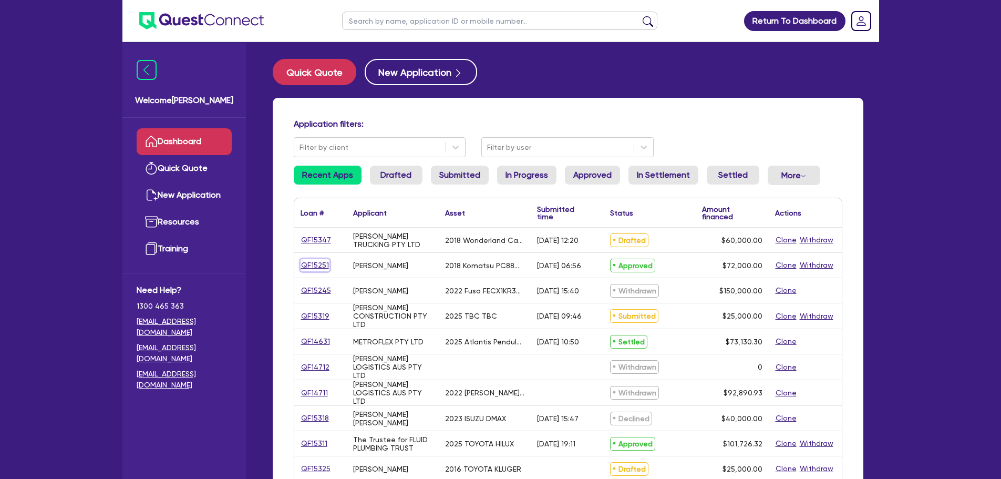
click at [316, 265] on link "QF15251" at bounding box center [315, 265] width 29 height 12
select select "PRIMARY_ASSETS"
select select "YELLOW_GOODS_AND_EXCAVATORS"
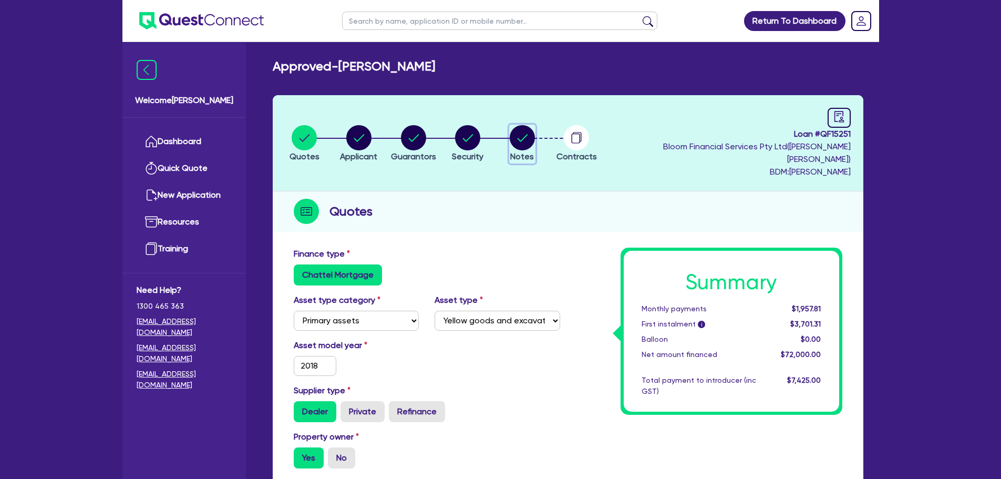
click at [536, 130] on button "Notes" at bounding box center [522, 144] width 26 height 39
select select "Quest Finance - Own Book"
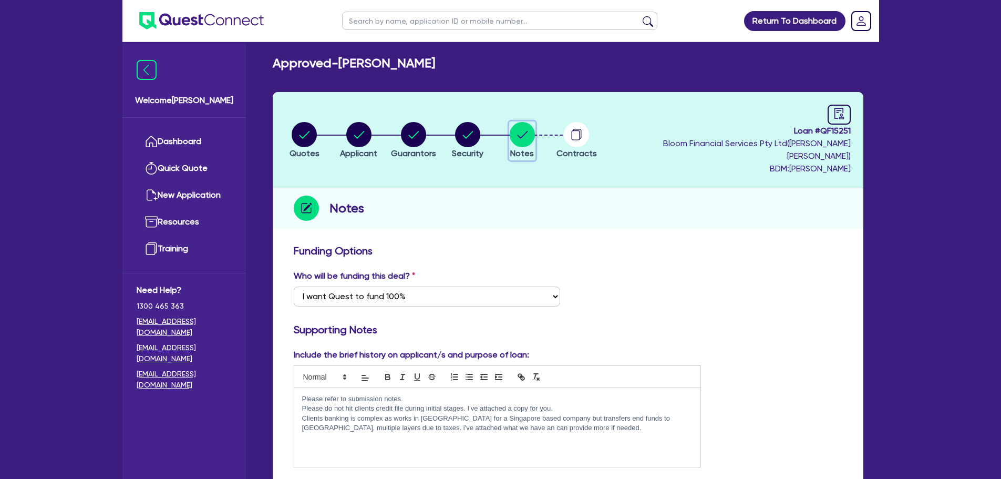
scroll to position [1, 0]
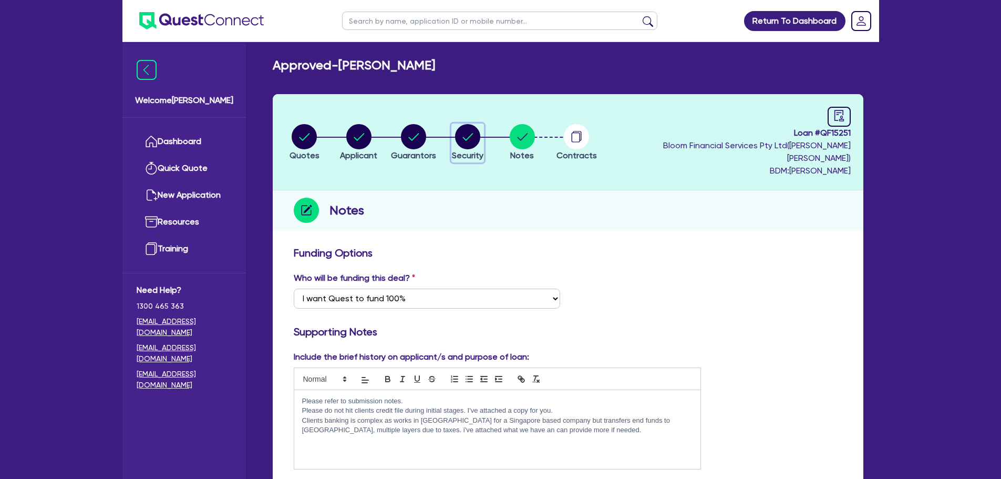
click at [467, 132] on circle "button" at bounding box center [467, 136] width 25 height 25
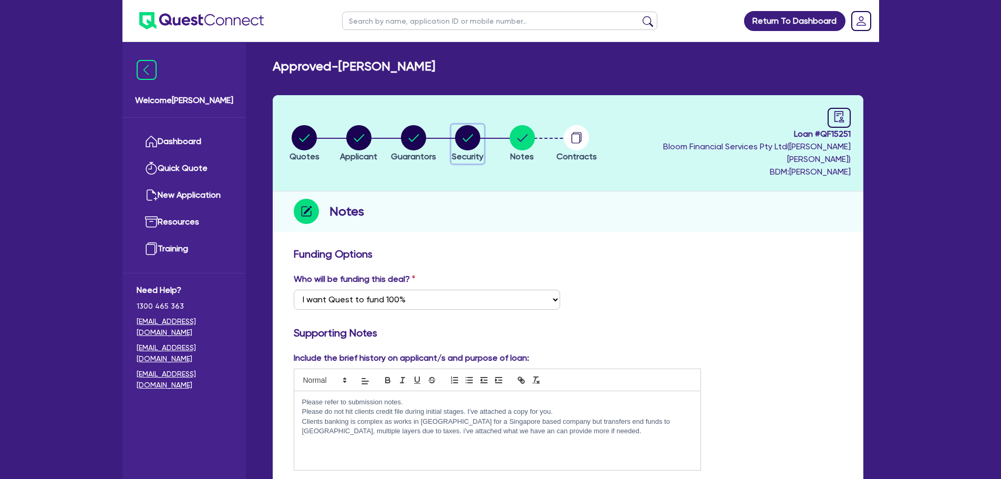
select select "PRIMARY_ASSETS"
select select "YELLOW_GOODS_AND_EXCAVATORS"
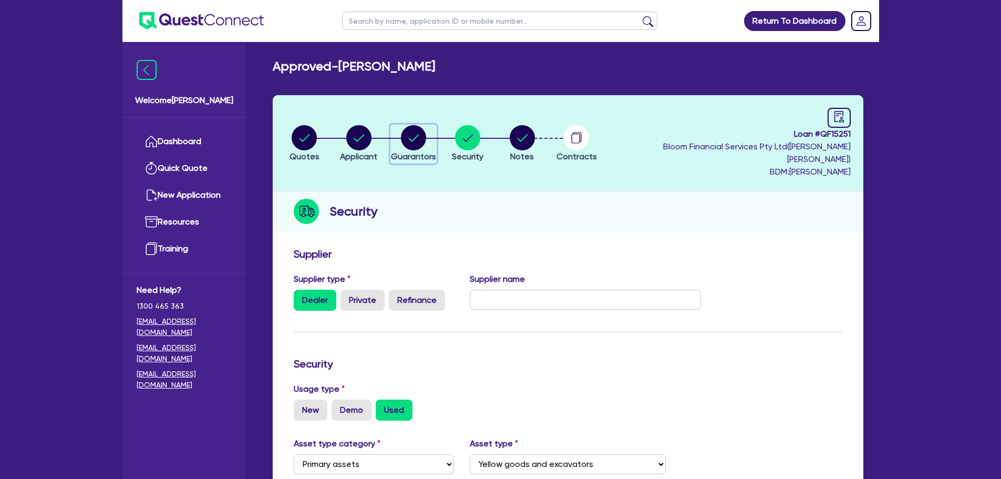
click at [425, 134] on circle "button" at bounding box center [413, 137] width 25 height 25
select select "MR"
select select "[GEOGRAPHIC_DATA]"
select select "MARRIED"
select select "PROPERTY"
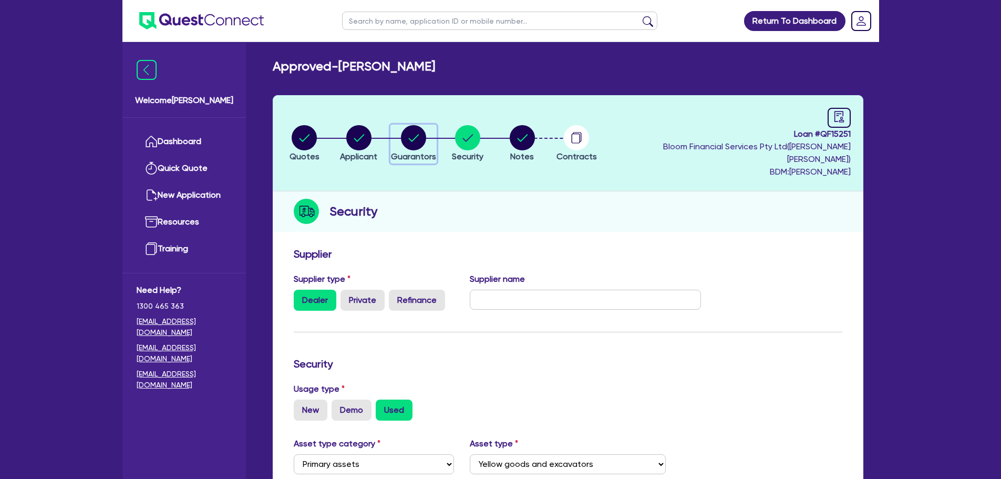
select select "VEHICLE"
select select "TRAILER"
select select "VEHICLE"
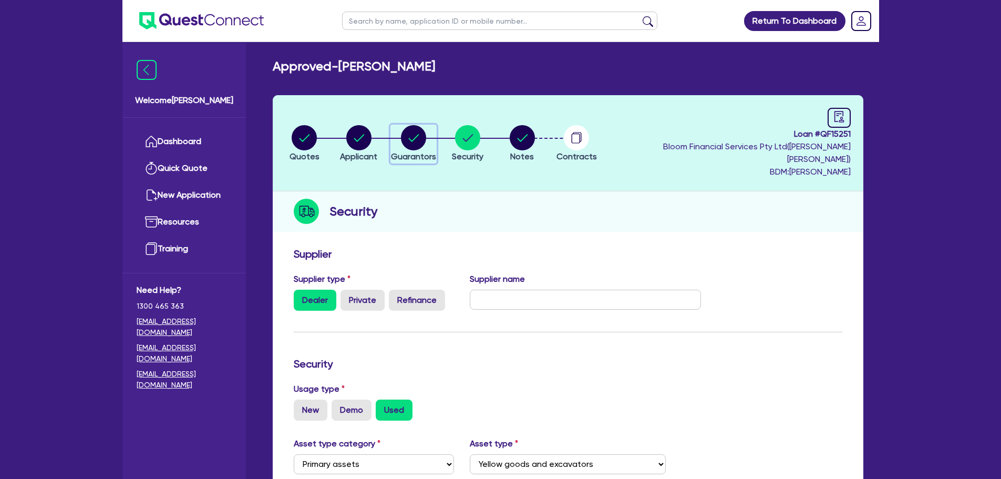
select select "MORTGAGE"
select select "VEHICLE_LOAN"
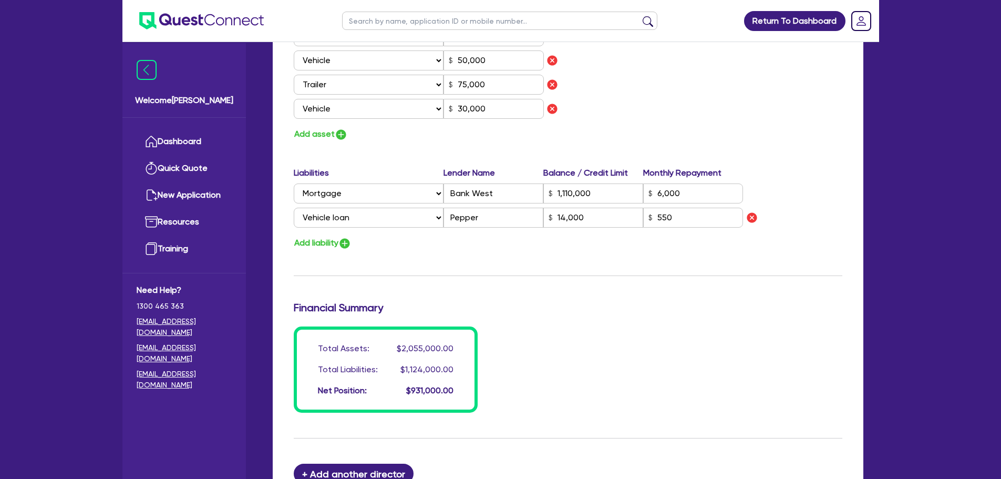
scroll to position [841, 0]
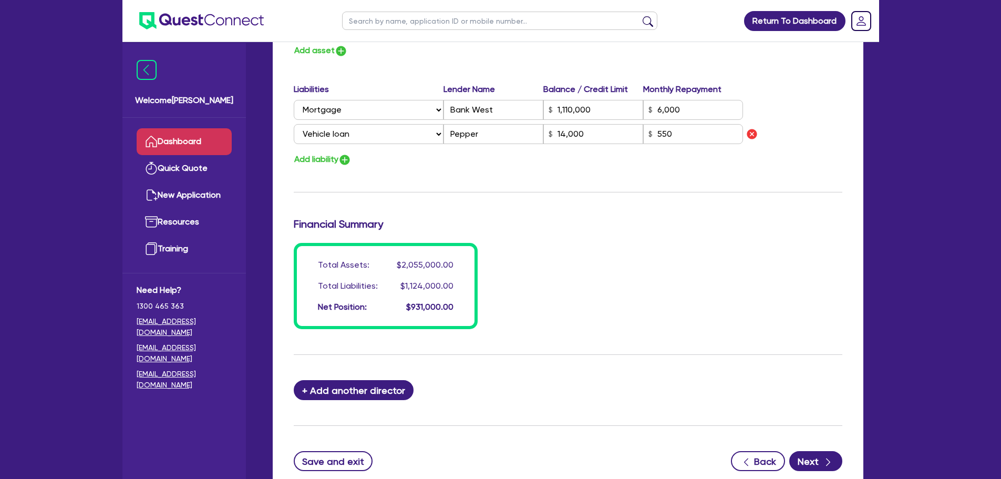
click at [204, 140] on link "Dashboard" at bounding box center [184, 141] width 95 height 27
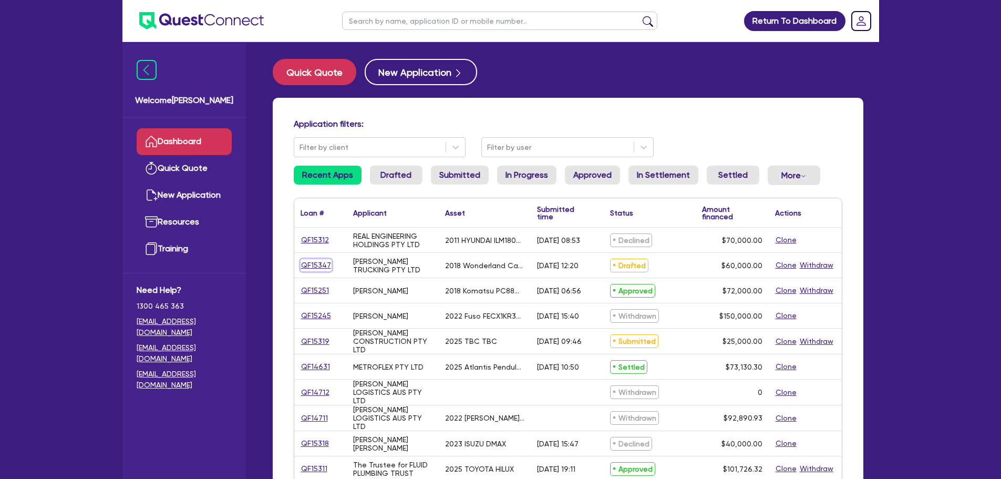
click at [311, 261] on link "QF15347" at bounding box center [316, 265] width 31 height 12
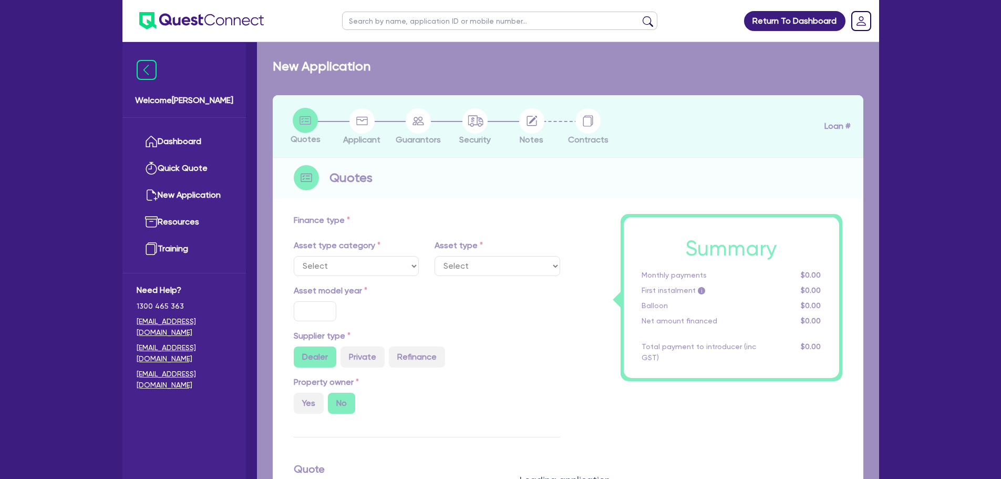
select select "SECONDARY_ASSETS"
type input "2018"
radio input "false"
radio input "true"
type input "60,000"
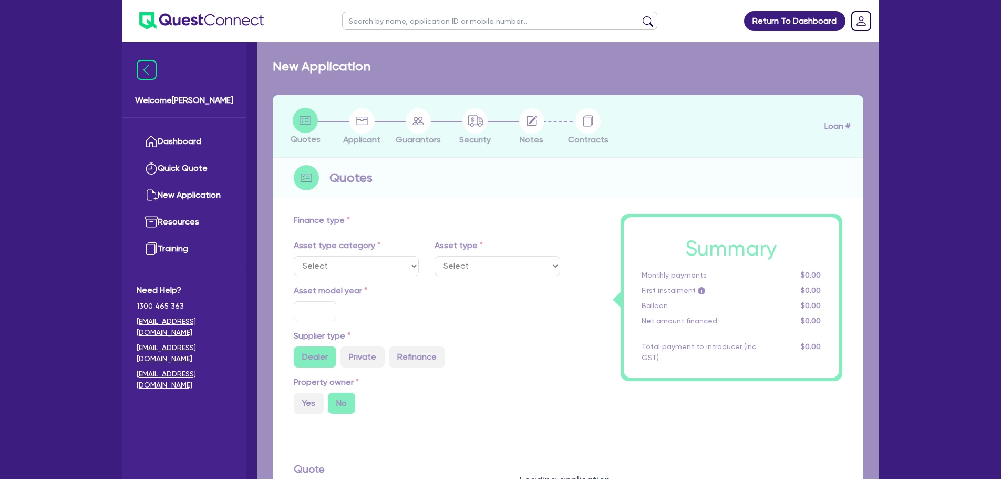
type input "30"
type input "18,000"
type input "8"
type input "4,800"
type input "17"
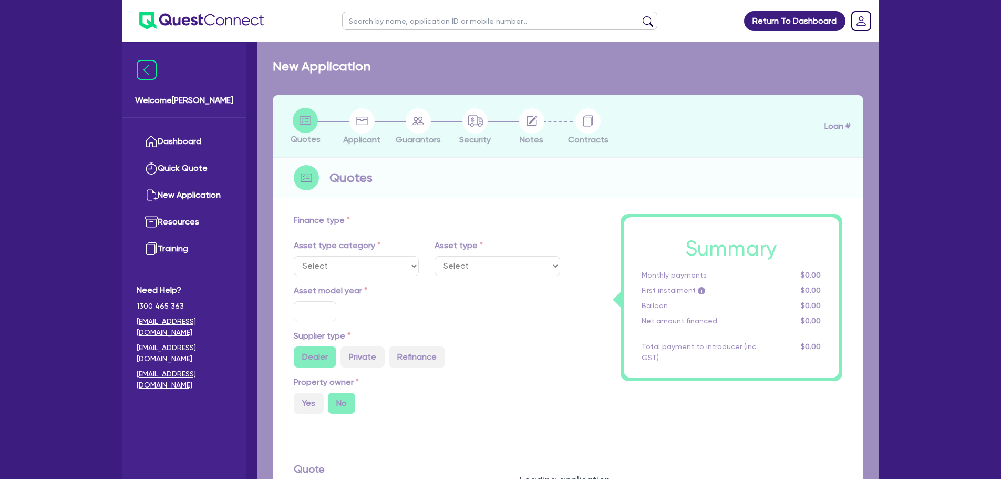
type input "900"
select select "OTHER"
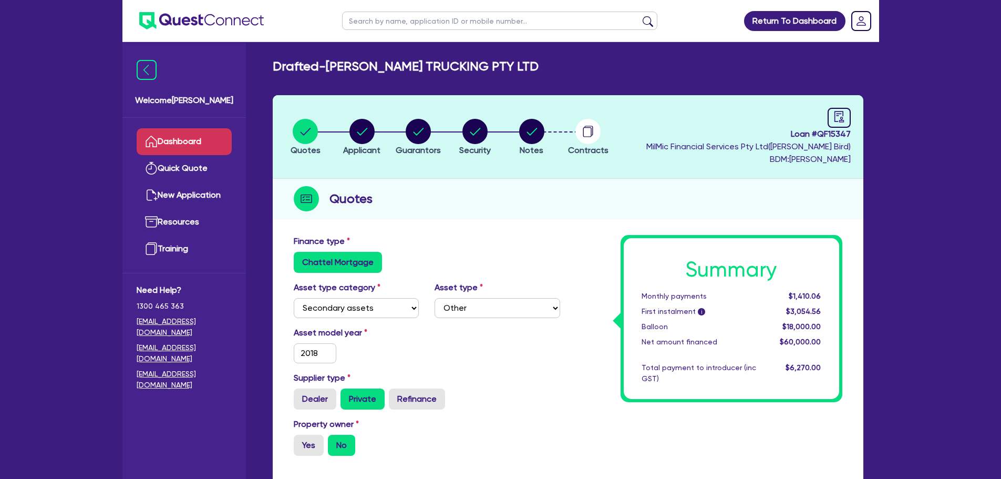
click at [178, 137] on link "Dashboard" at bounding box center [184, 141] width 95 height 27
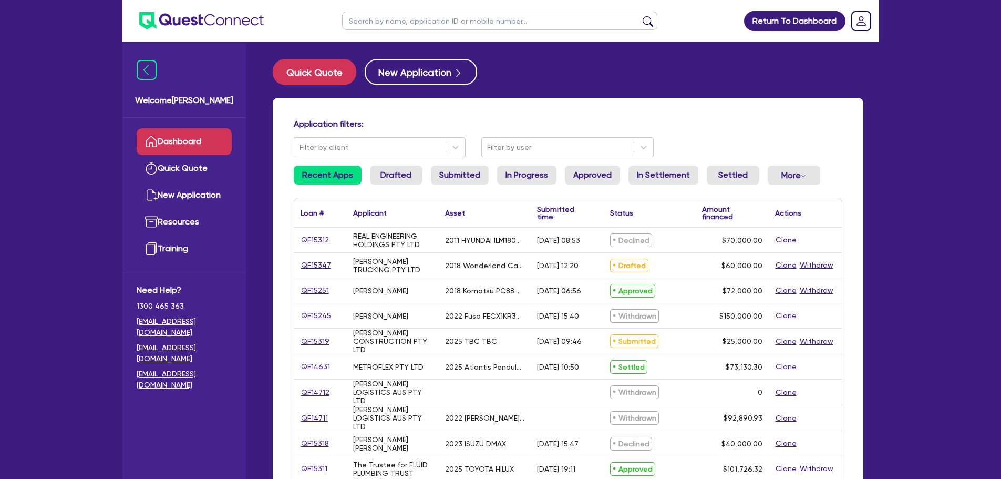
click at [213, 135] on link "Dashboard" at bounding box center [184, 141] width 95 height 27
click at [593, 180] on link "Approved" at bounding box center [592, 175] width 55 height 19
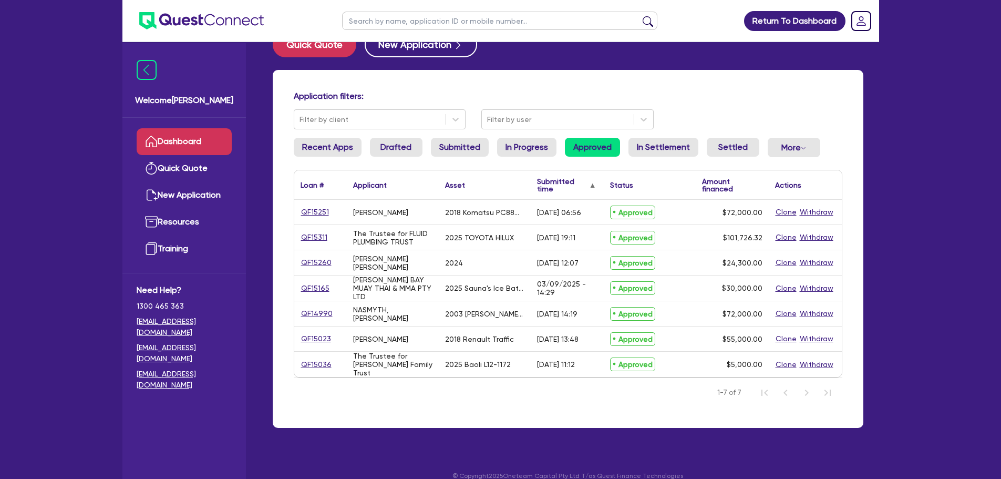
scroll to position [42, 0]
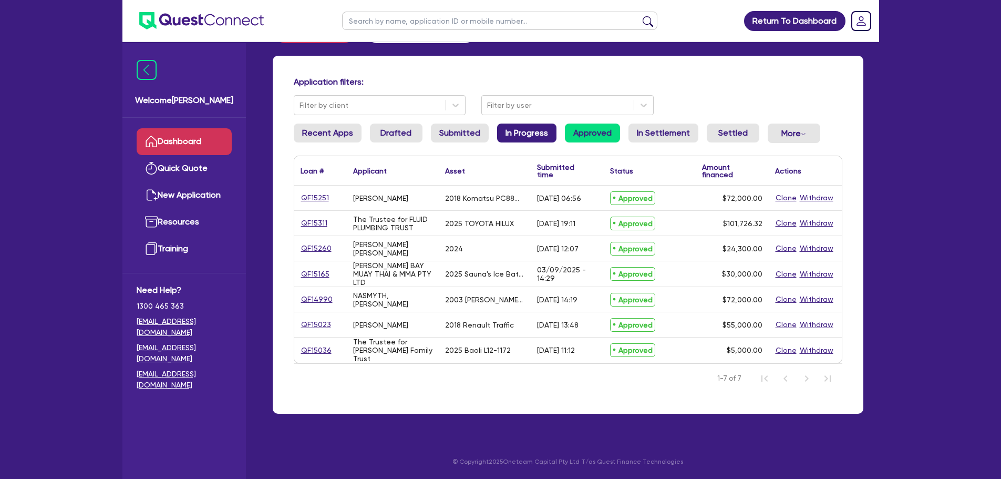
click at [517, 130] on link "In Progress" at bounding box center [526, 133] width 59 height 19
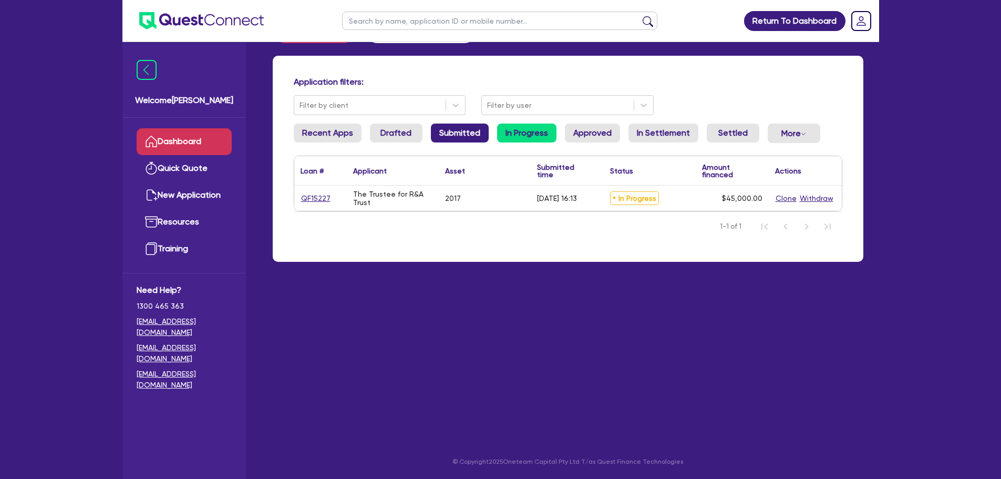
click at [440, 127] on link "Submitted" at bounding box center [460, 133] width 58 height 19
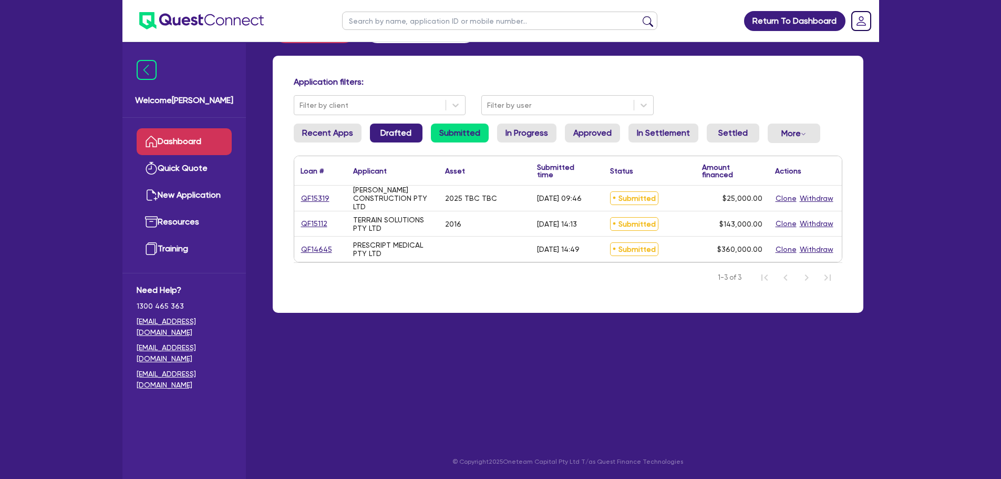
click at [401, 128] on link "Drafted" at bounding box center [396, 133] width 53 height 19
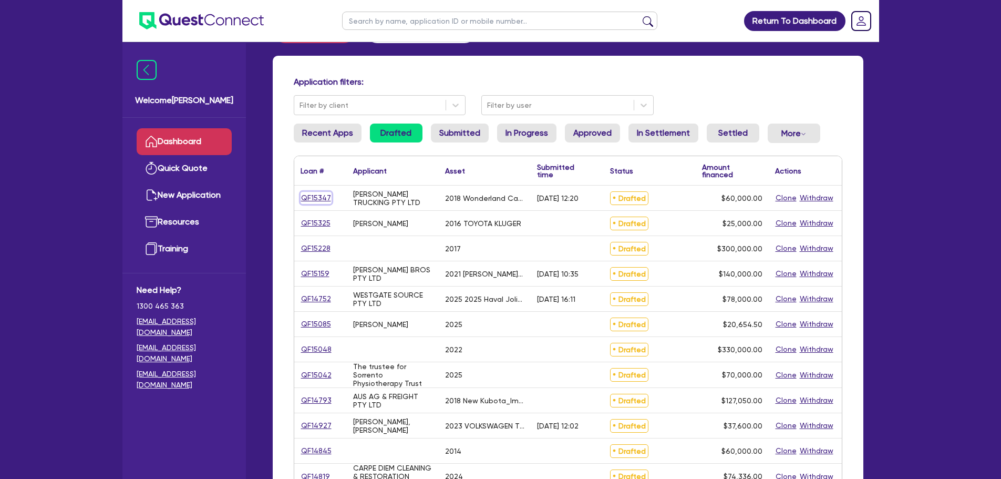
click at [316, 197] on link "QF15347" at bounding box center [316, 198] width 31 height 12
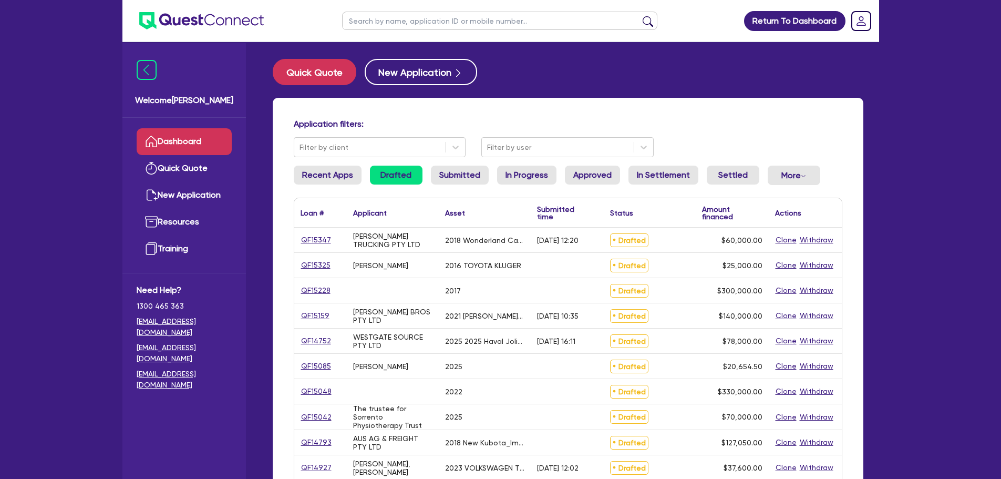
select select "SECONDARY_ASSETS"
select select "OTHER"
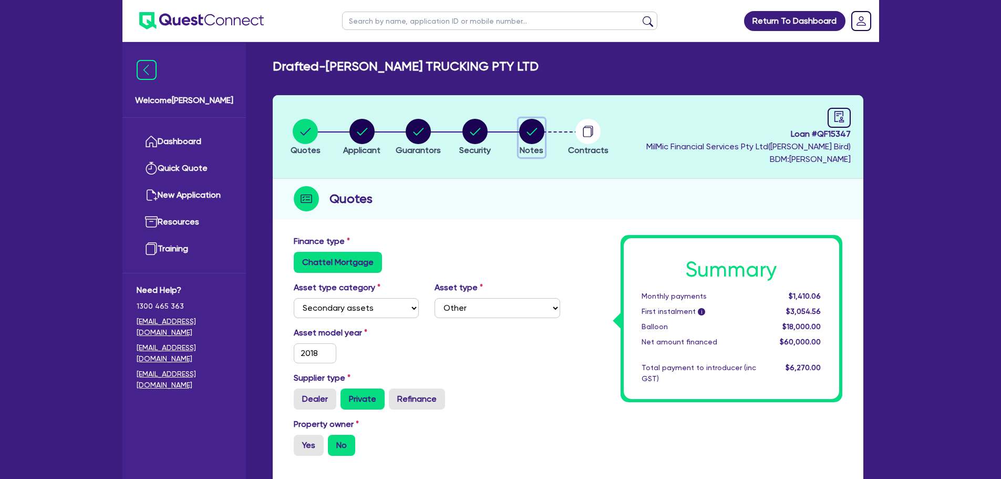
click at [532, 131] on circle "button" at bounding box center [531, 131] width 25 height 25
select select "Quest Finance - Own Book"
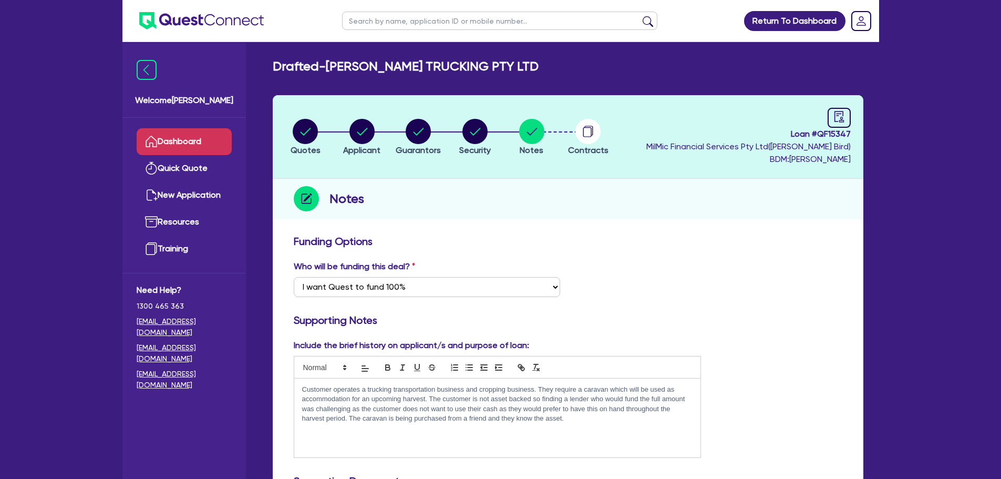
click at [186, 153] on link "Dashboard" at bounding box center [184, 141] width 95 height 27
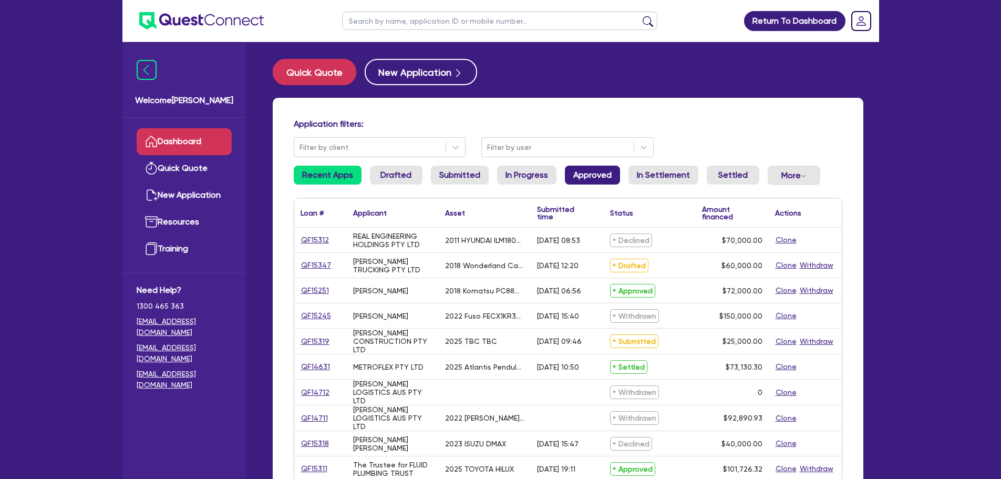
click at [594, 176] on link "Approved" at bounding box center [592, 175] width 55 height 19
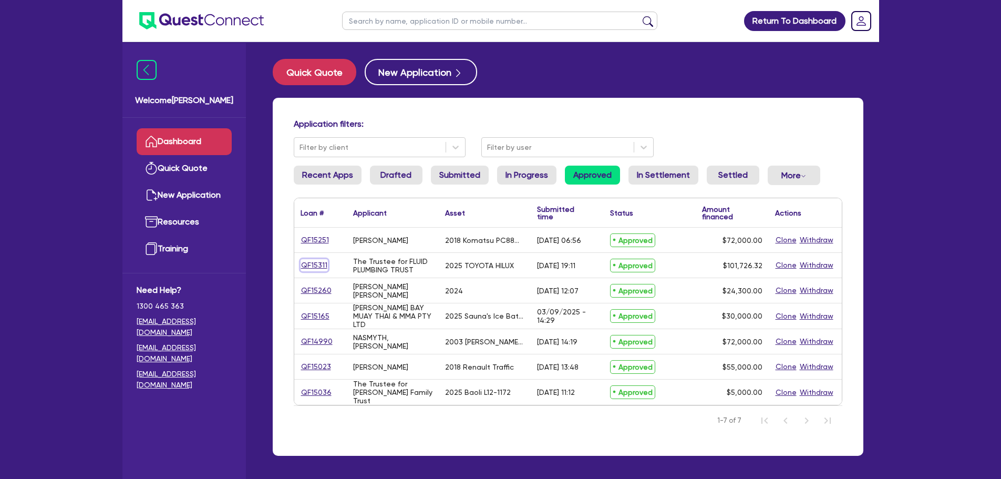
click at [316, 263] on link "QF15311" at bounding box center [314, 265] width 27 height 12
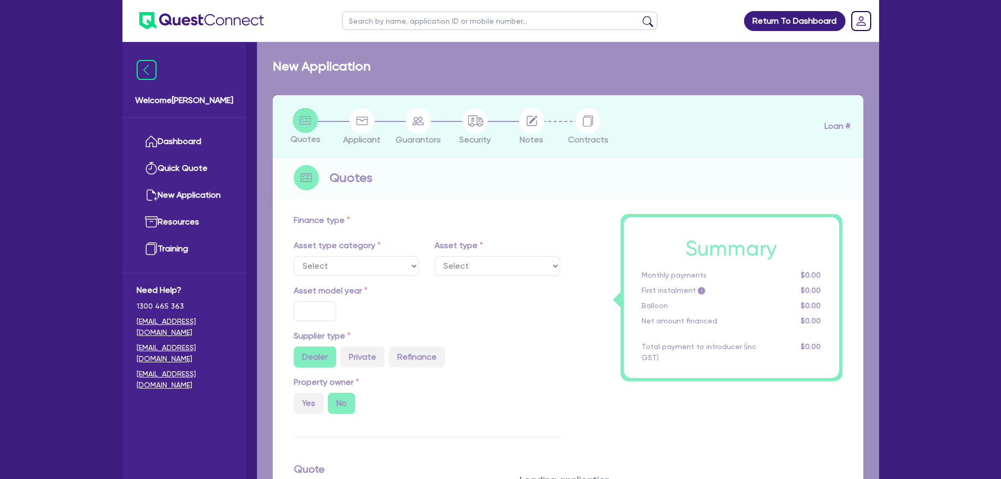
select select "CARS_AND_LIGHT_TRUCKS"
type input "2025"
radio input "true"
type input "101,726.32"
type input "8"
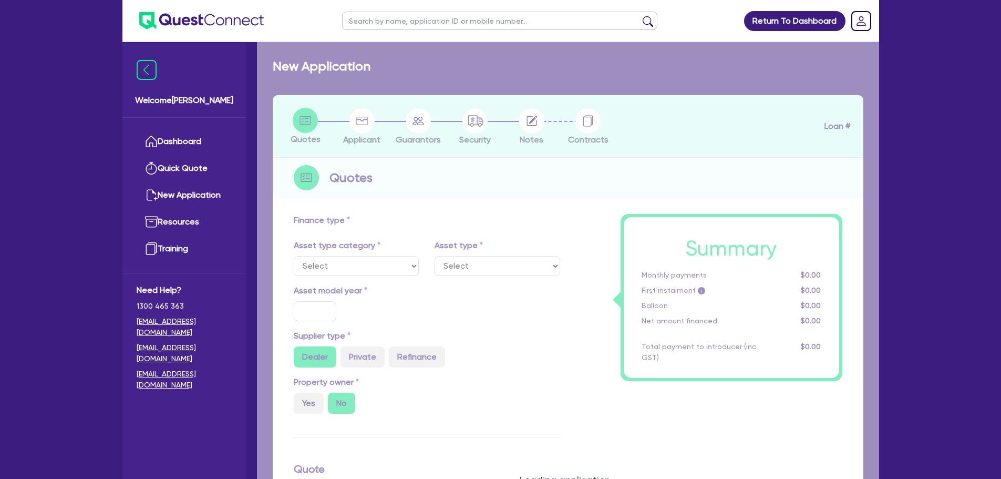
type input "8,138.11"
type input "17.95"
select select "PASSENGER_VEHICLES"
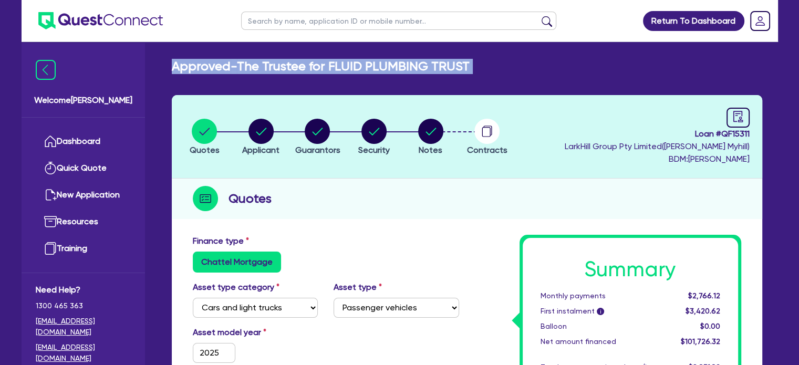
drag, startPoint x: 170, startPoint y: 66, endPoint x: 559, endPoint y: 104, distance: 390.8
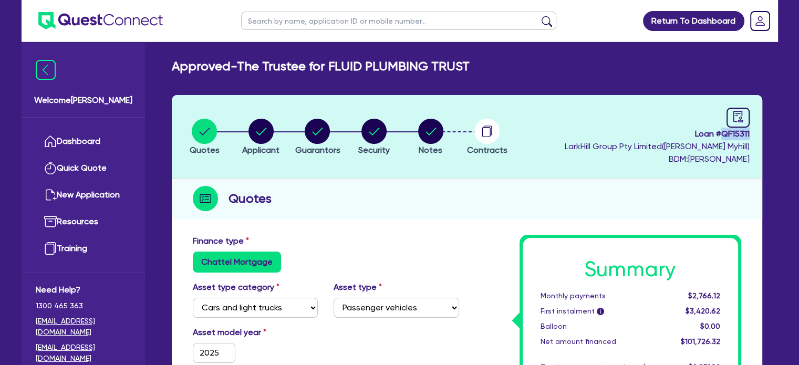
drag, startPoint x: 718, startPoint y: 135, endPoint x: 750, endPoint y: 136, distance: 31.6
click at [750, 136] on header "Quotes Applicant [GEOGRAPHIC_DATA] Security Notes Contracts Loan # QF15311 Lark…" at bounding box center [467, 137] width 591 height 84
copy span "QF15311"
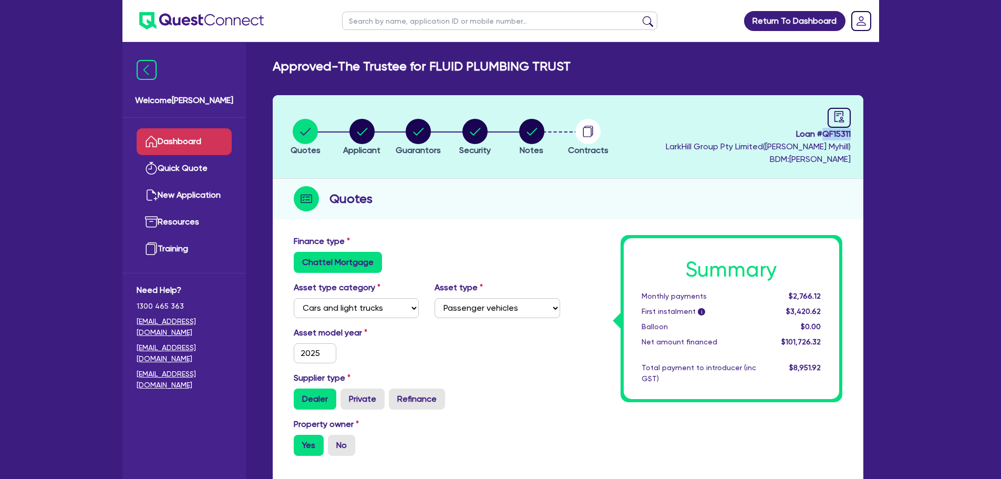
click at [216, 137] on link "Dashboard" at bounding box center [184, 141] width 95 height 27
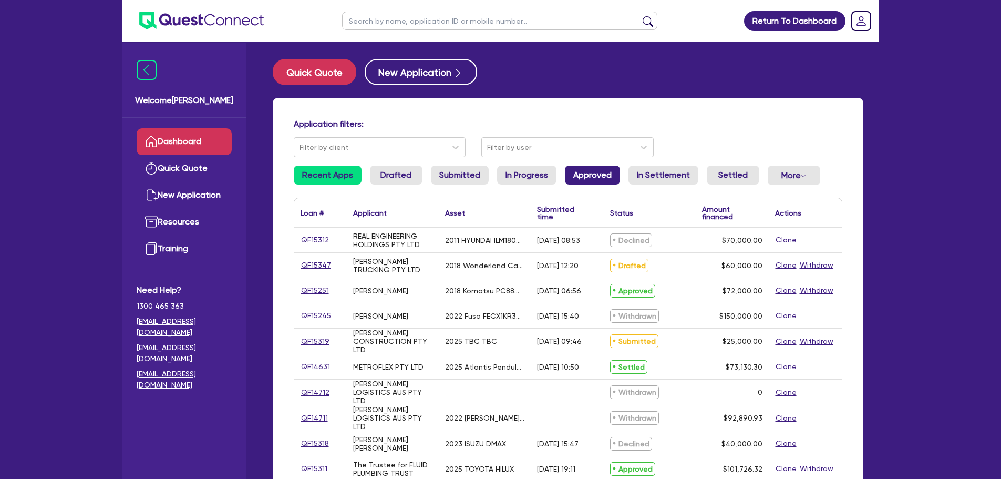
click at [573, 179] on link "Approved" at bounding box center [592, 175] width 55 height 19
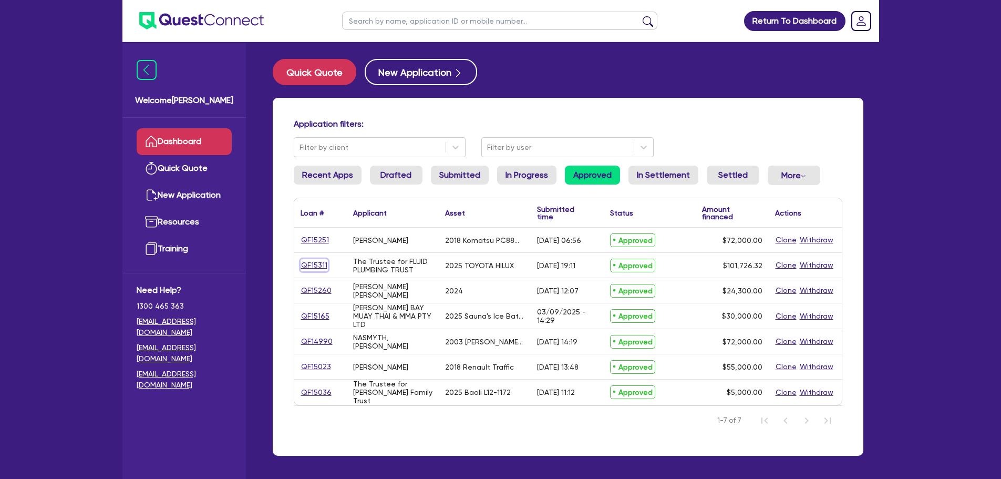
click at [316, 264] on link "QF15311" at bounding box center [314, 265] width 27 height 12
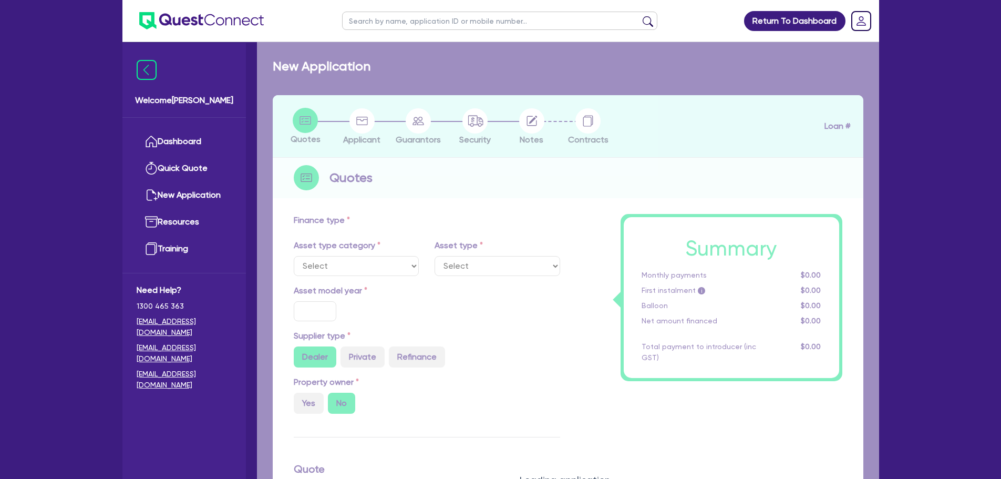
select select "CARS_AND_LIGHT_TRUCKS"
type input "2025"
radio input "true"
type input "101,726.32"
type input "8"
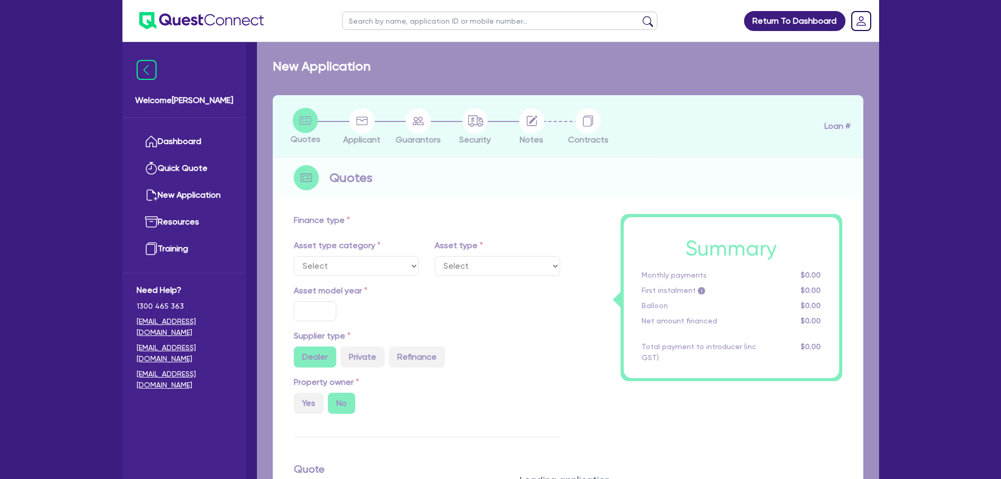
type input "8,138.11"
type input "17.95"
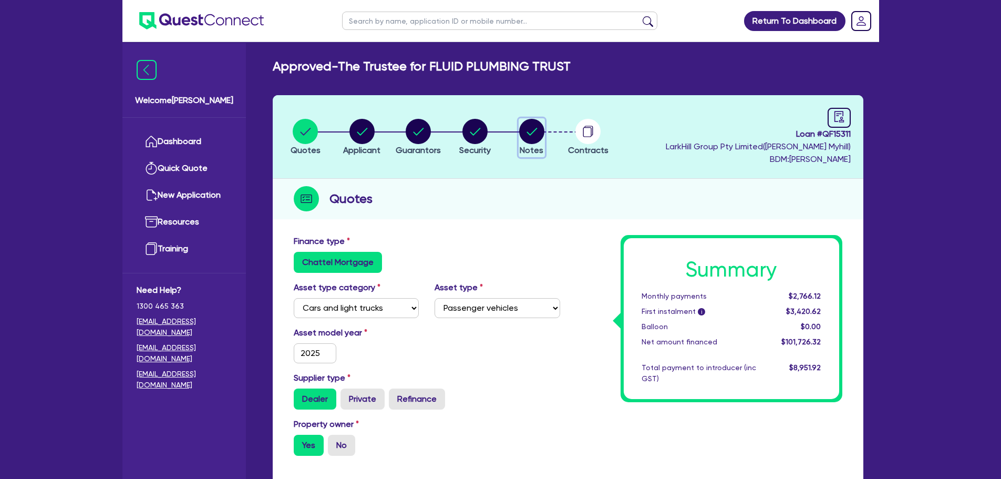
click at [521, 135] on circle "button" at bounding box center [531, 131] width 25 height 25
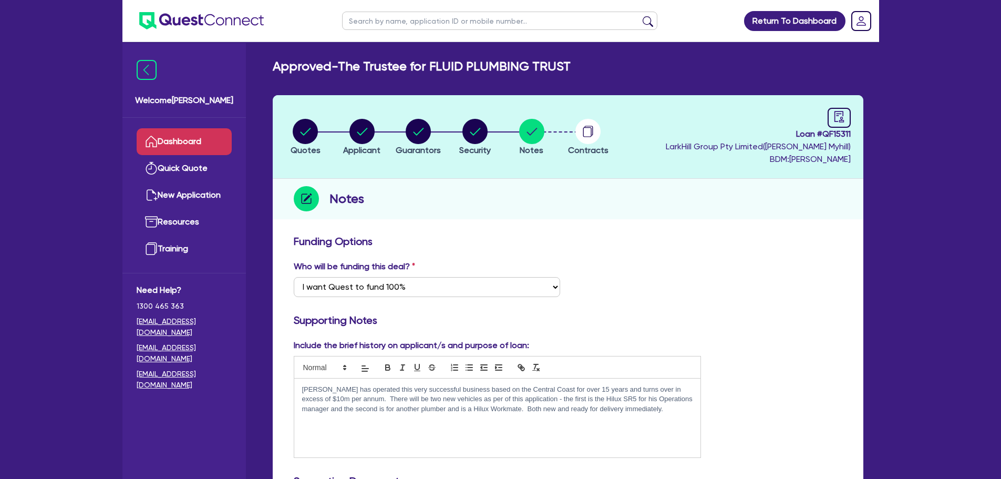
click at [215, 132] on link "Dashboard" at bounding box center [184, 141] width 95 height 27
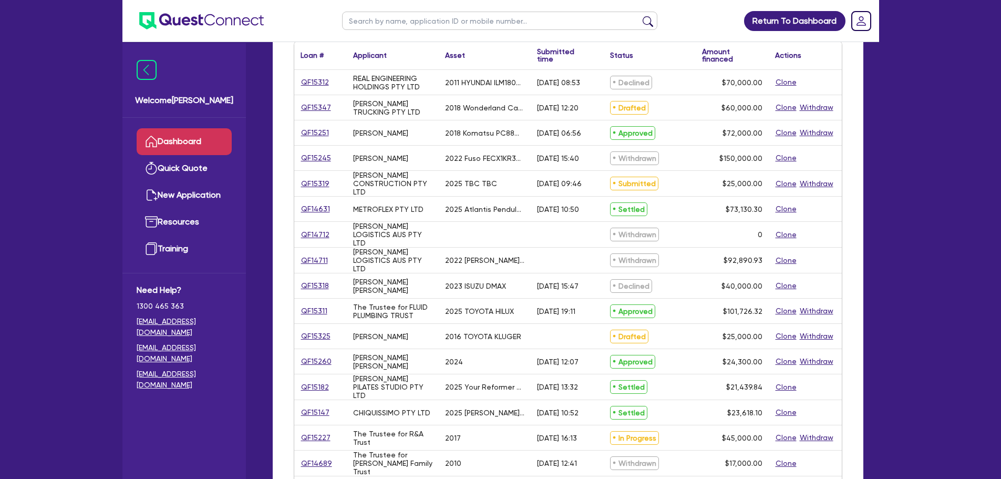
scroll to position [105, 0]
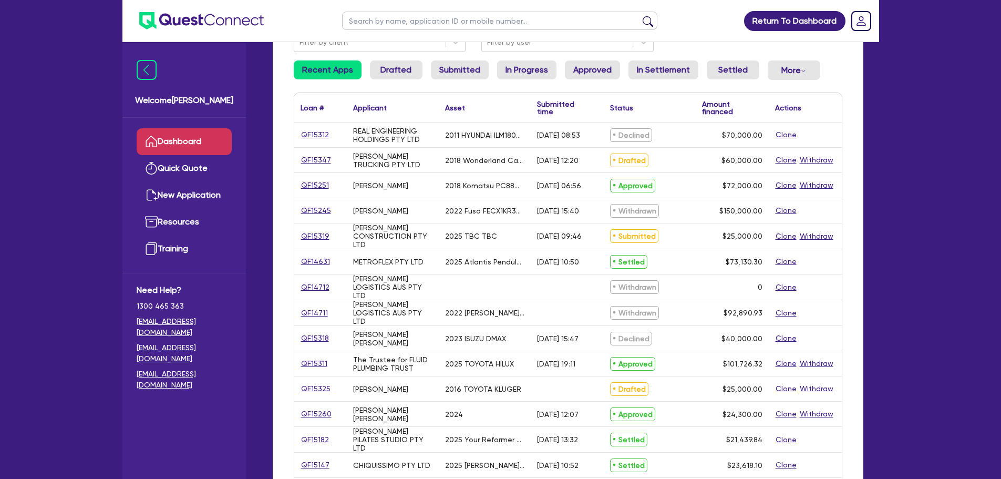
click at [300, 358] on div "QF15311" at bounding box center [320, 363] width 53 height 25
click at [314, 365] on link "QF15311" at bounding box center [314, 363] width 27 height 12
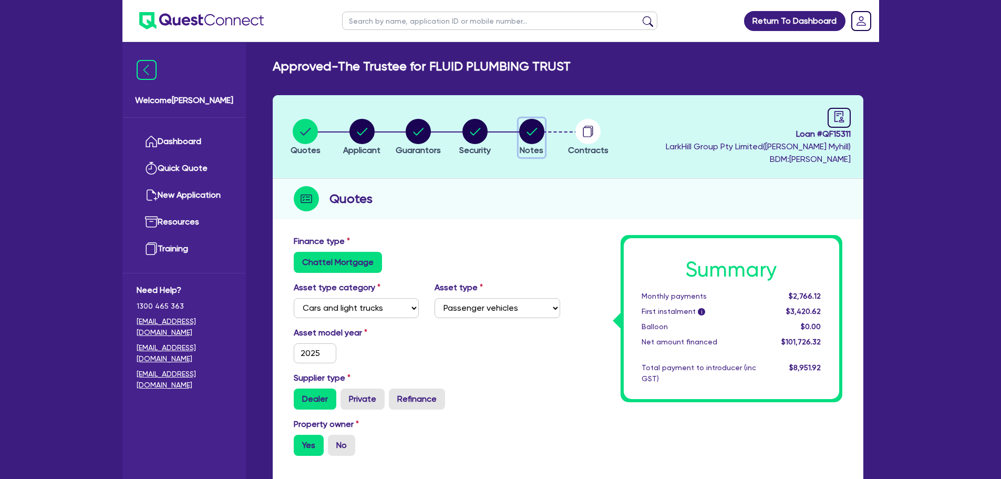
click at [528, 125] on circle "button" at bounding box center [531, 131] width 25 height 25
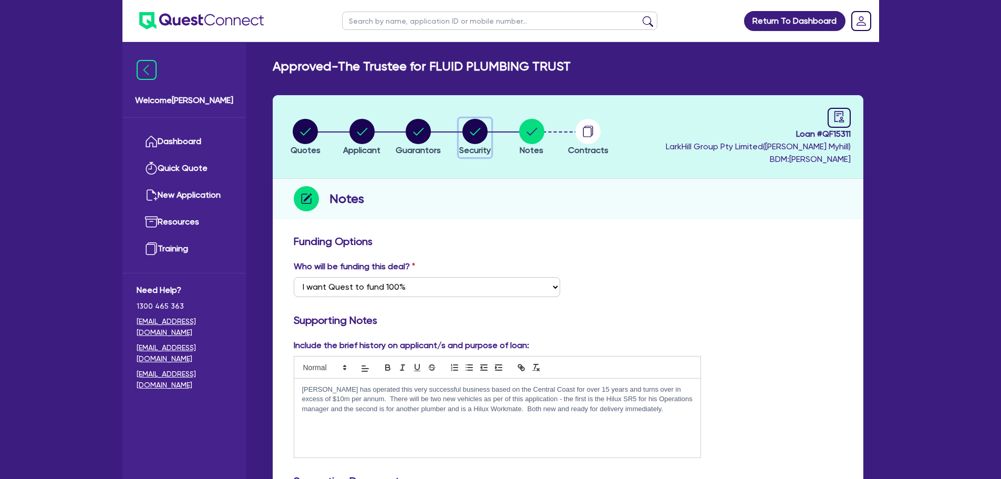
click at [489, 132] on div "button" at bounding box center [475, 131] width 32 height 25
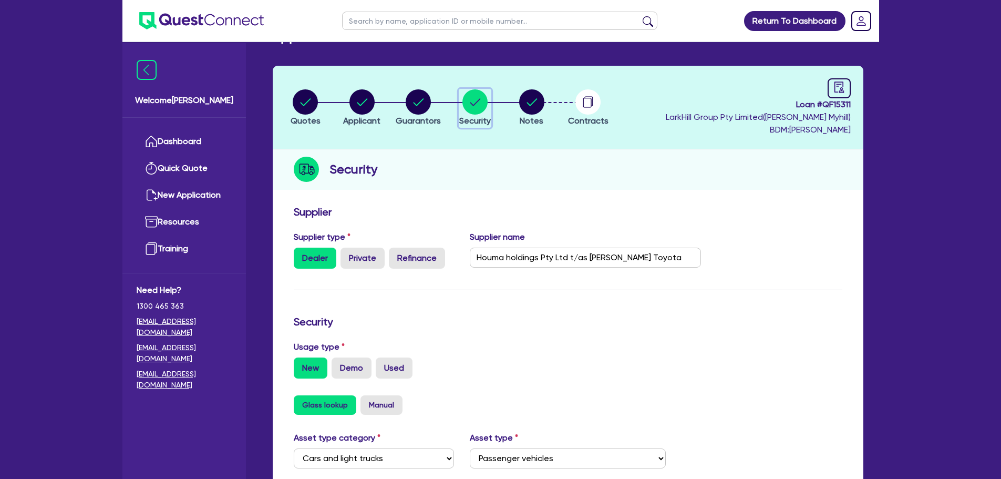
scroll to position [24, 0]
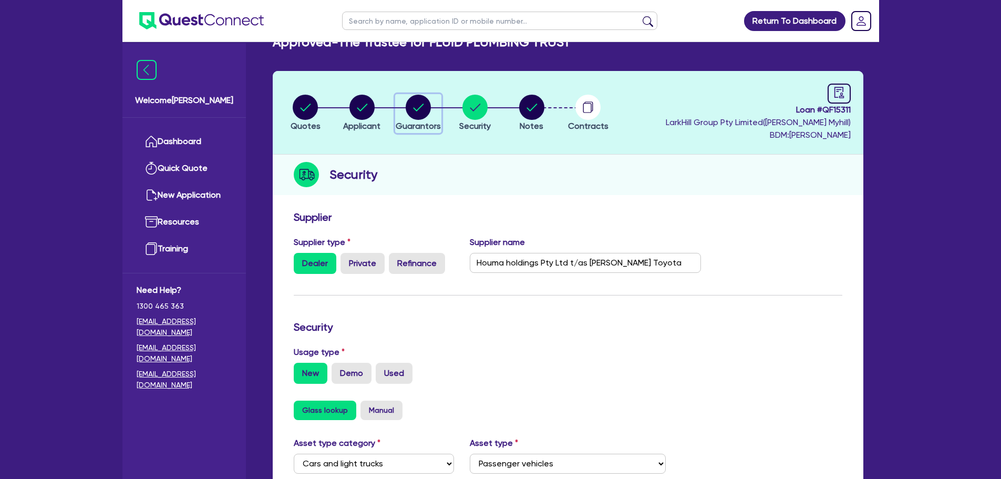
click at [419, 112] on circle "button" at bounding box center [418, 107] width 25 height 25
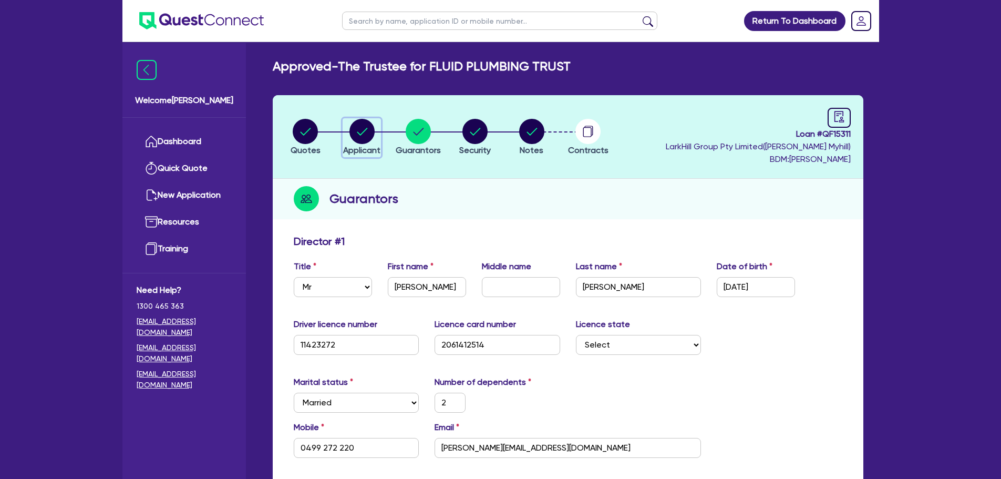
click at [365, 127] on circle "button" at bounding box center [362, 131] width 25 height 25
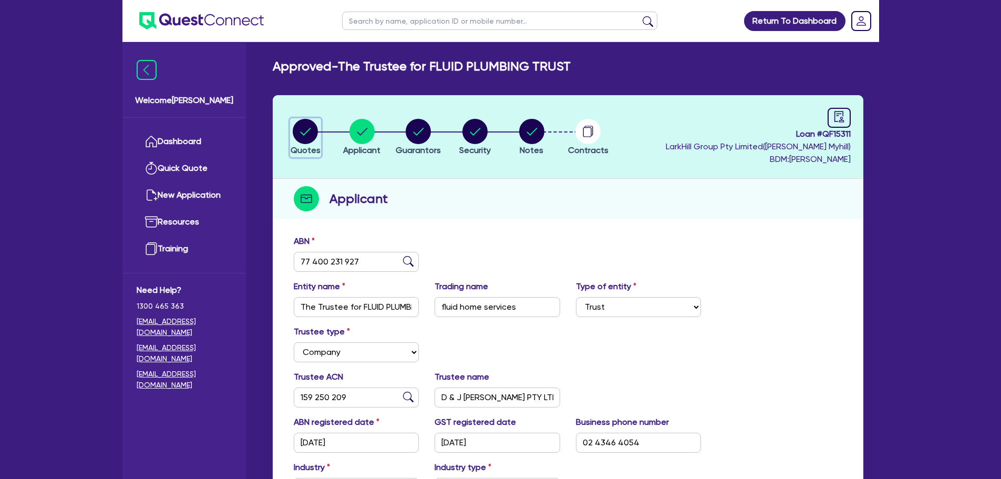
click at [312, 139] on circle "button" at bounding box center [305, 131] width 25 height 25
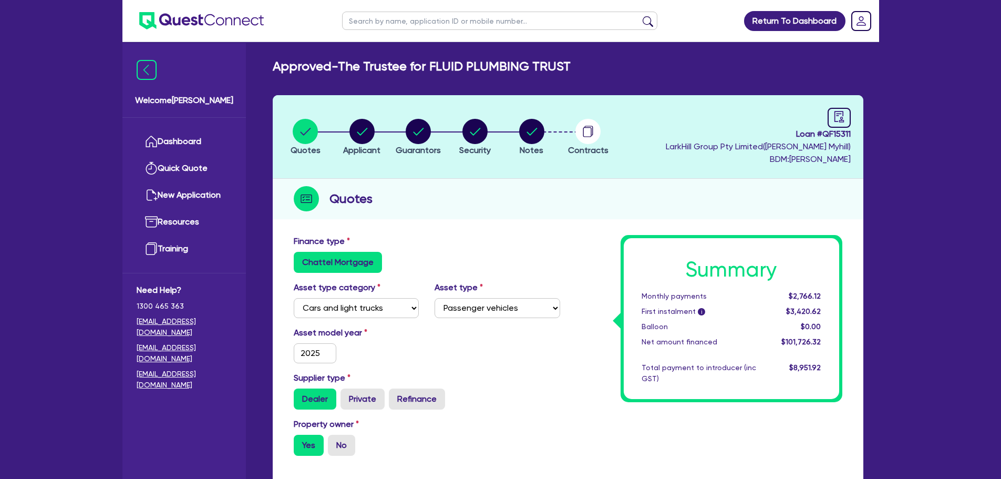
click at [518, 126] on li "Notes" at bounding box center [532, 136] width 57 height 37
click at [519, 135] on button "Notes" at bounding box center [532, 137] width 26 height 39
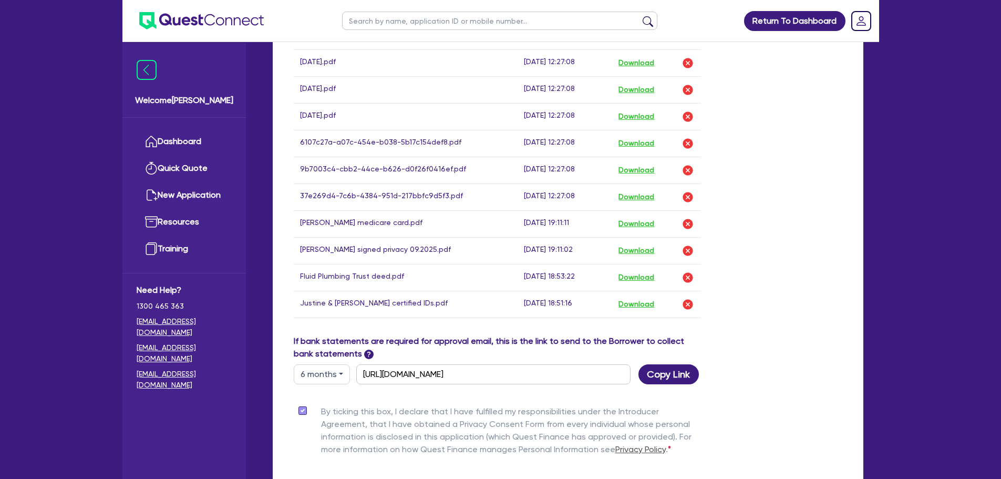
scroll to position [736, 0]
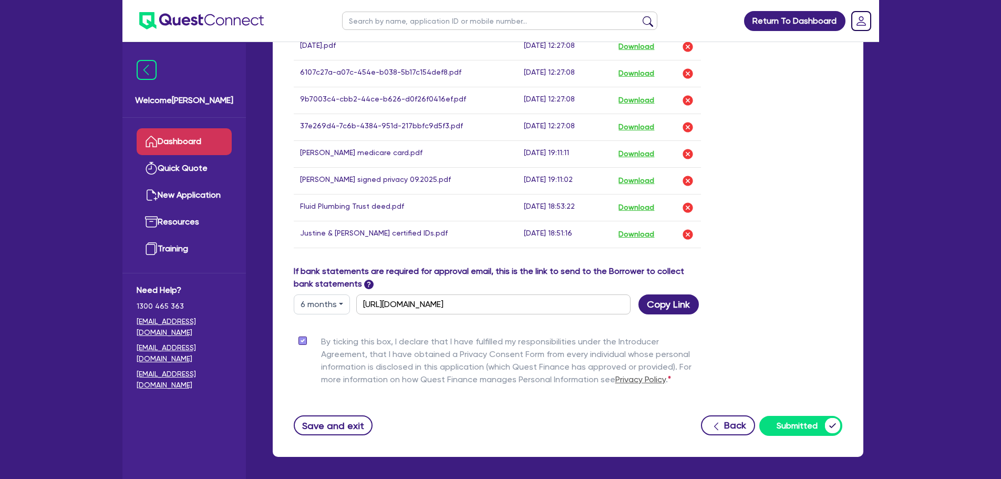
click at [187, 139] on link "Dashboard" at bounding box center [184, 141] width 95 height 27
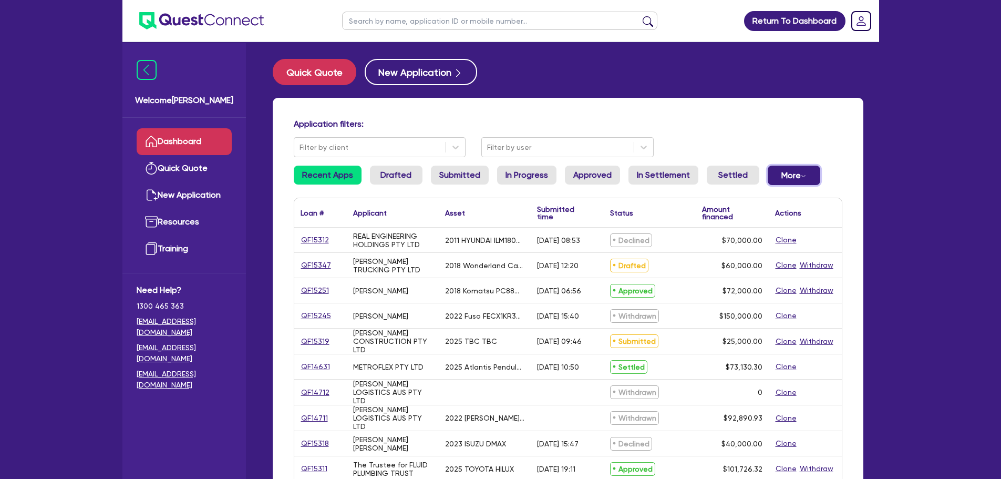
click at [768, 171] on button "More Withdrawn Declined" at bounding box center [794, 175] width 53 height 19
click at [761, 218] on link "Declined" at bounding box center [776, 217] width 79 height 19
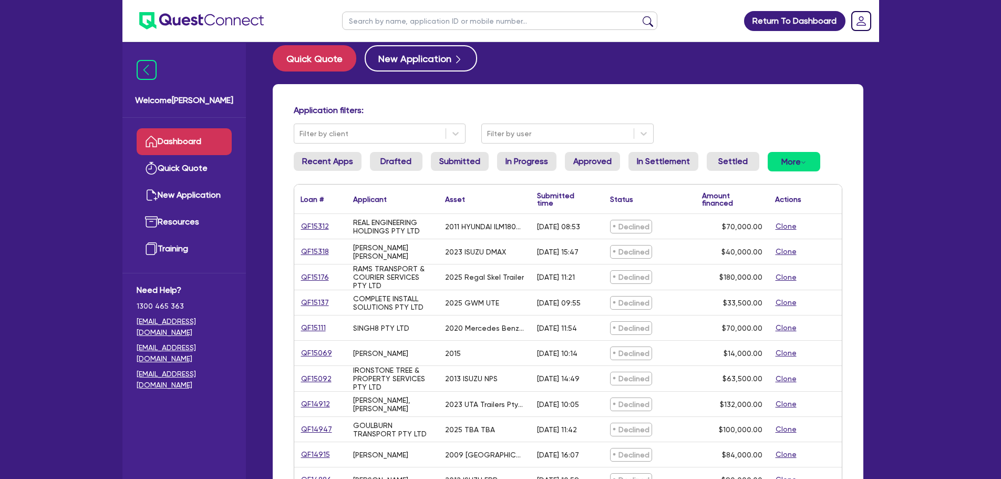
scroll to position [53, 0]
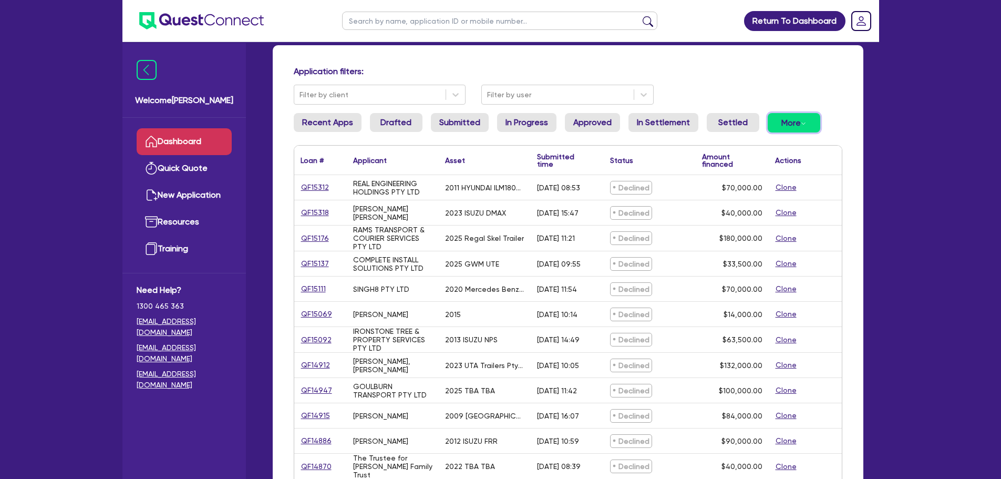
click at [802, 120] on button "More Withdrawn Declined" at bounding box center [794, 122] width 53 height 19
click at [874, 161] on div "Quick Quote New Application Application filters: Filter by client Filter by use…" at bounding box center [568, 375] width 622 height 739
click at [322, 341] on link "QF15092" at bounding box center [317, 340] width 32 height 12
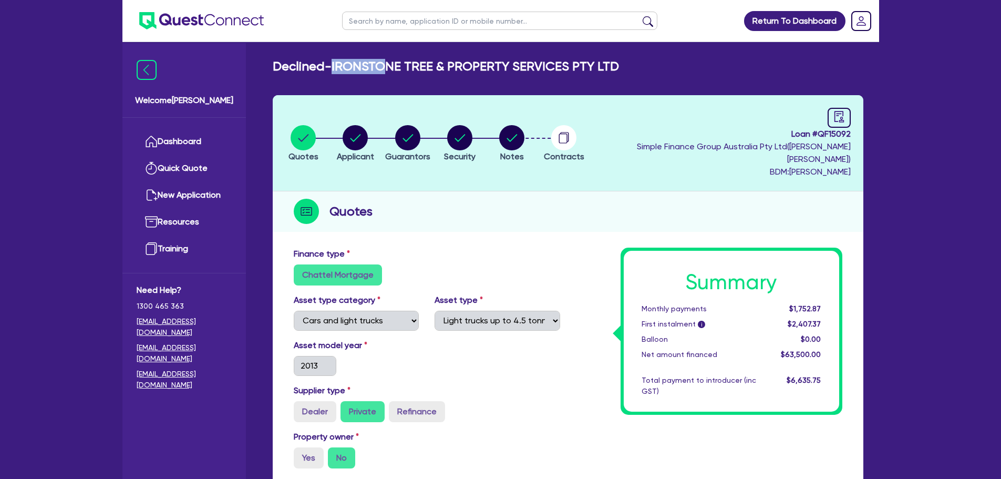
drag, startPoint x: 338, startPoint y: 69, endPoint x: 391, endPoint y: 65, distance: 52.8
click at [391, 65] on h2 "Declined - IRONSTONE TREE & PROPERTY SERVICES PTY LTD" at bounding box center [446, 66] width 346 height 15
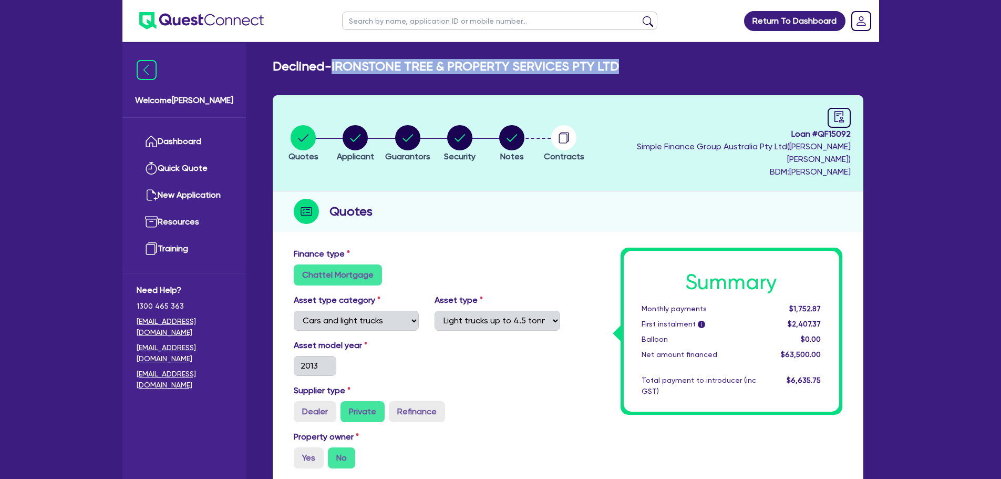
drag, startPoint x: 336, startPoint y: 64, endPoint x: 626, endPoint y: 60, distance: 289.6
click at [626, 60] on div "Declined - IRONSTONE TREE & PROPERTY SERVICES PTY LTD" at bounding box center [568, 66] width 607 height 15
copy h2 "IRONSTONE TREE & PROPERTY SERVICES PTY LTD"
click at [160, 139] on link "Dashboard" at bounding box center [184, 141] width 95 height 27
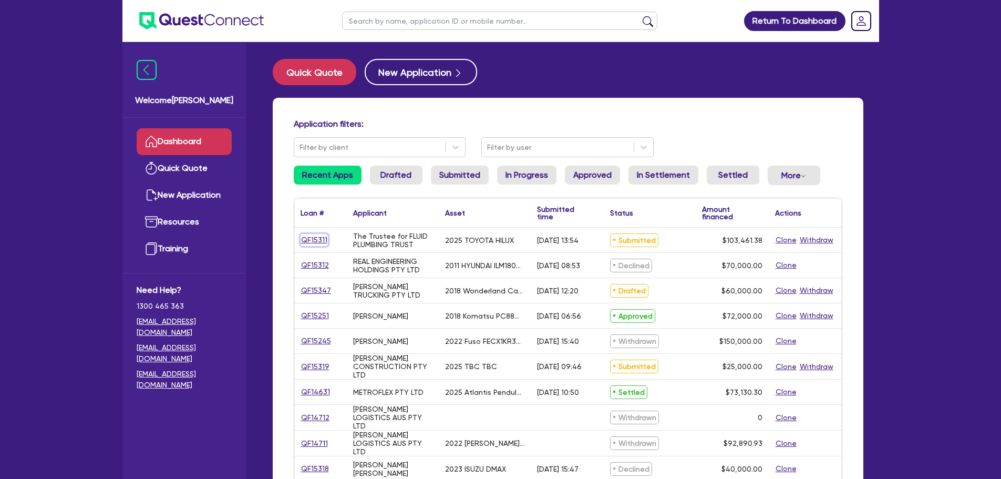
click at [314, 240] on link "QF15311" at bounding box center [314, 240] width 27 height 12
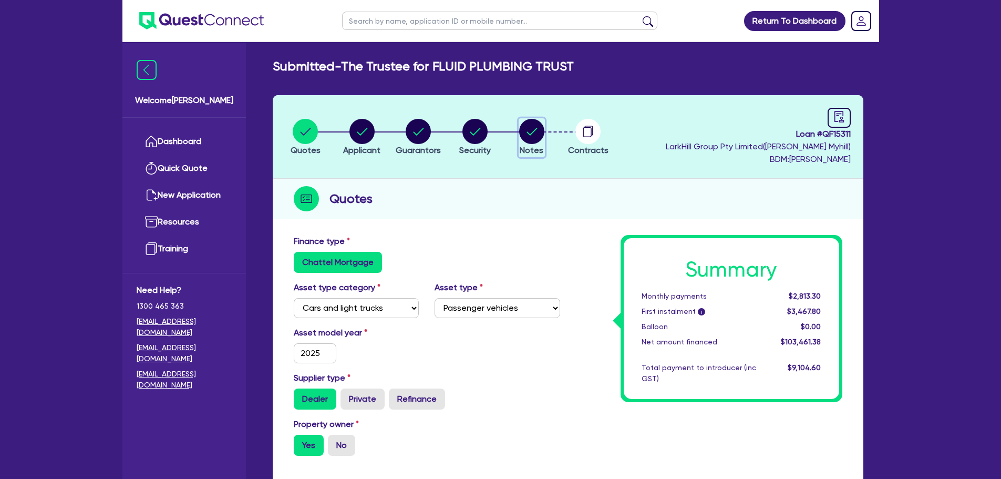
click at [532, 138] on circle "button" at bounding box center [531, 131] width 25 height 25
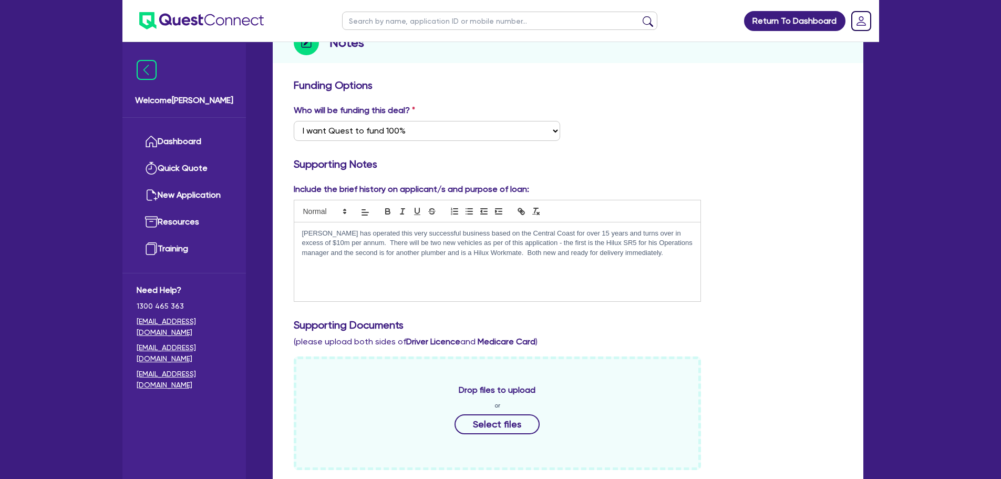
scroll to position [53, 0]
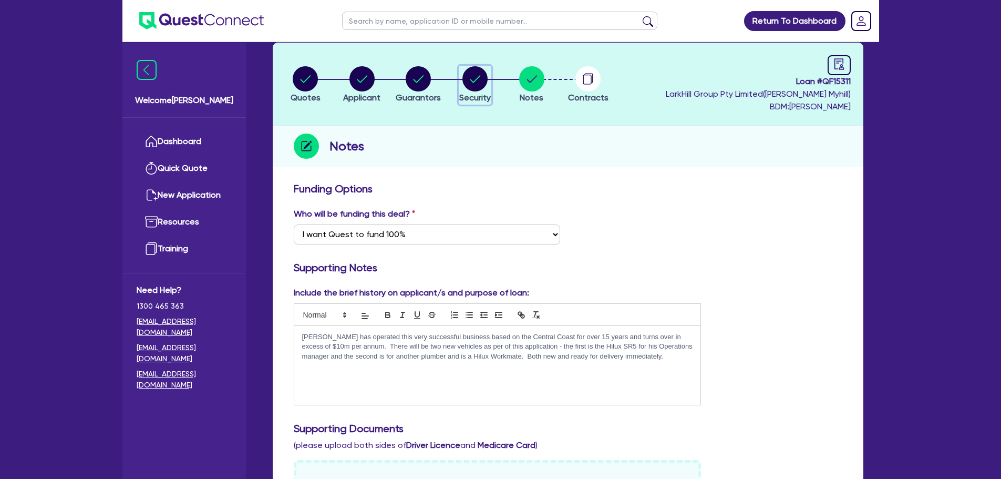
click at [475, 83] on circle "button" at bounding box center [475, 78] width 25 height 25
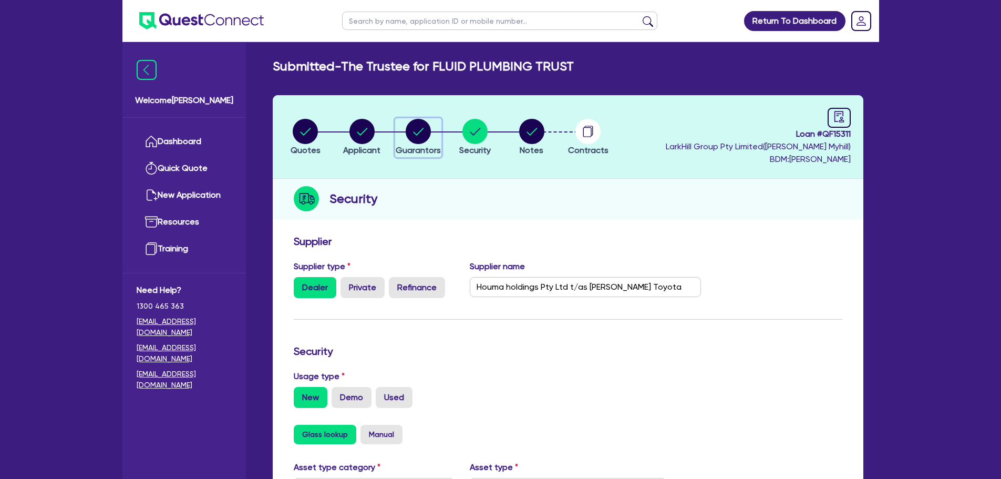
click at [409, 137] on circle "button" at bounding box center [418, 131] width 25 height 25
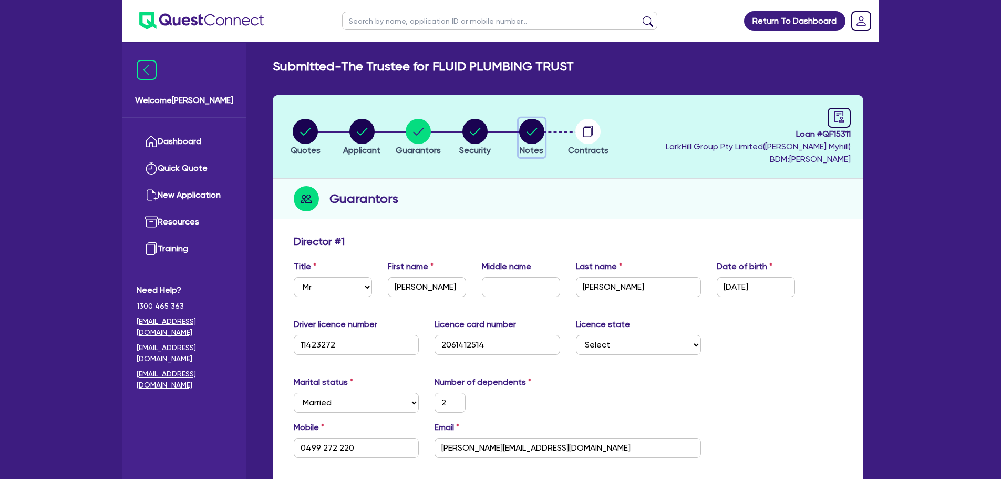
click at [527, 134] on circle "button" at bounding box center [531, 131] width 25 height 25
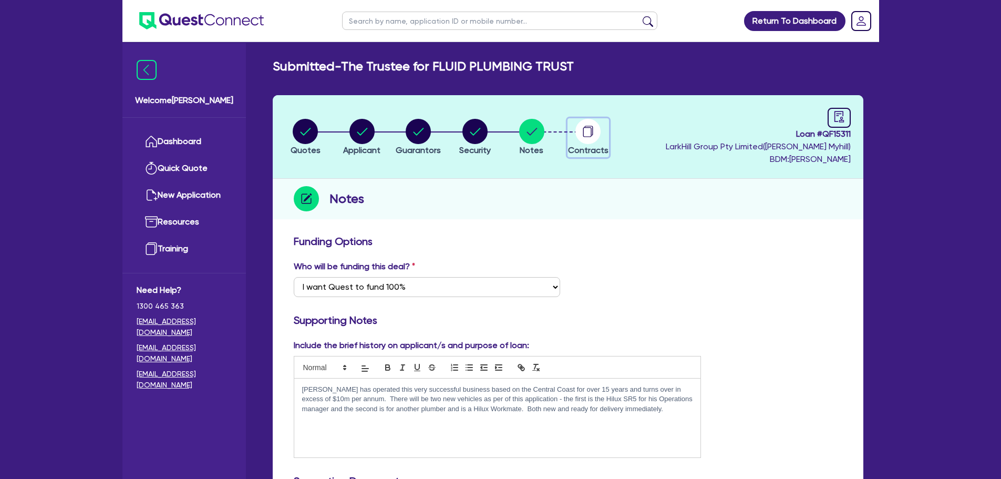
click at [580, 135] on circle "button" at bounding box center [588, 131] width 25 height 25
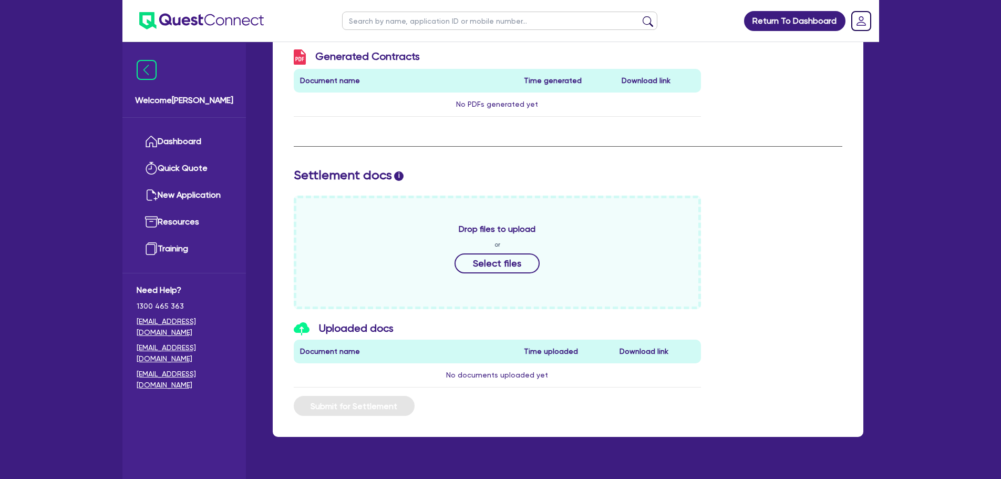
scroll to position [350, 0]
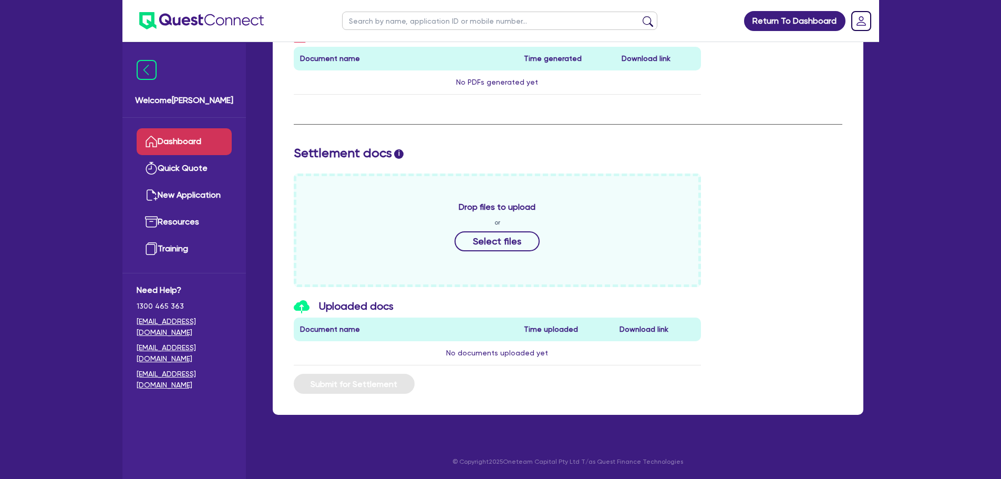
click at [157, 129] on link "Dashboard" at bounding box center [184, 141] width 95 height 27
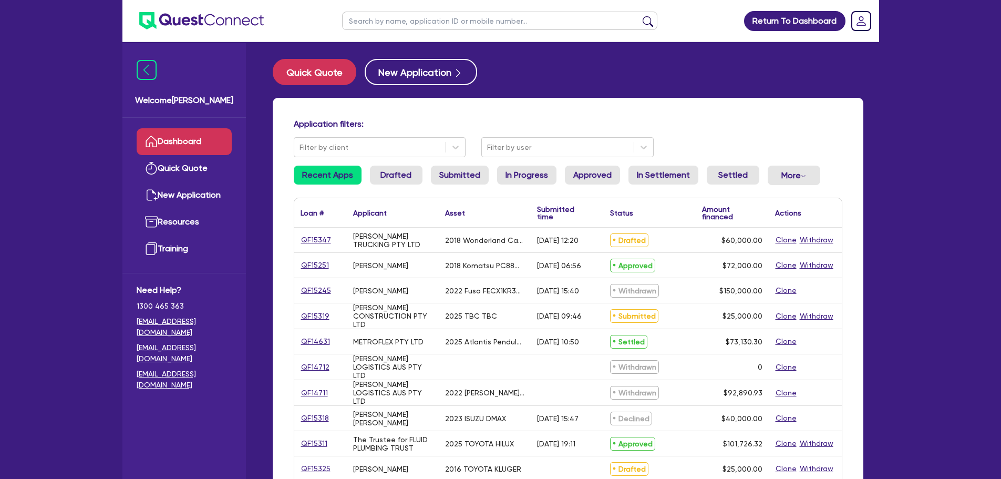
click at [215, 131] on link "Dashboard" at bounding box center [184, 141] width 95 height 27
